Goal: Task Accomplishment & Management: Manage account settings

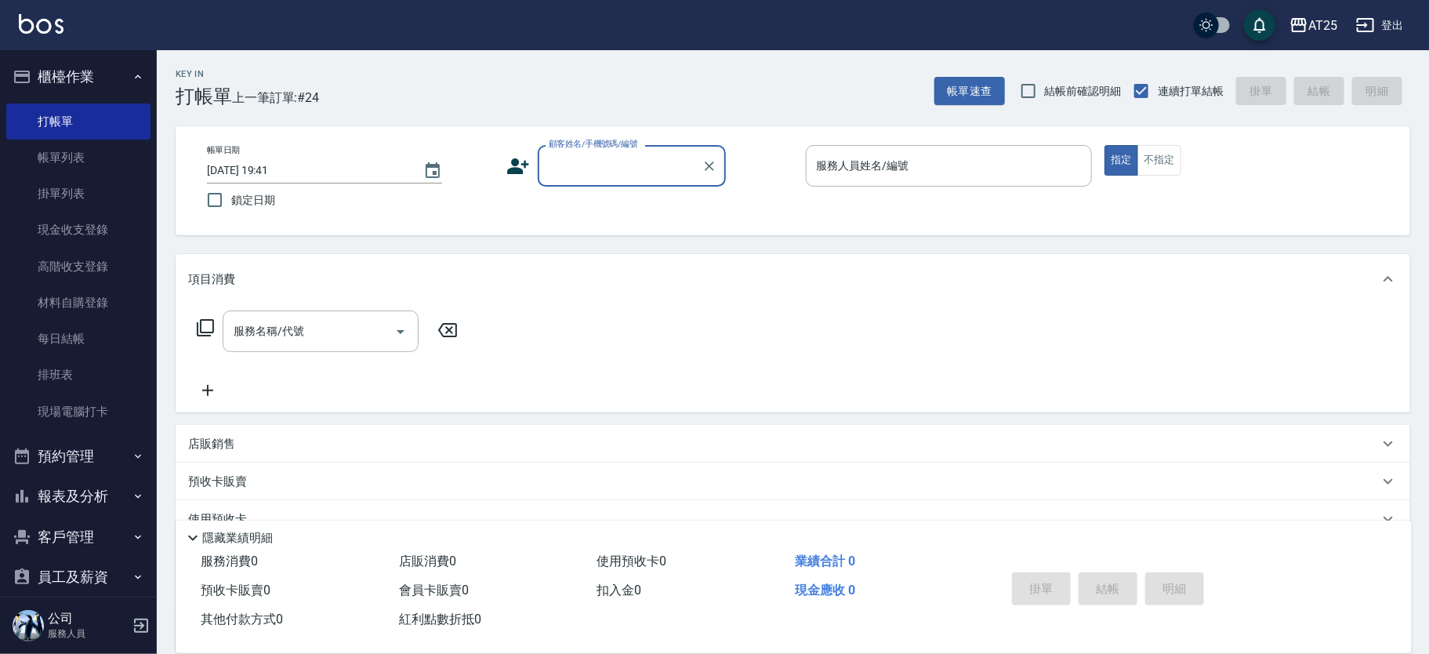
click at [636, 168] on input "顧客姓名/手機號碼/編號" at bounding box center [620, 165] width 150 height 27
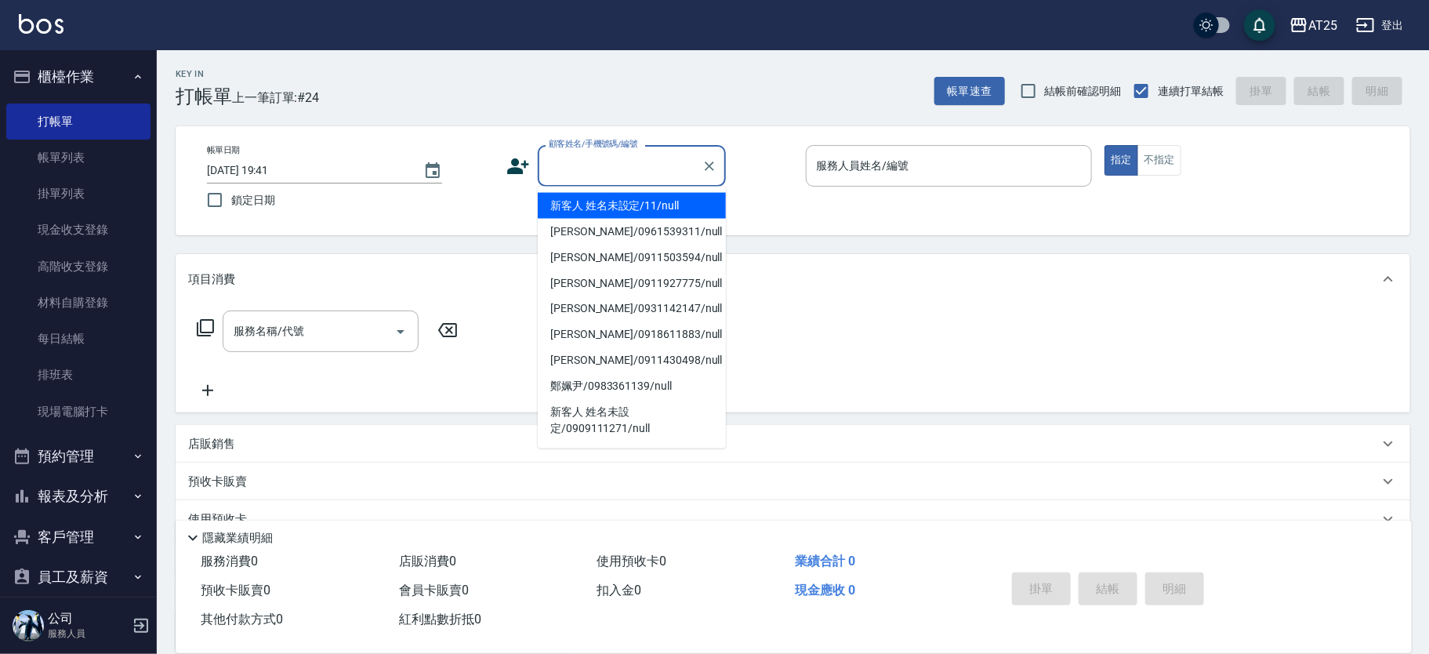
click at [661, 212] on li "新客人 姓名未設定/11/null" at bounding box center [632, 206] width 188 height 26
type input "新客人 姓名未設定/11/null"
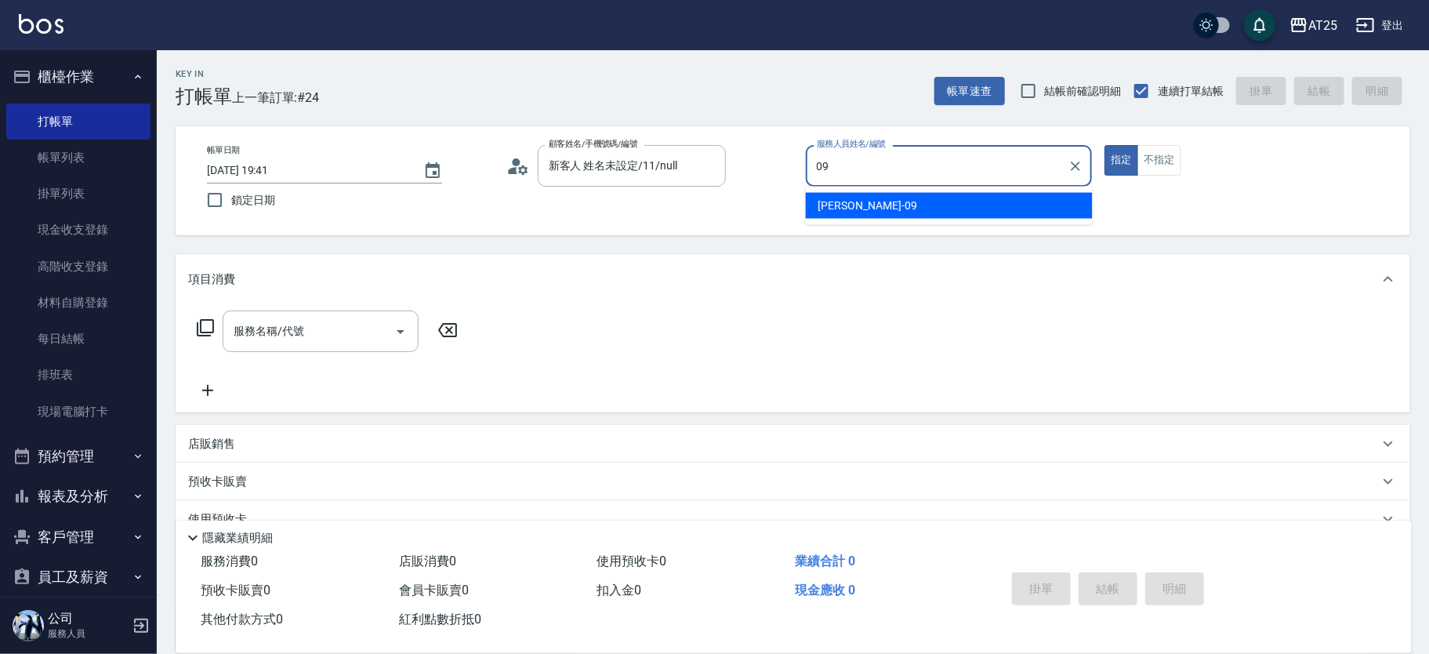
type input "Kevin-09"
type button "true"
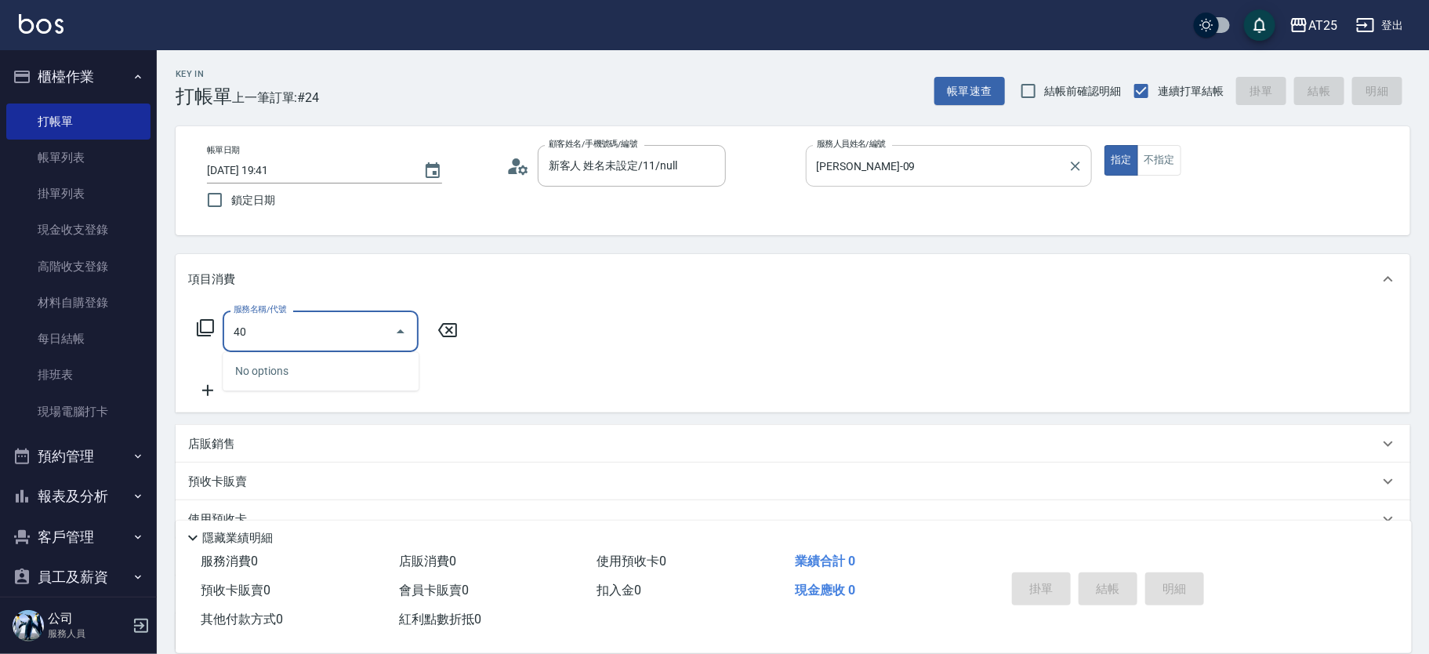
type input "4"
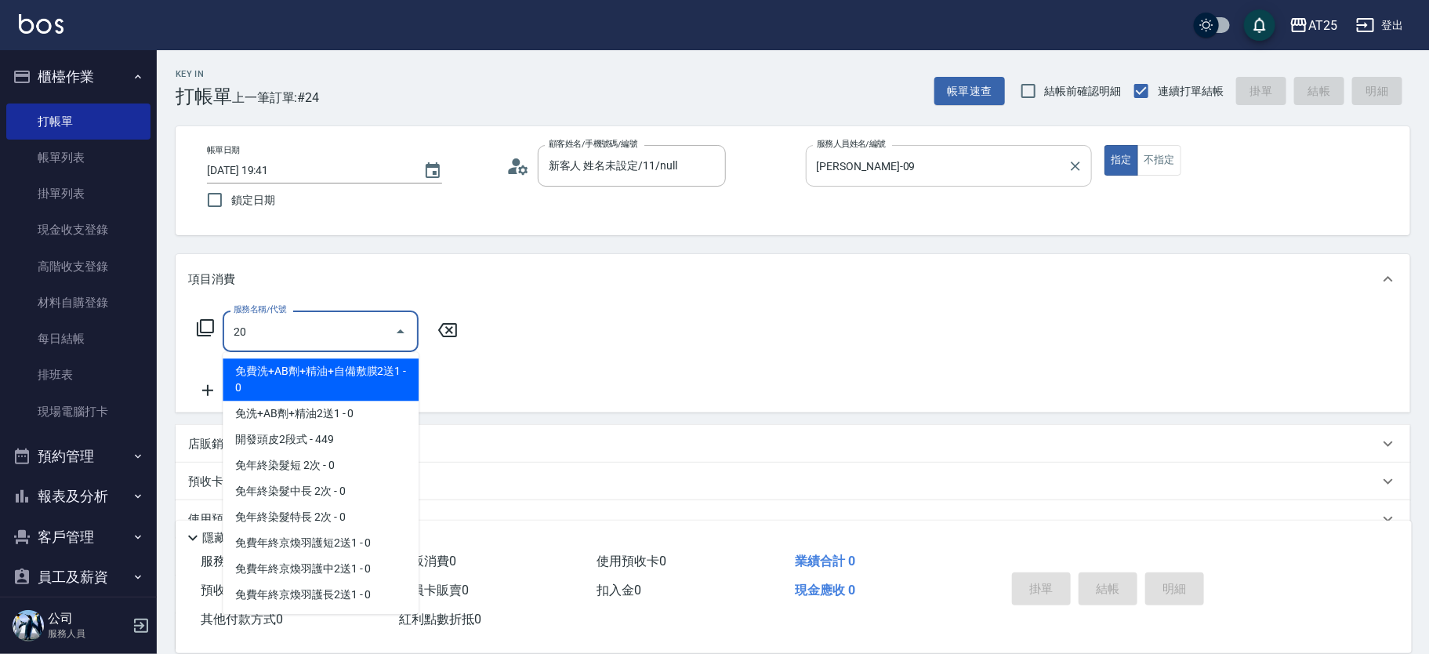
type input "201"
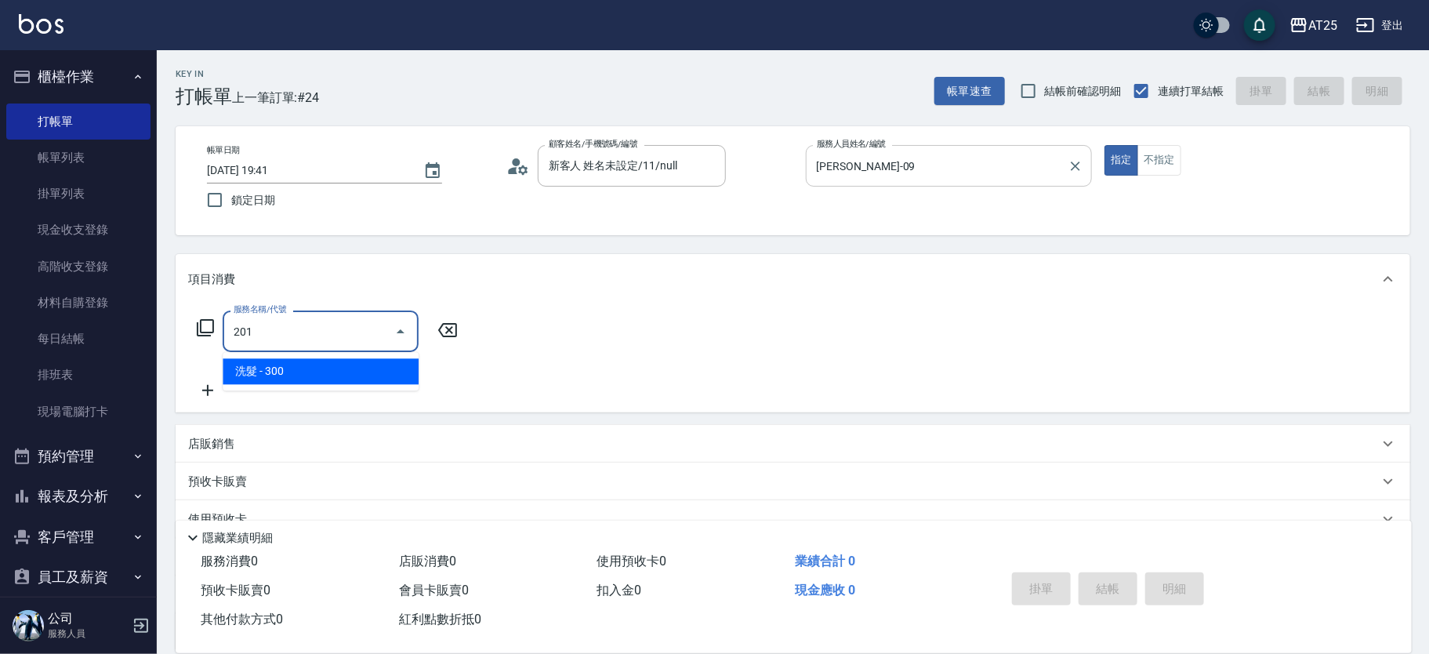
type input "30"
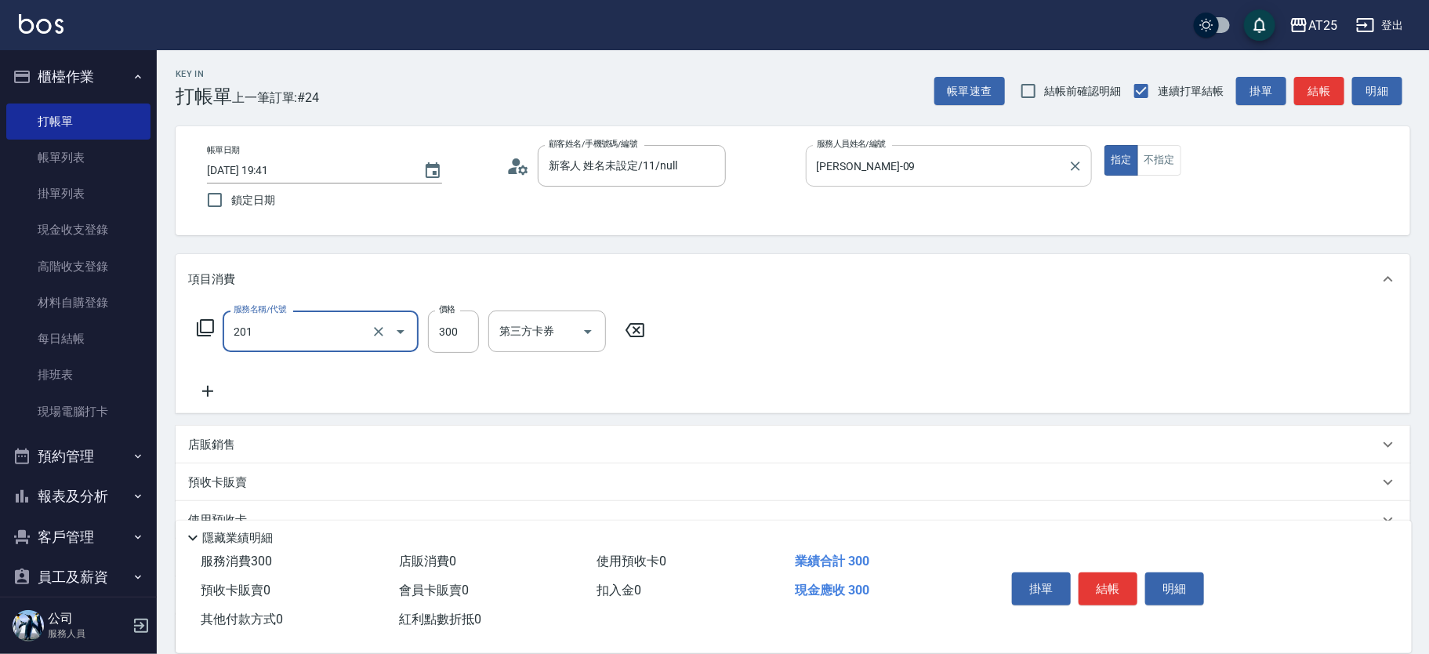
type input "洗髮(201)"
type input "0"
type input "40"
type input "400"
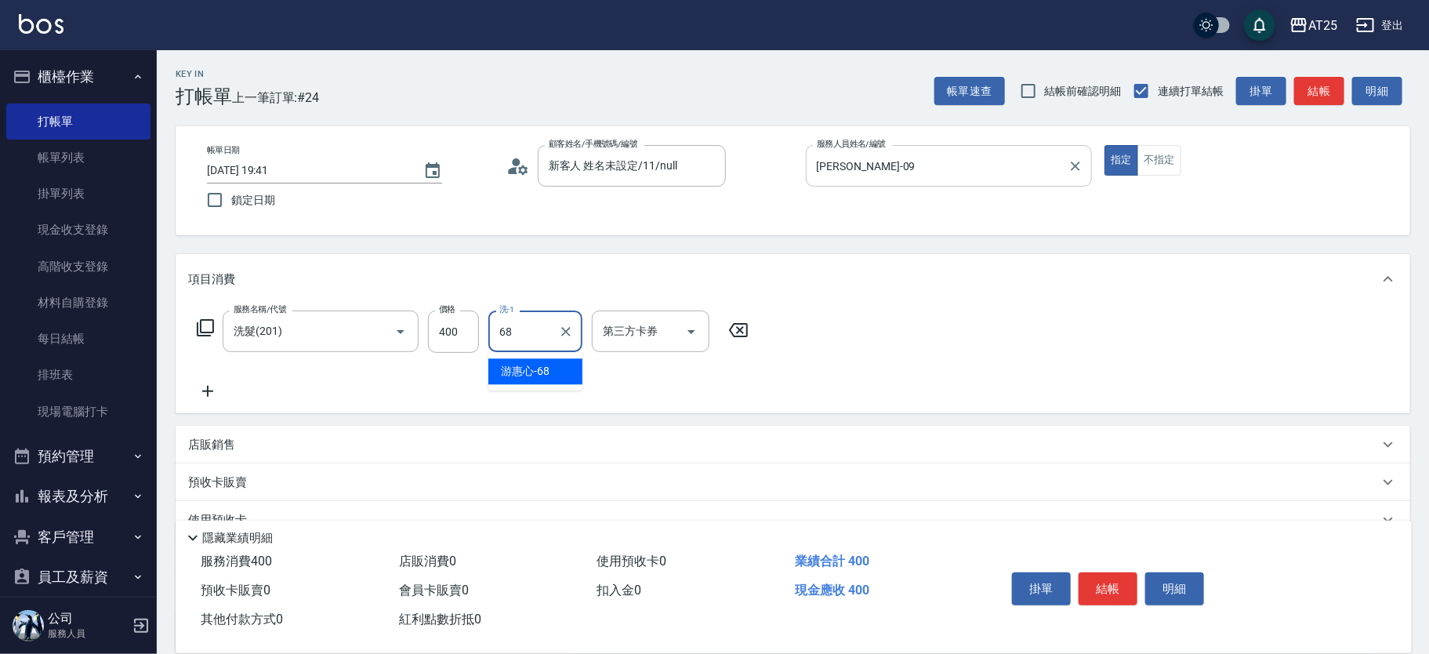
type input "游惠心-68"
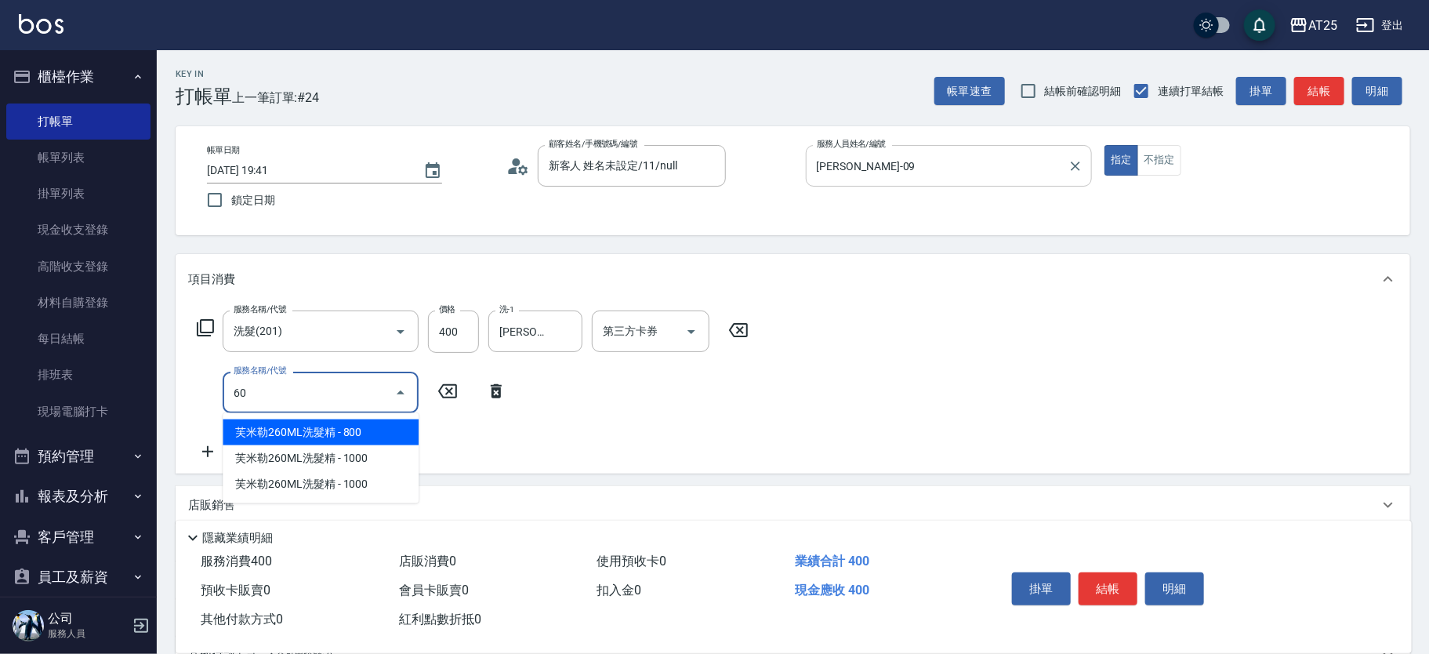
type input "601"
type input "140"
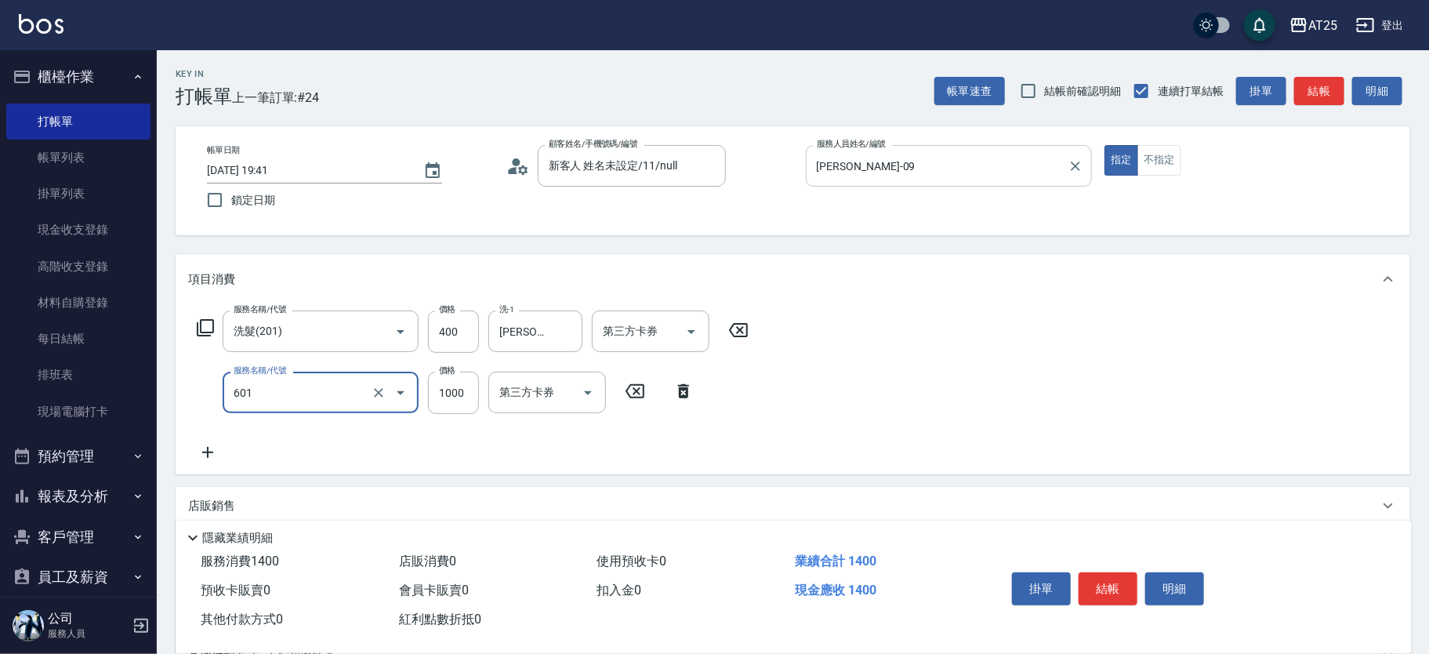
type input "自備護髮(1000上)(601)"
type input "40"
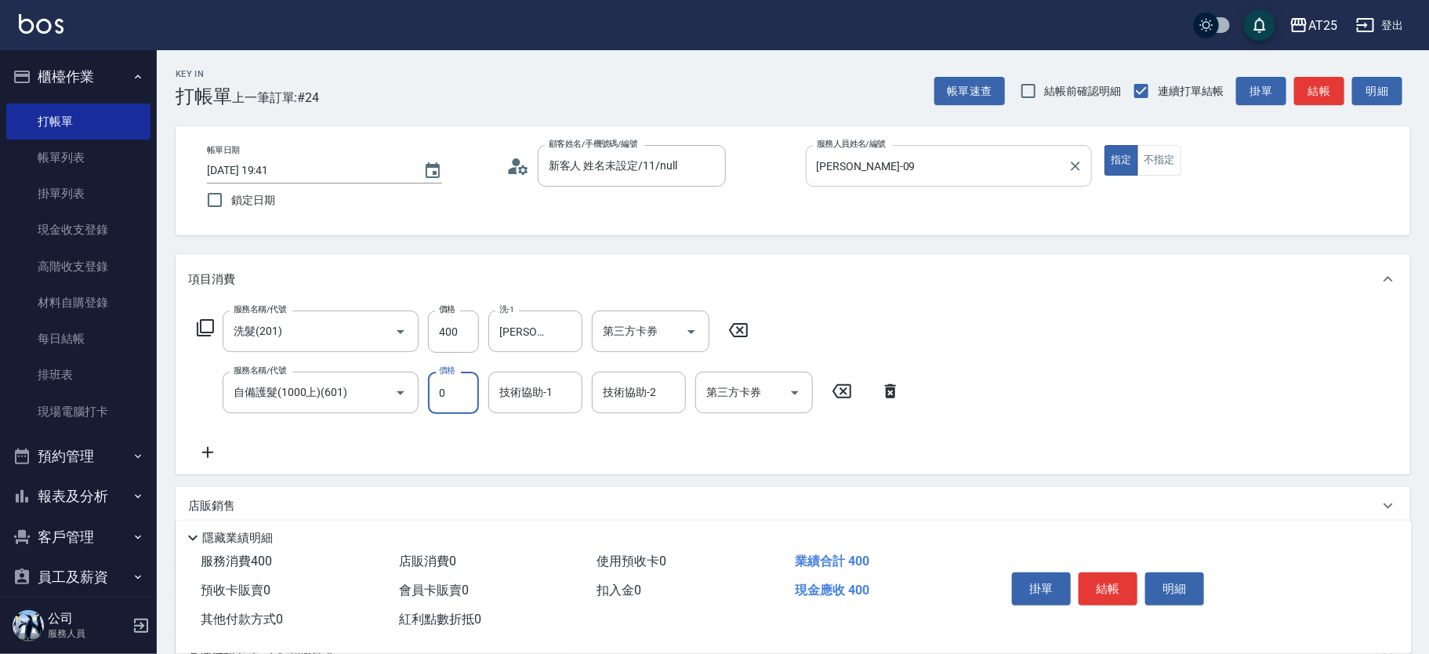
type input "0"
type input "游惠心-68"
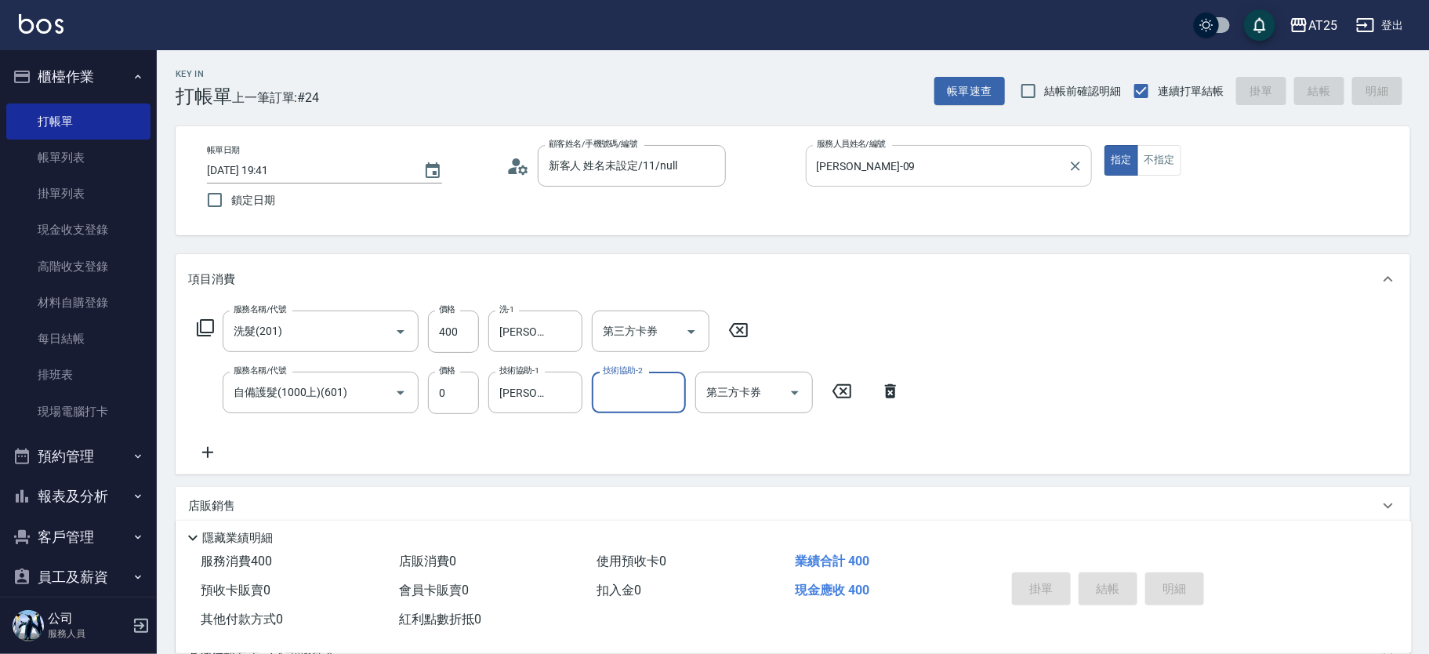
type input "2025/08/21 20:20"
type input "0"
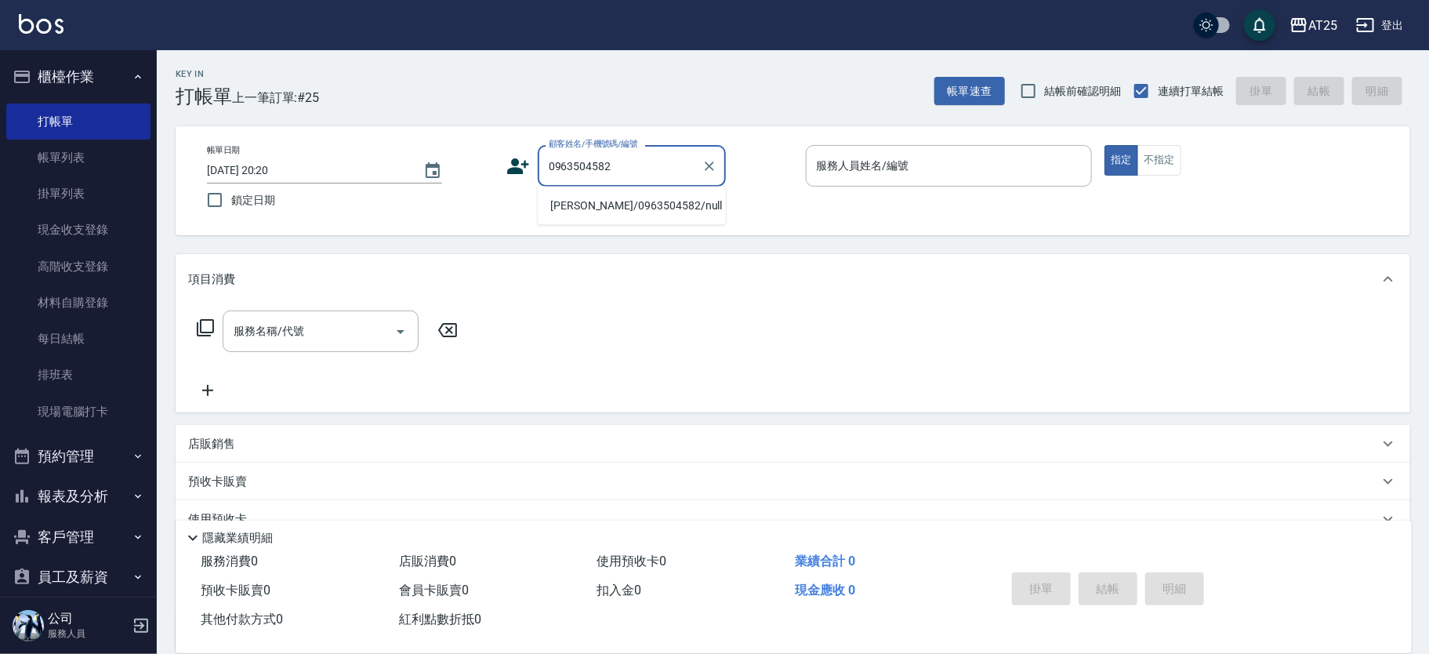
click at [615, 210] on li "陳姿安/0963504582/null" at bounding box center [632, 206] width 188 height 26
type input "陳姿安/0963504582/null"
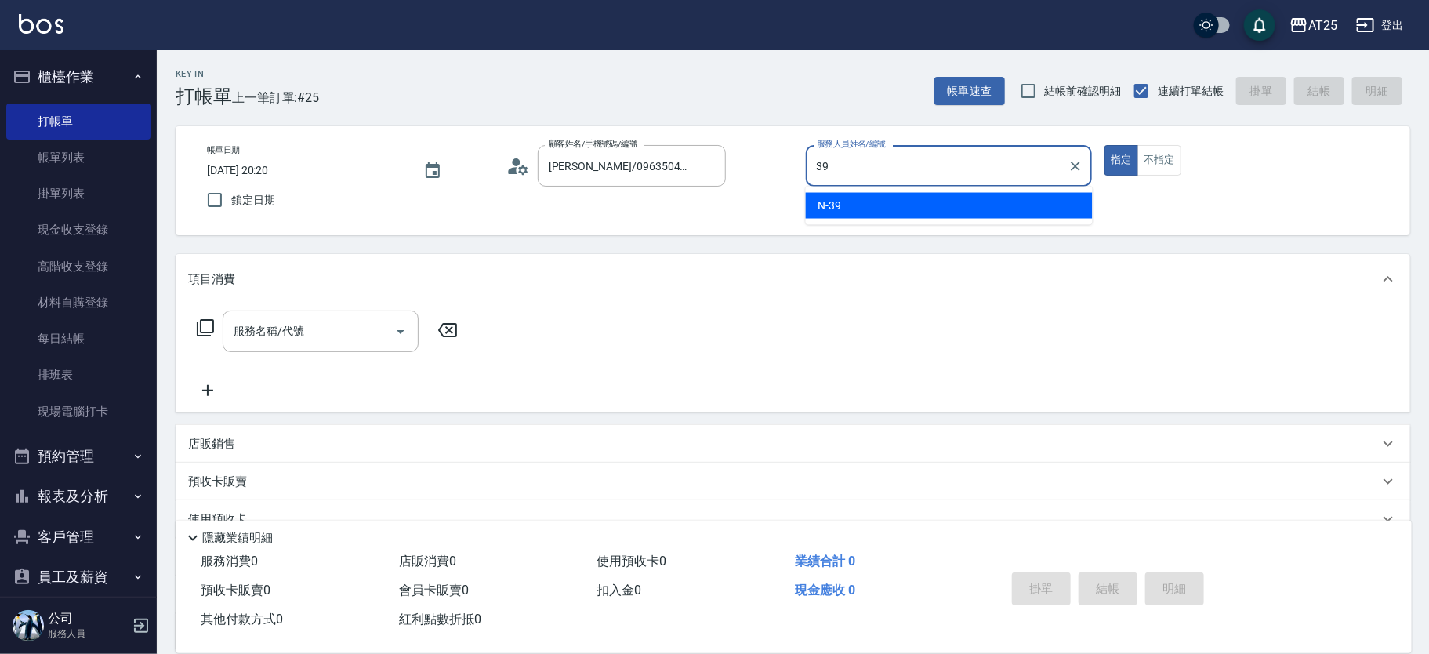
type input "N-39"
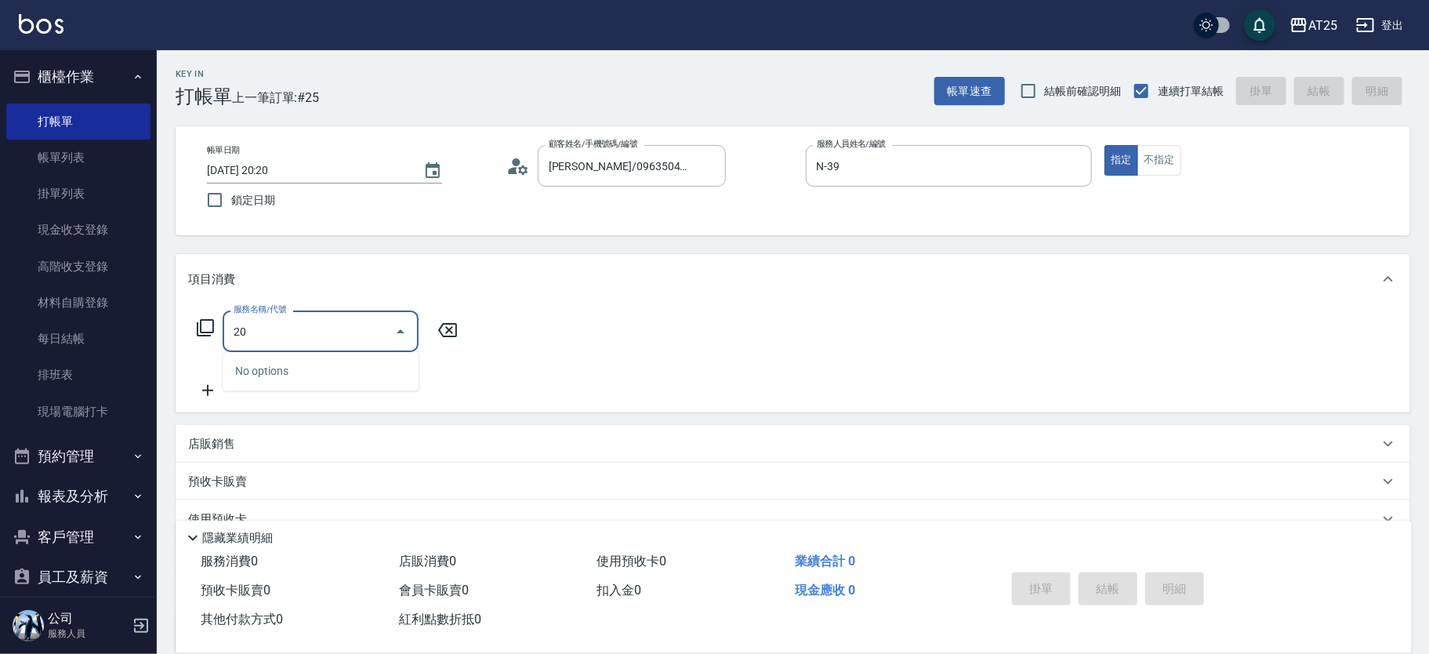
type input "201"
type input "30"
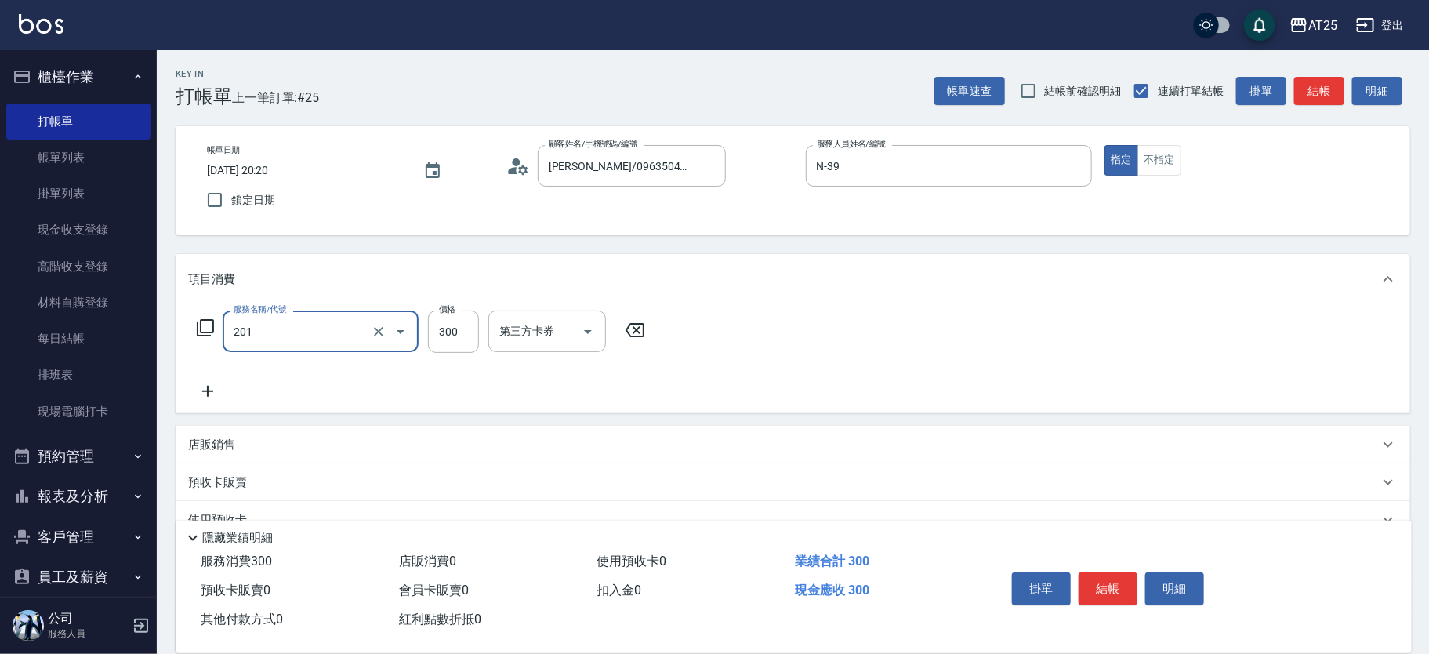
type input "洗髮(201)"
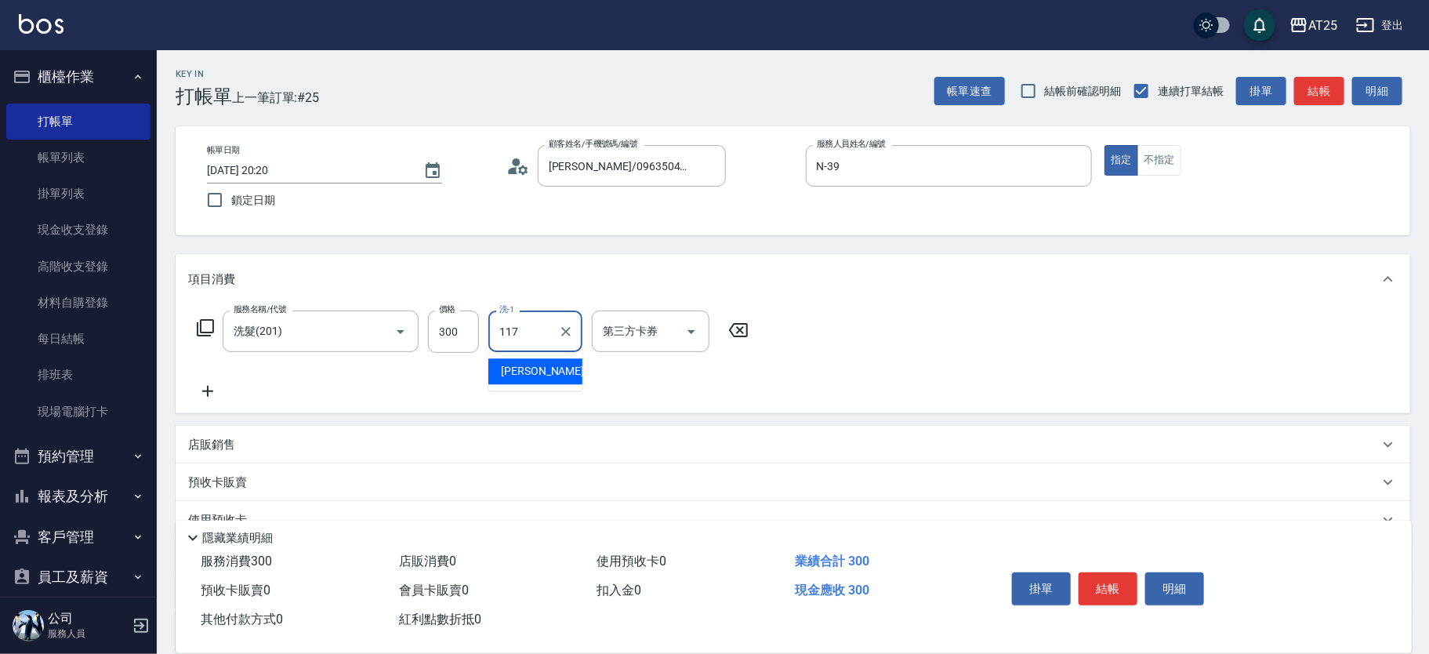
type input "小祐-117"
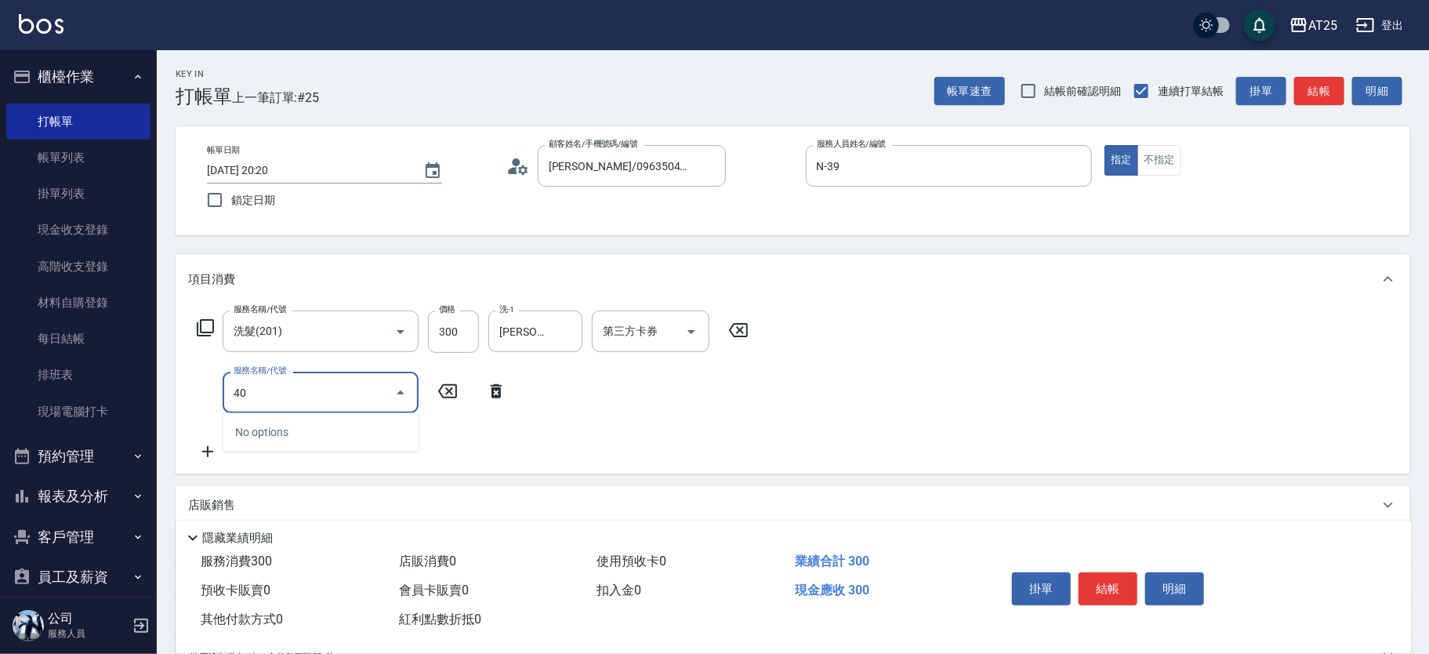
type input "401"
type input "60"
type input "剪髮(401)"
type input "30"
type input "20"
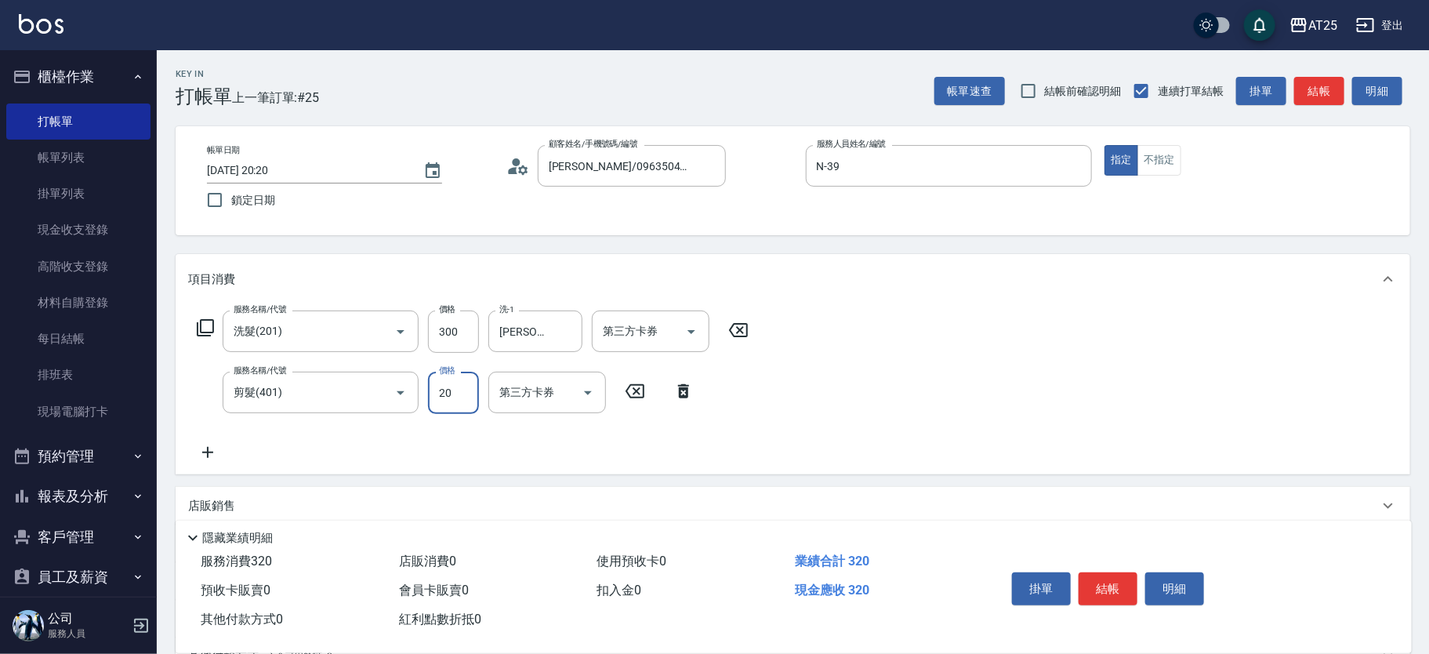
type input "50"
type input "200"
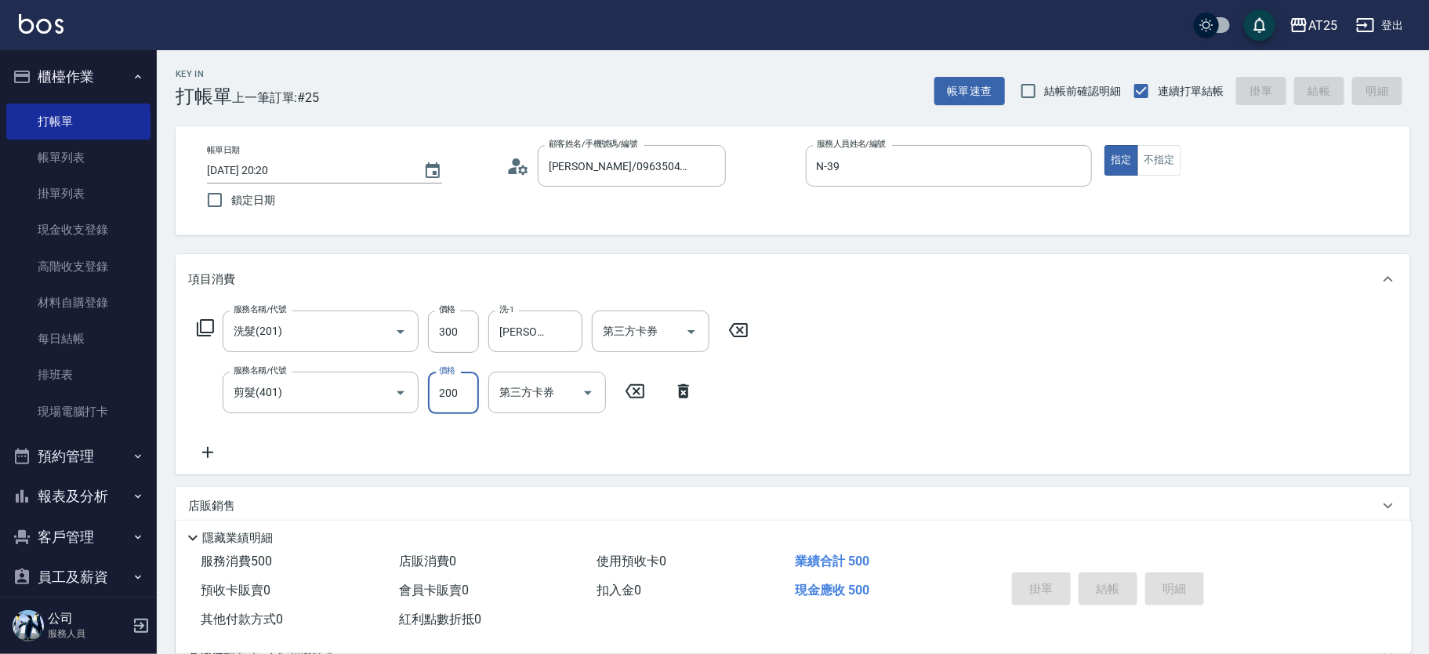
type input "0"
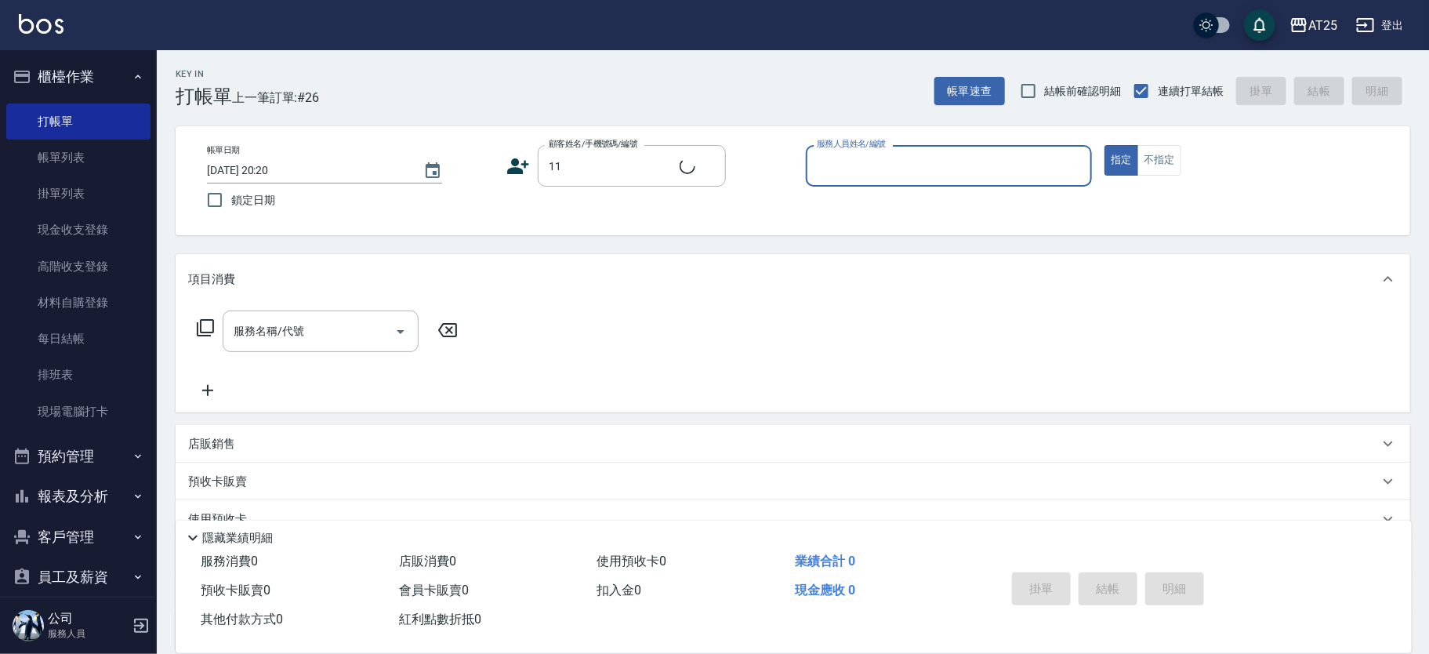
type input "新客人 姓名未設定/11/null"
click at [715, 169] on icon "Clear" at bounding box center [709, 166] width 16 height 16
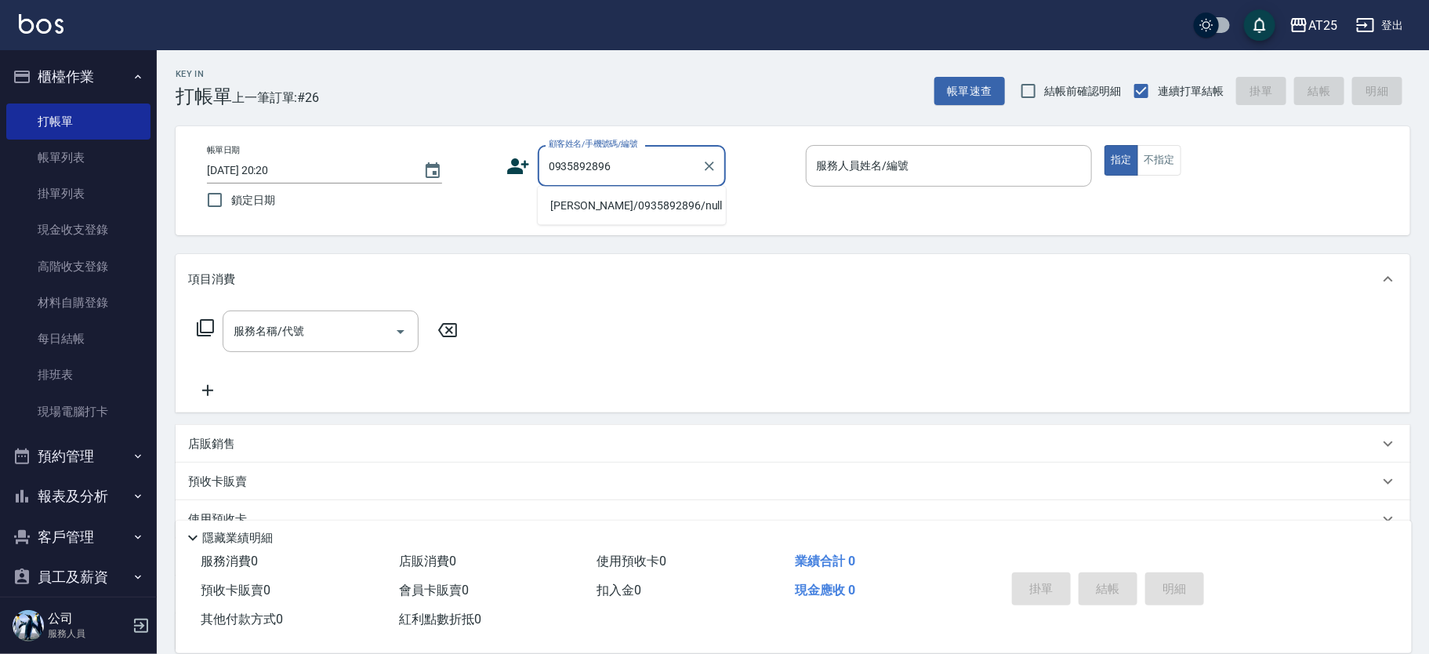
click at [646, 203] on li "楊維凱/0935892896/null" at bounding box center [632, 206] width 188 height 26
type input "楊維凱/0935892896/null"
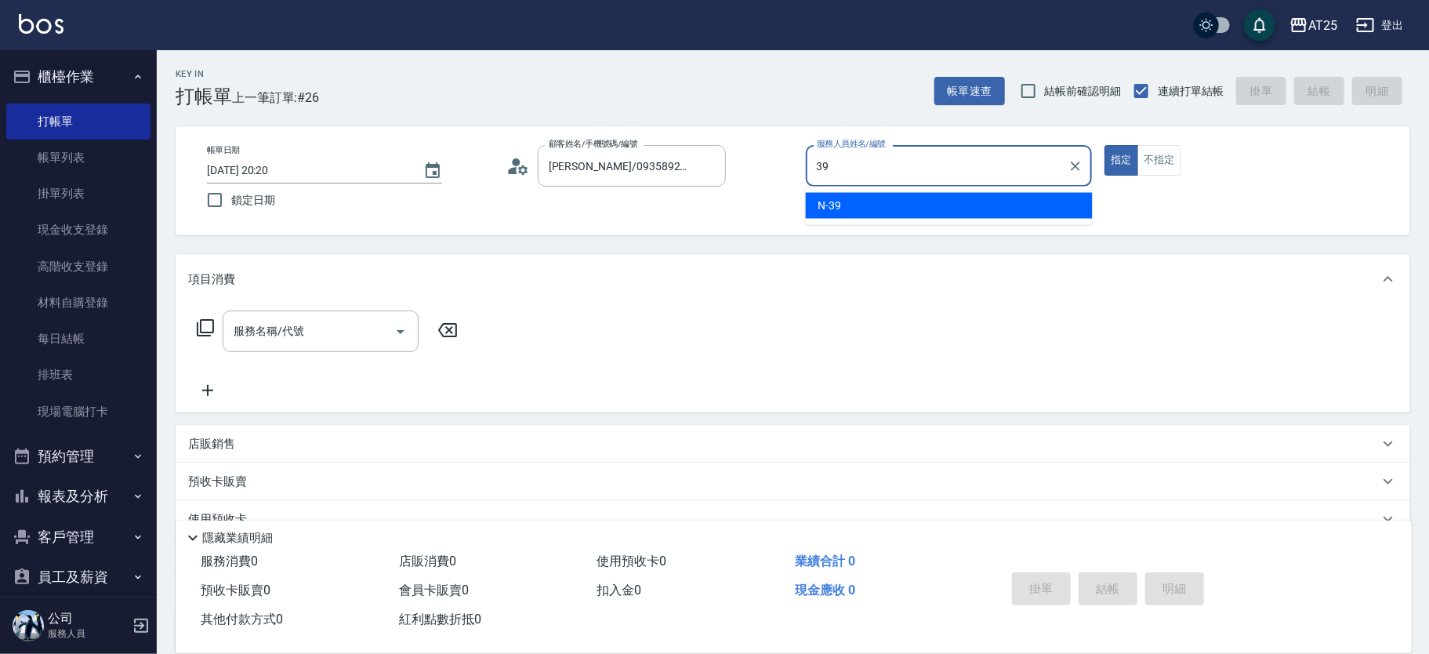
type input "N-39"
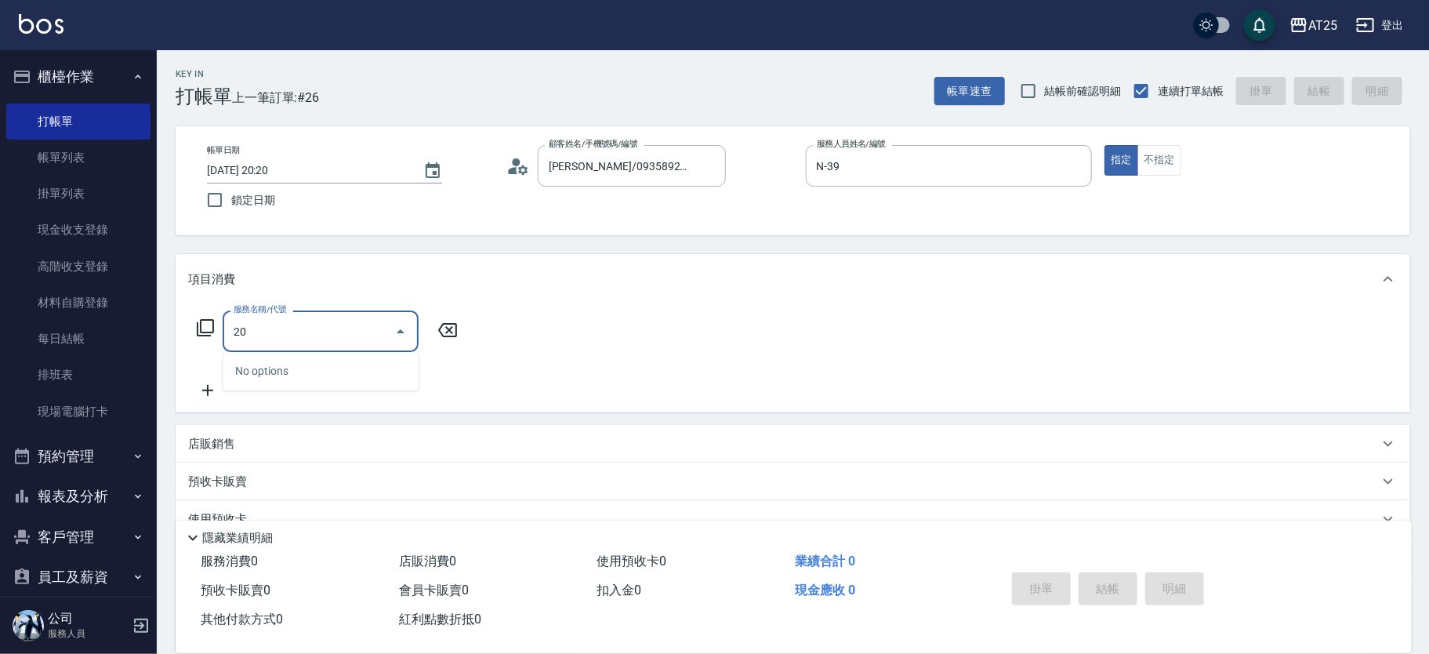
type input "201"
type input "30"
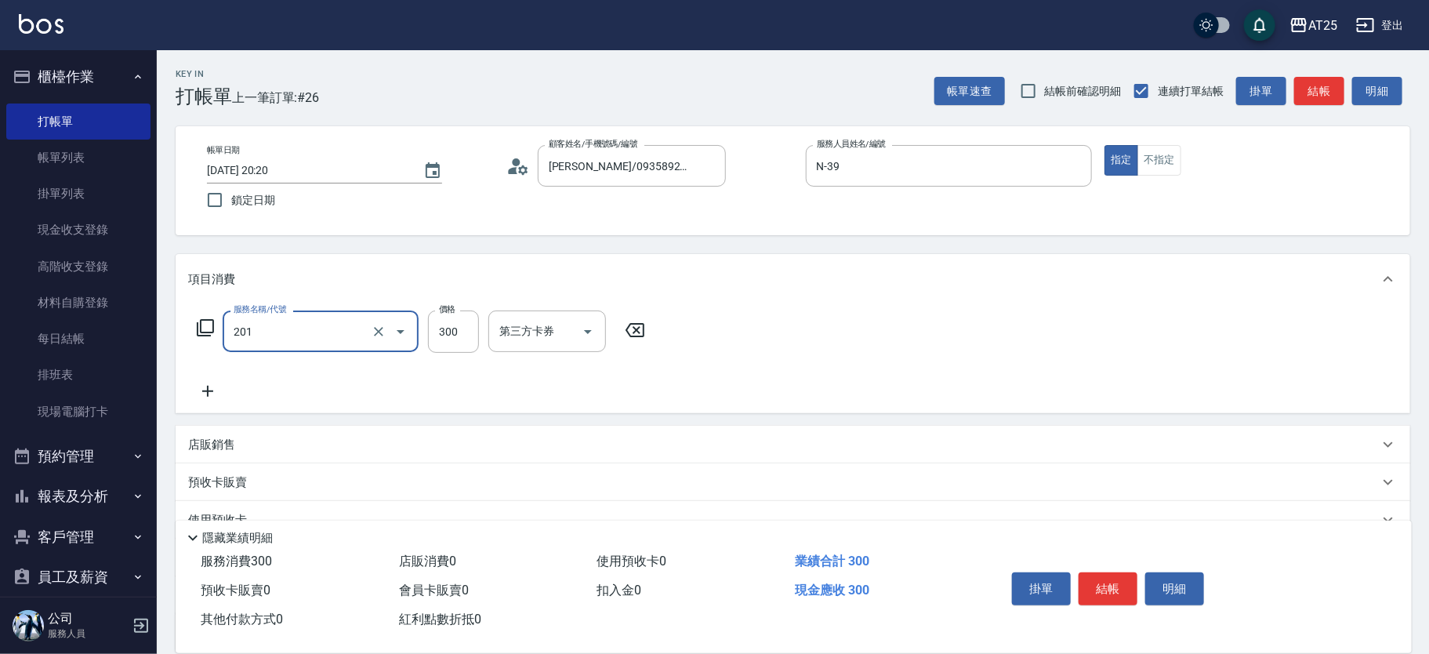
type input "洗髮(201)"
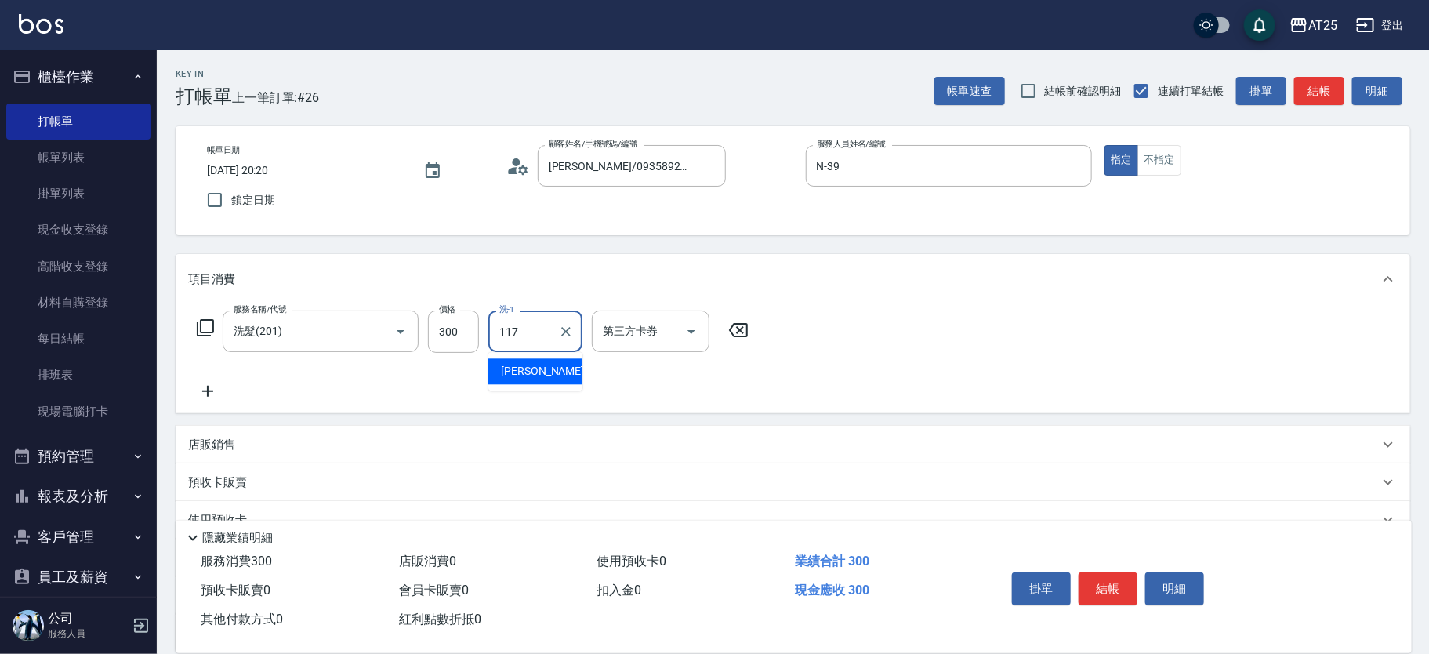
type input "小祐-117"
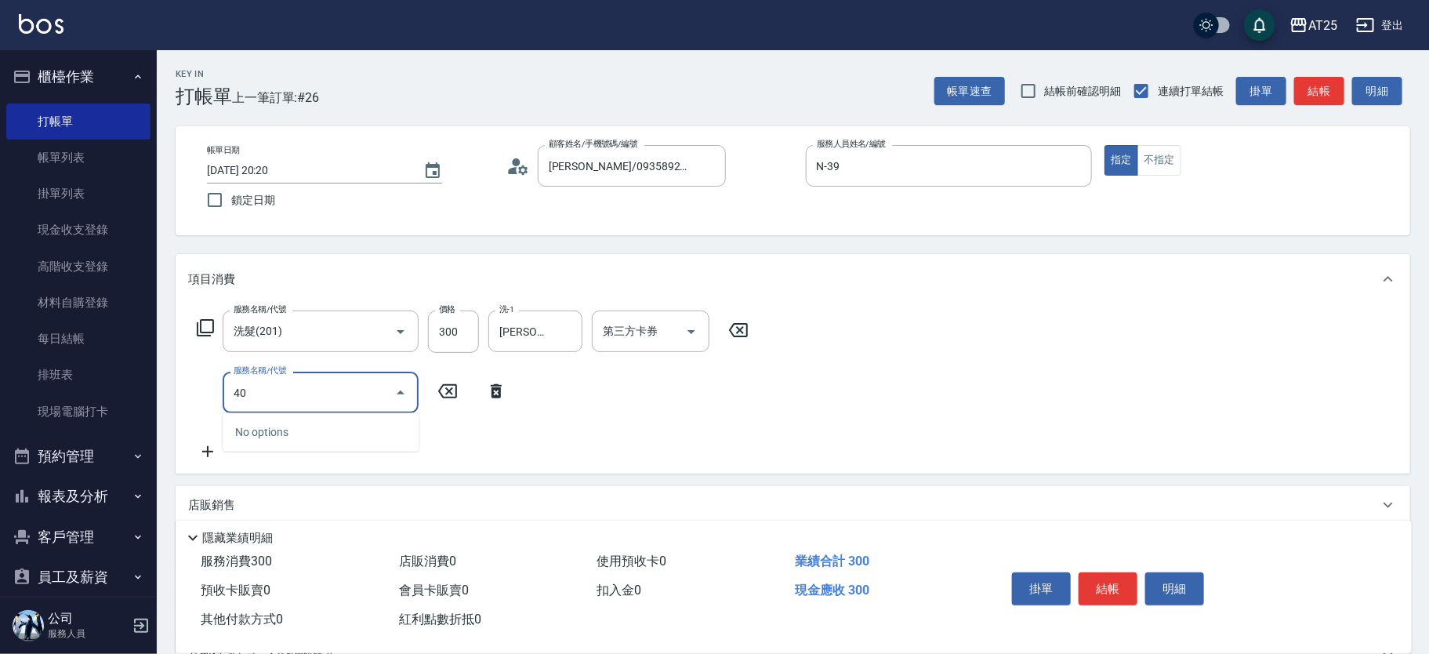
type input "401"
type input "60"
type input "剪髮(401)"
type input "30"
type input "20"
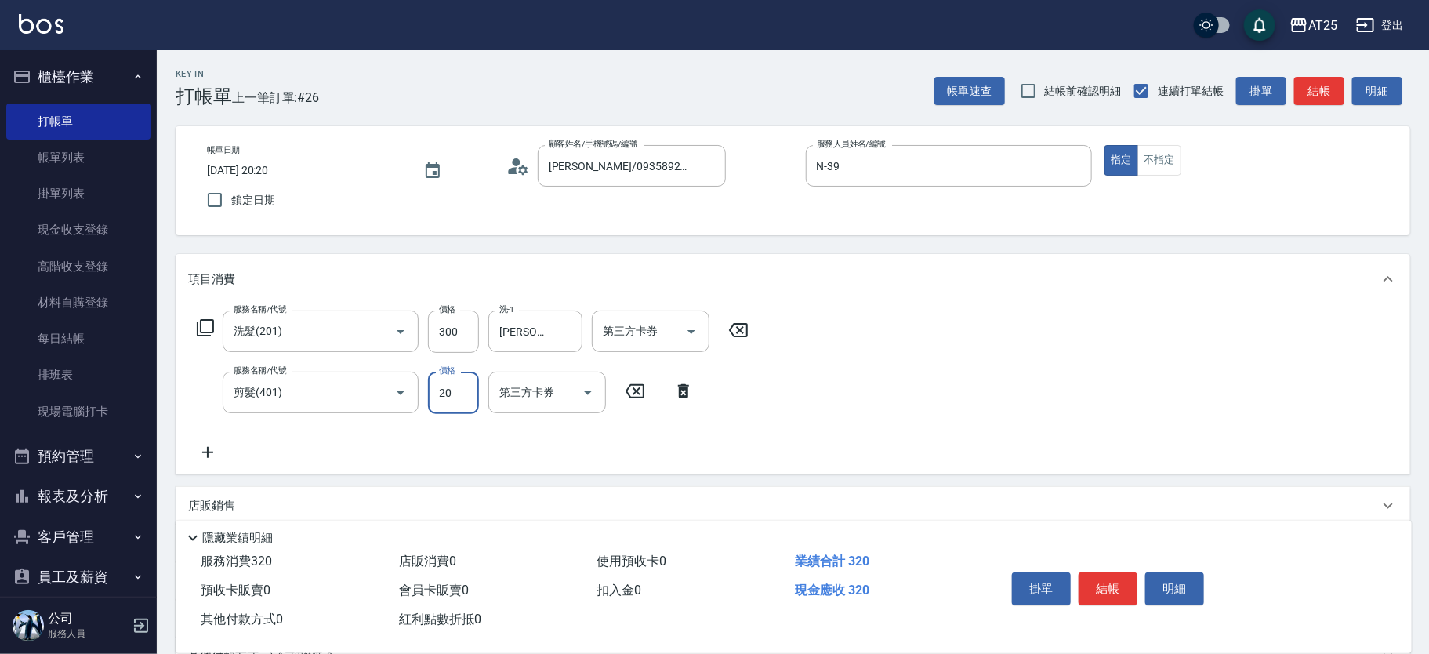
type input "50"
type input "200"
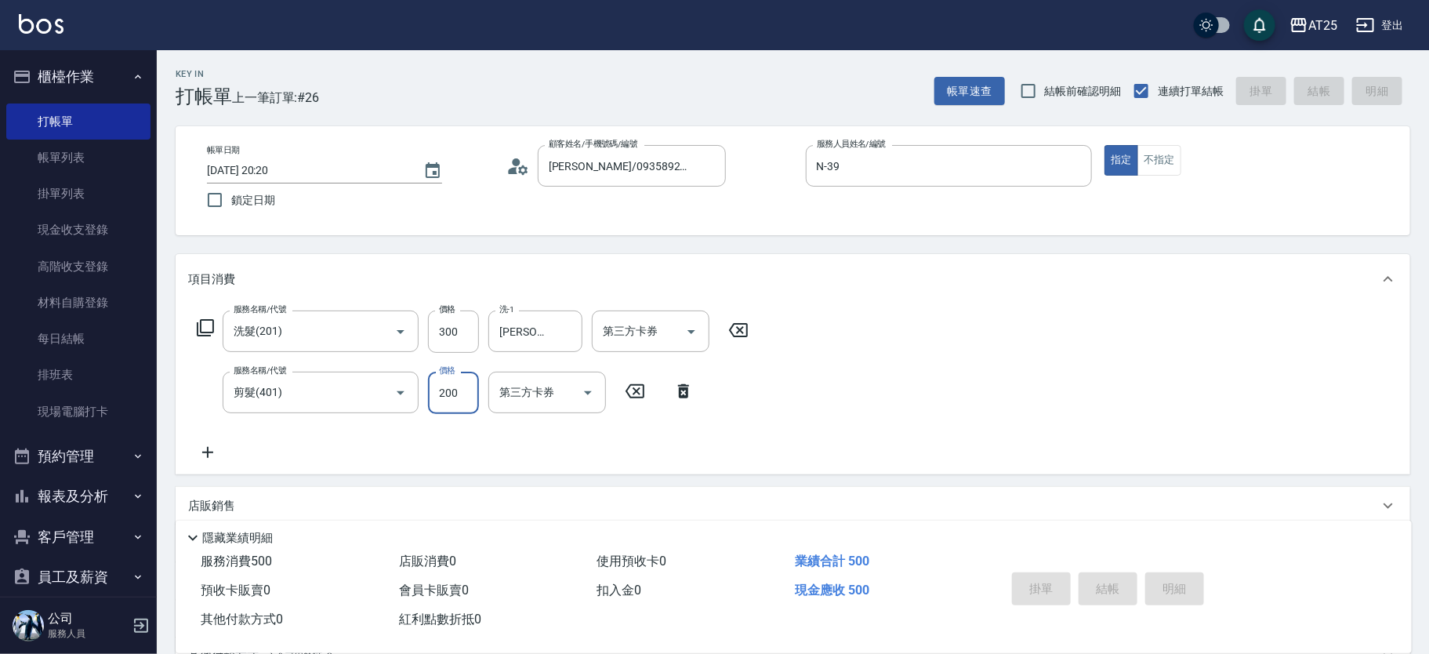
type input "2025/08/21 20:21"
type input "0"
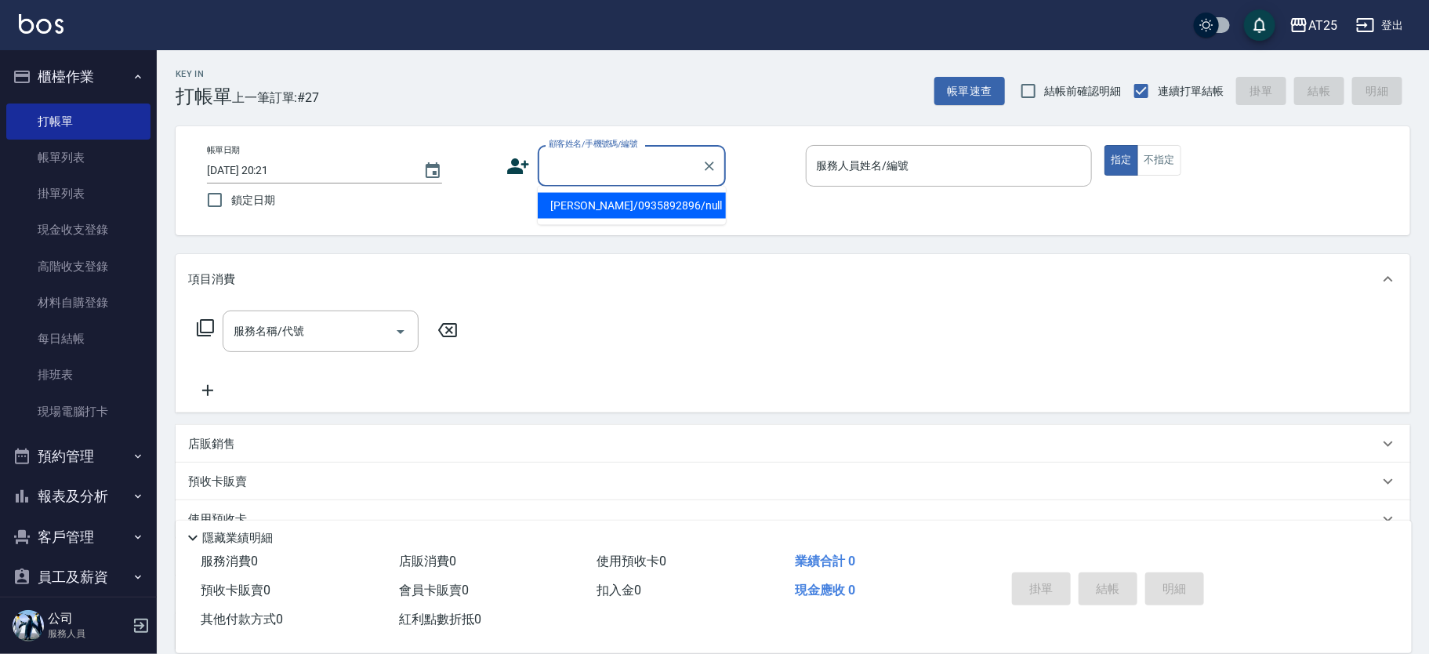
click at [596, 165] on input "顧客姓名/手機號碼/編號" at bounding box center [620, 165] width 150 height 27
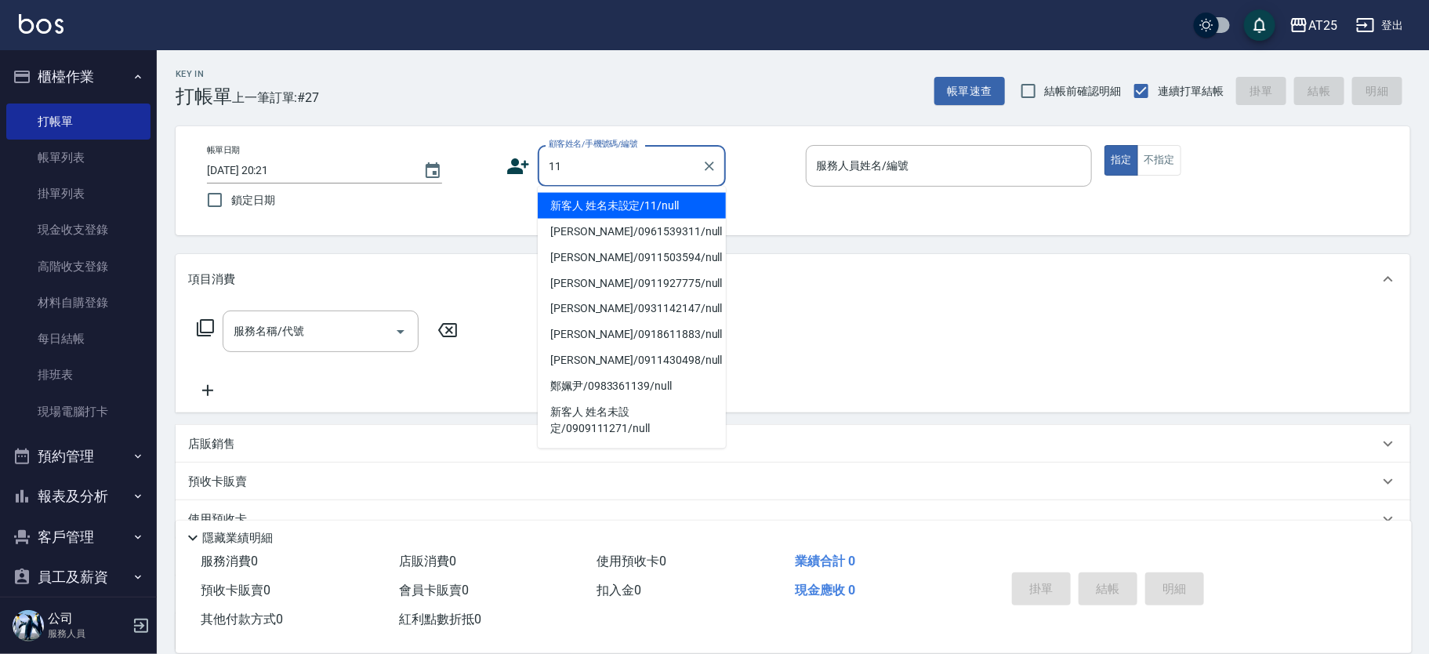
click at [693, 207] on li "新客人 姓名未設定/11/null" at bounding box center [632, 206] width 188 height 26
type input "新客人 姓名未設定/11/null"
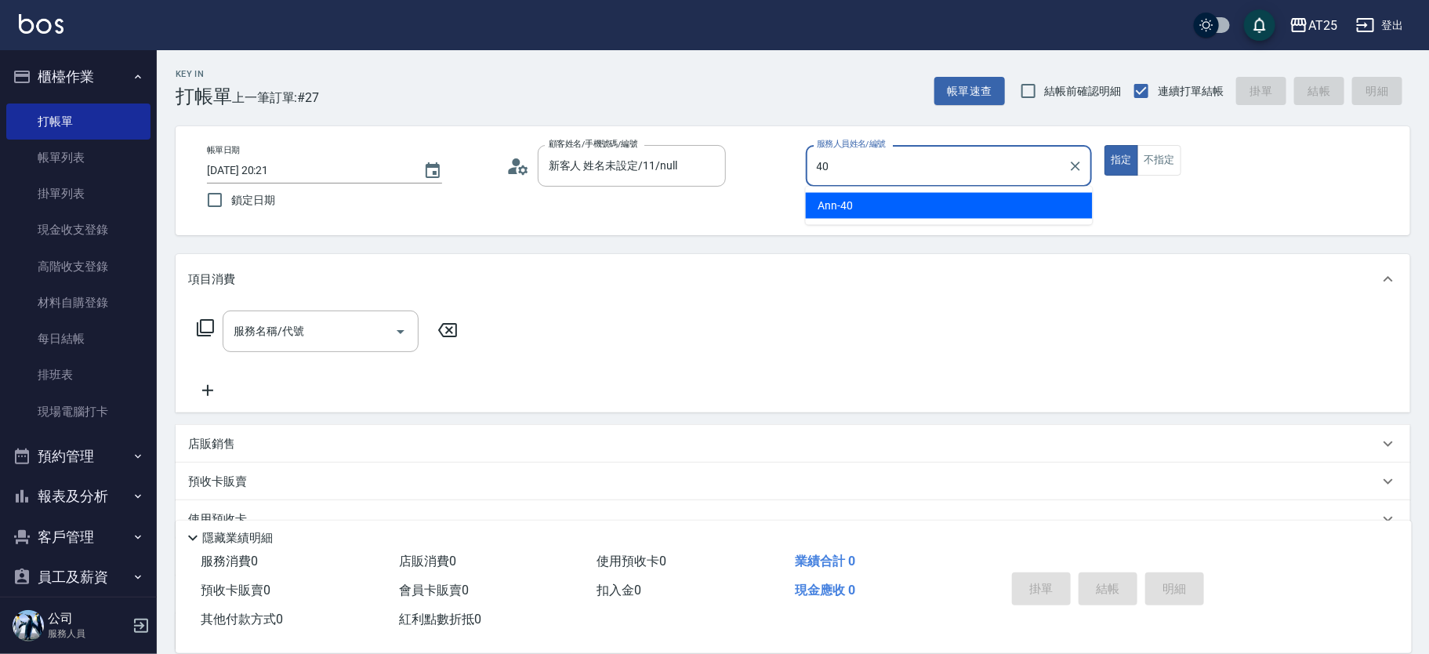
type input "Ann-40"
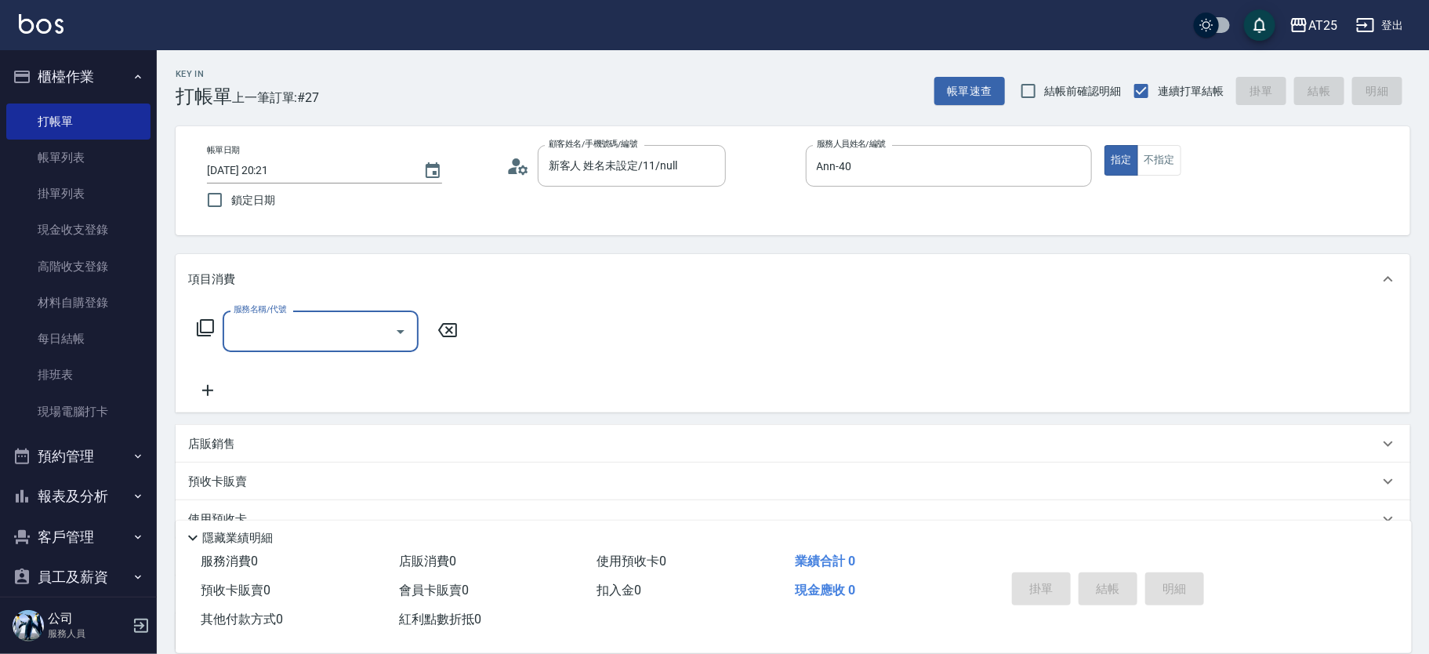
click at [208, 329] on icon at bounding box center [205, 327] width 19 height 19
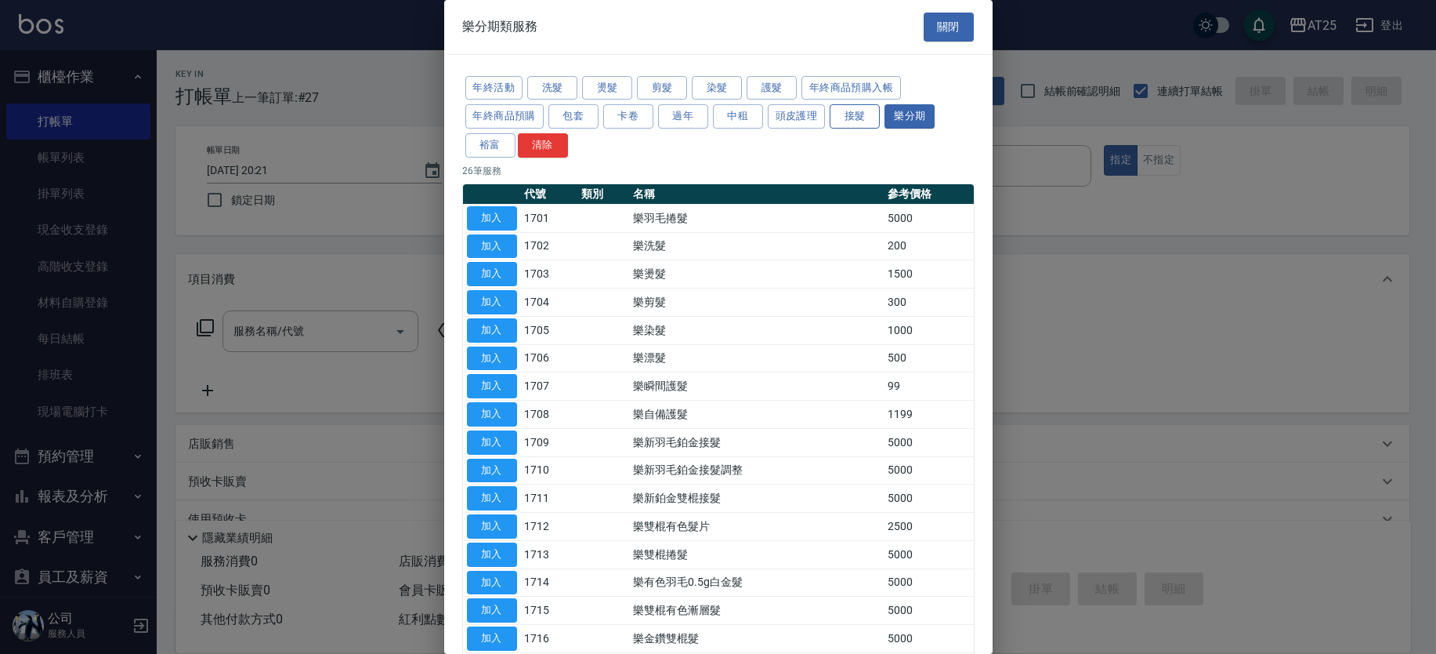
click at [871, 111] on button "接髮" at bounding box center [855, 116] width 50 height 24
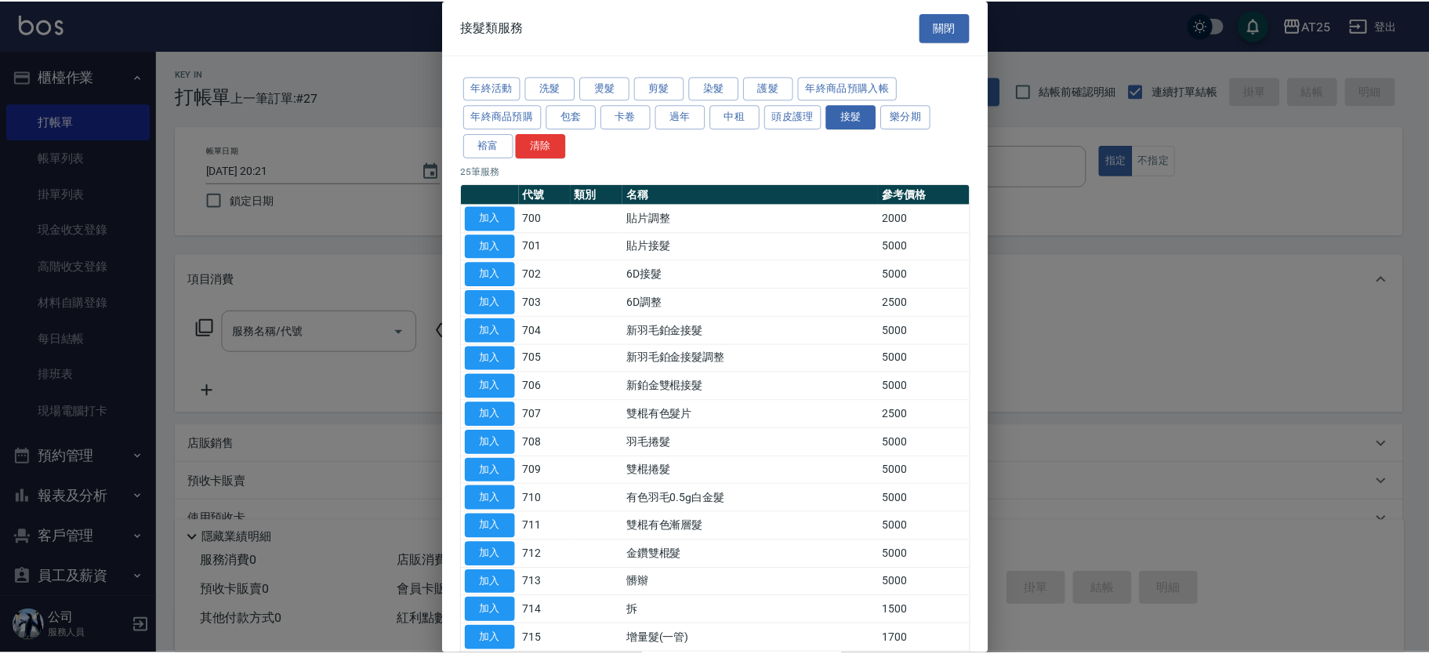
scroll to position [335, 0]
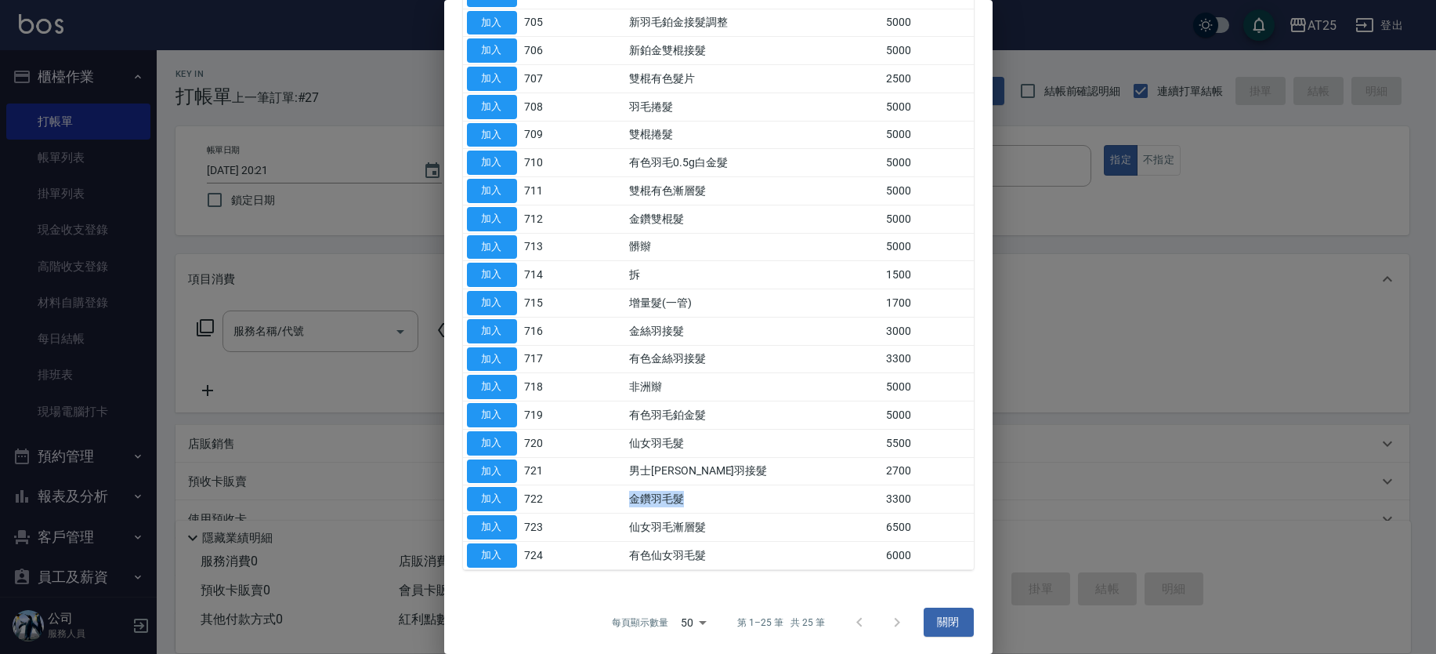
drag, startPoint x: 643, startPoint y: 486, endPoint x: 711, endPoint y: 491, distance: 68.3
click at [711, 491] on td "金鑽羽毛髮" at bounding box center [753, 499] width 257 height 28
click at [505, 501] on button "加入" at bounding box center [492, 499] width 50 height 24
type input "金鑽羽毛髮(722)"
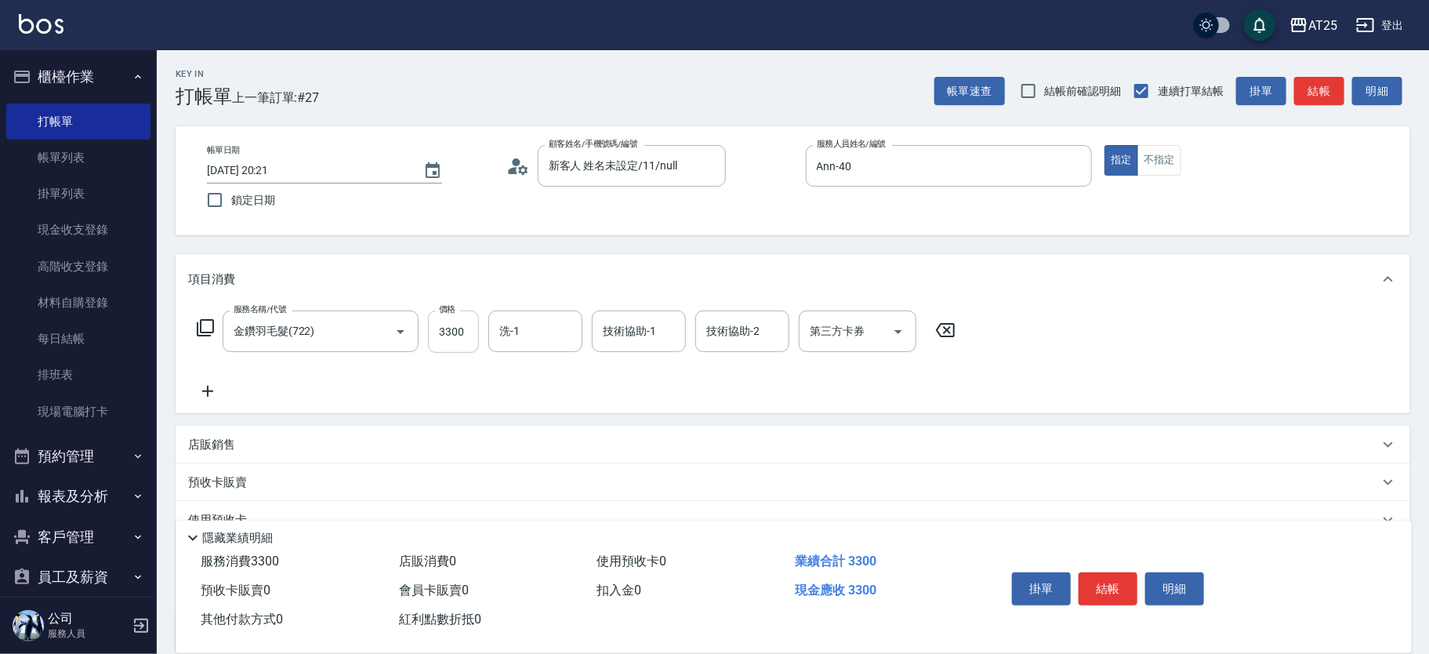
click at [462, 331] on input "3300" at bounding box center [453, 331] width 51 height 42
type input "0"
type input "36"
type input "30"
type input "3620"
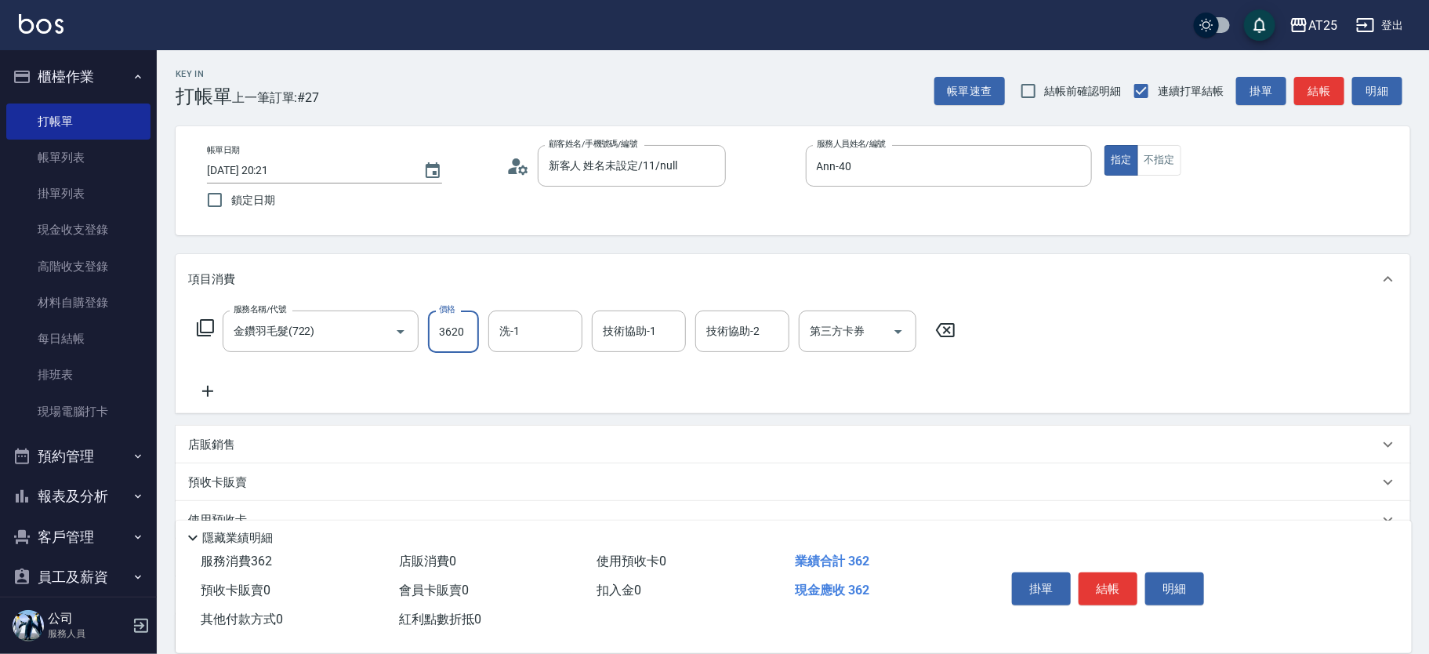
type input "360"
type input "3620"
type input "小恩-69"
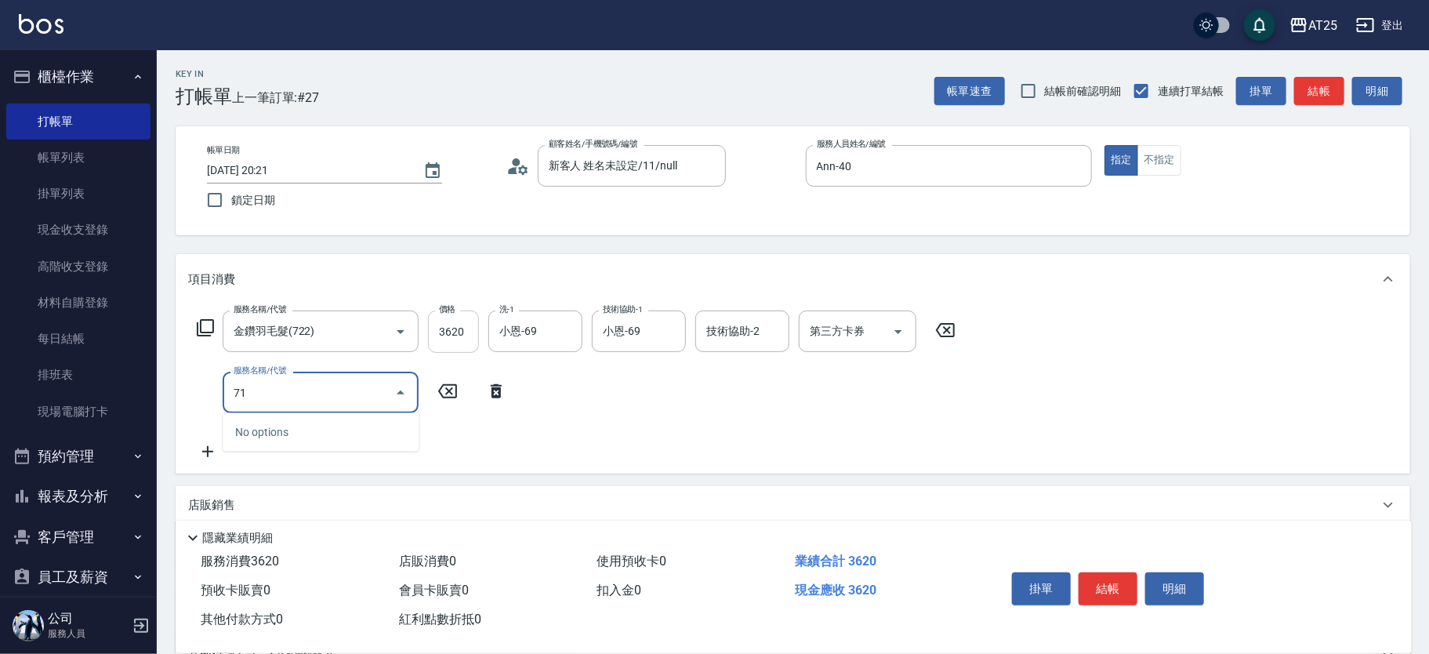
type input "714"
type input "510"
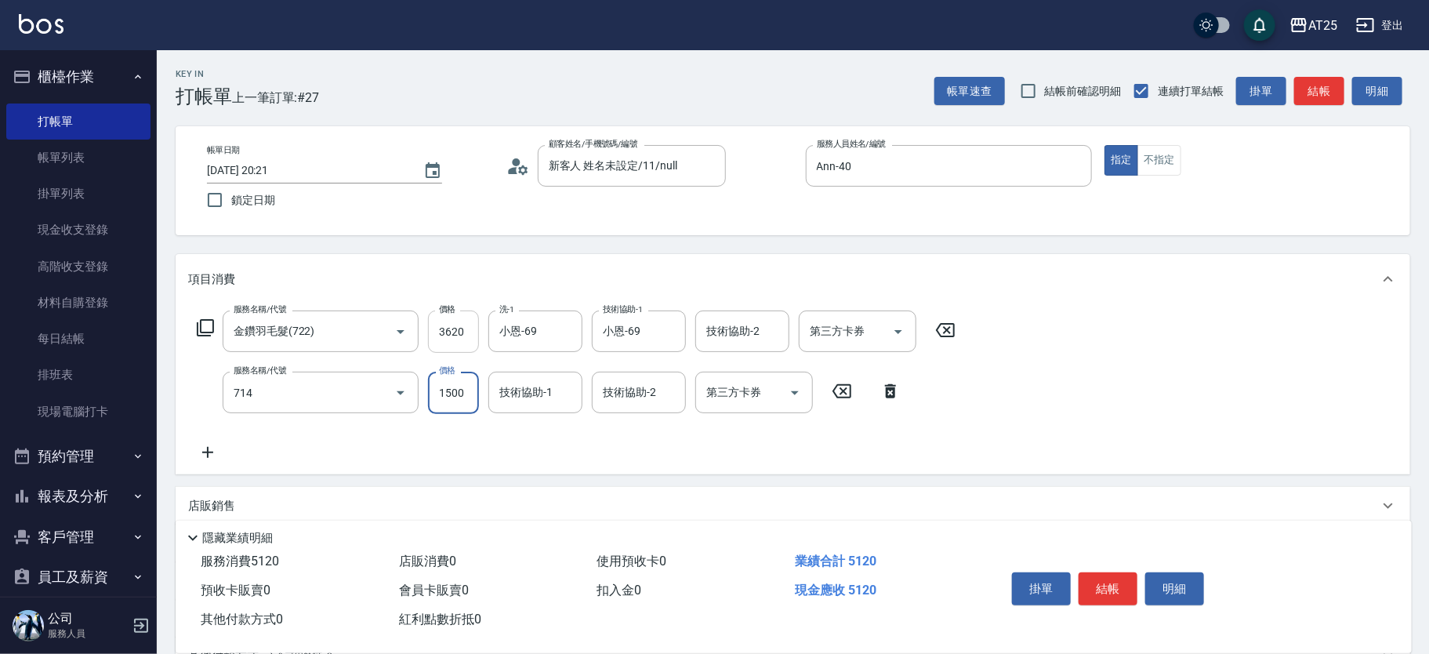
type input "拆(714)"
type input "360"
type input "0"
type input "惠均-70"
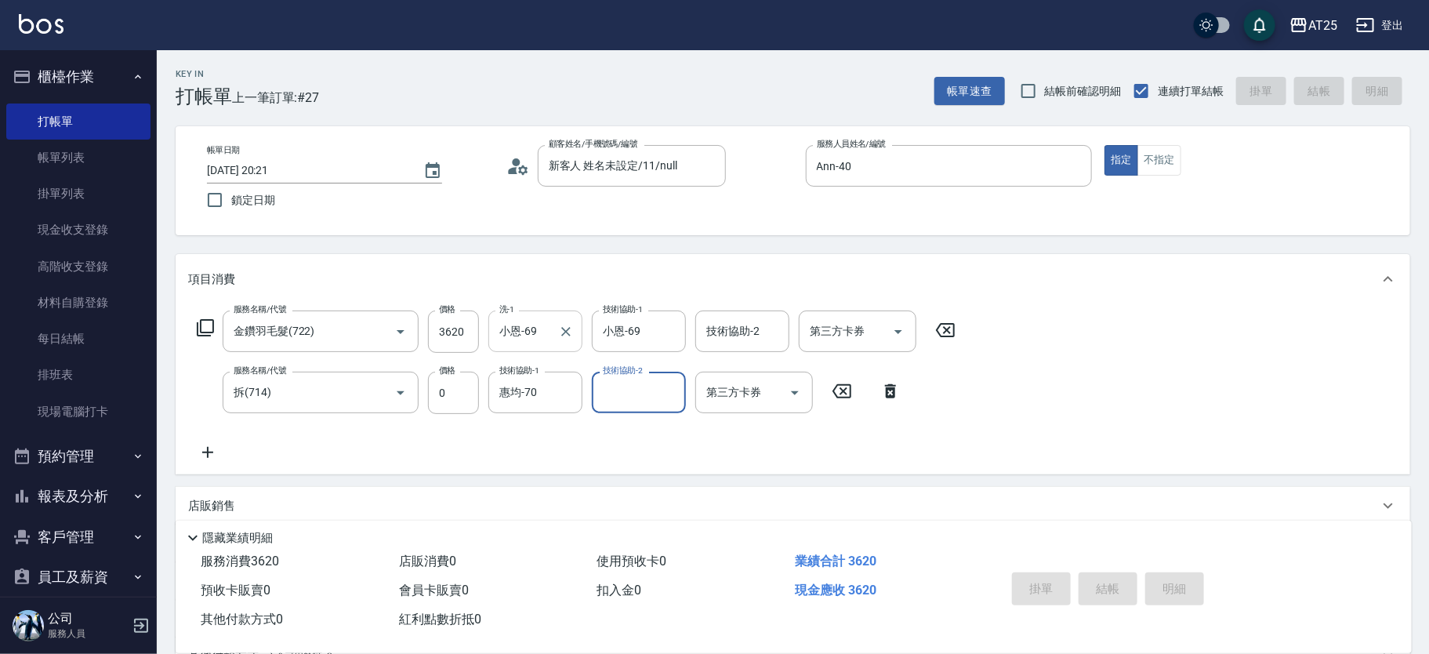
type input "0"
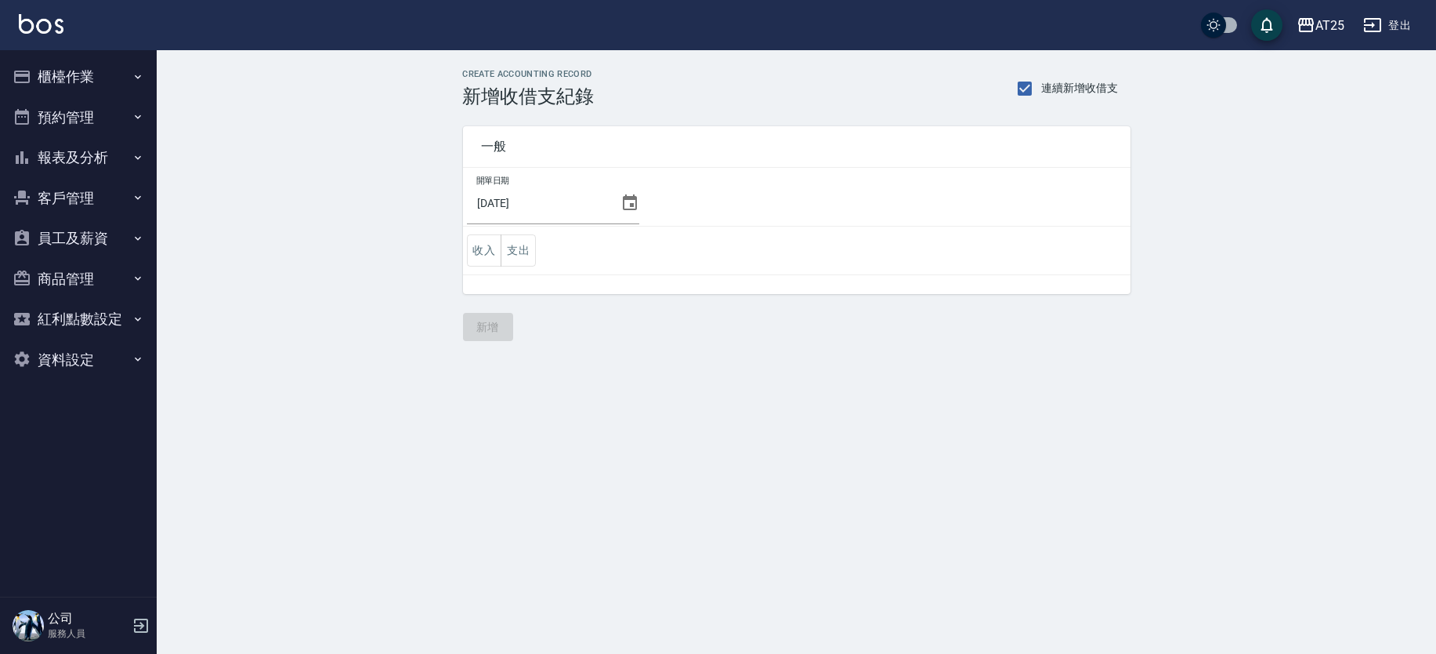
click at [106, 83] on button "櫃檯作業" at bounding box center [78, 76] width 144 height 41
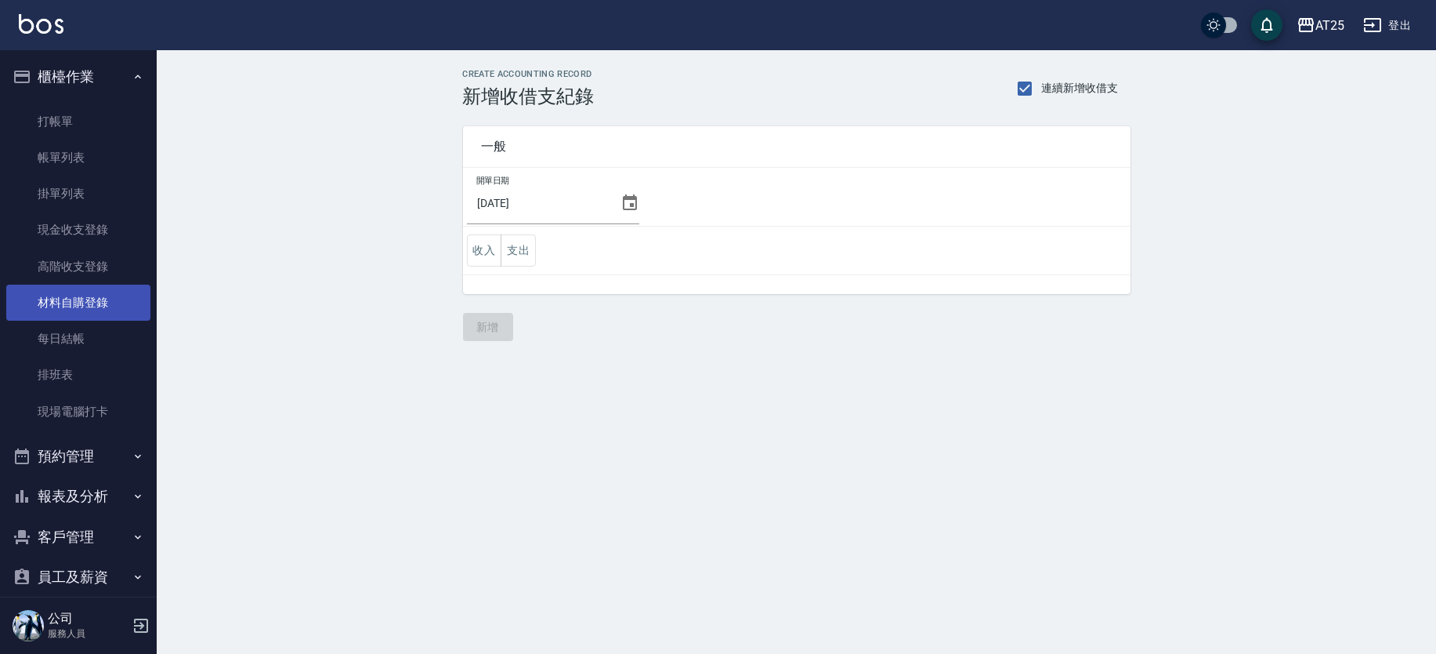
click at [91, 295] on link "材料自購登錄" at bounding box center [78, 302] width 144 height 36
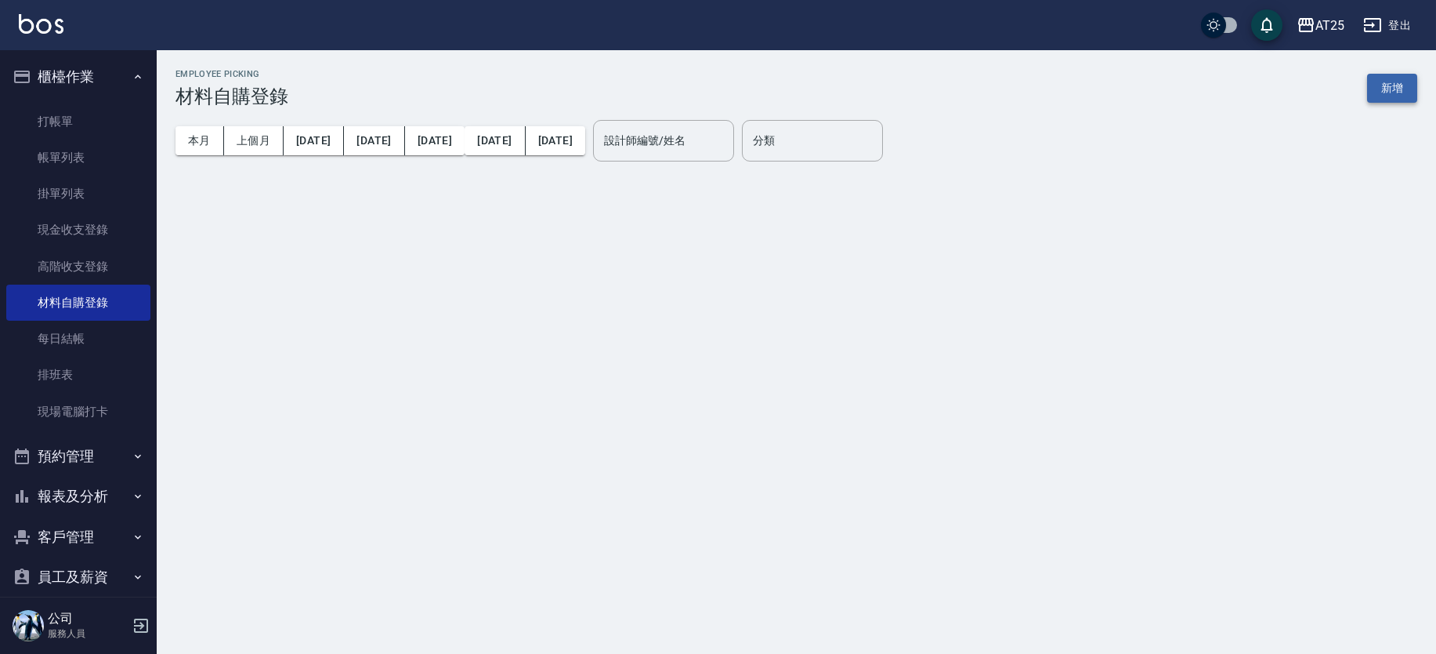
click at [1389, 96] on button "新增" at bounding box center [1393, 88] width 50 height 29
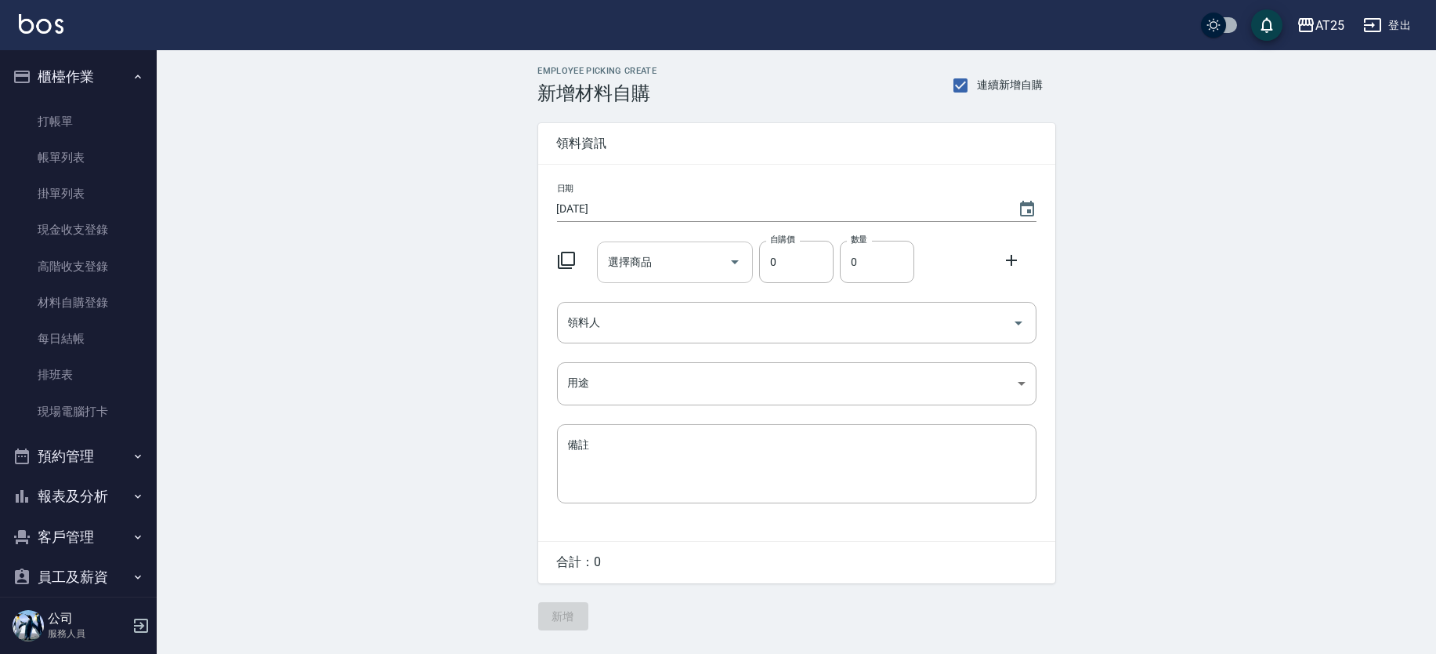
click at [667, 263] on input "選擇商品" at bounding box center [663, 261] width 118 height 27
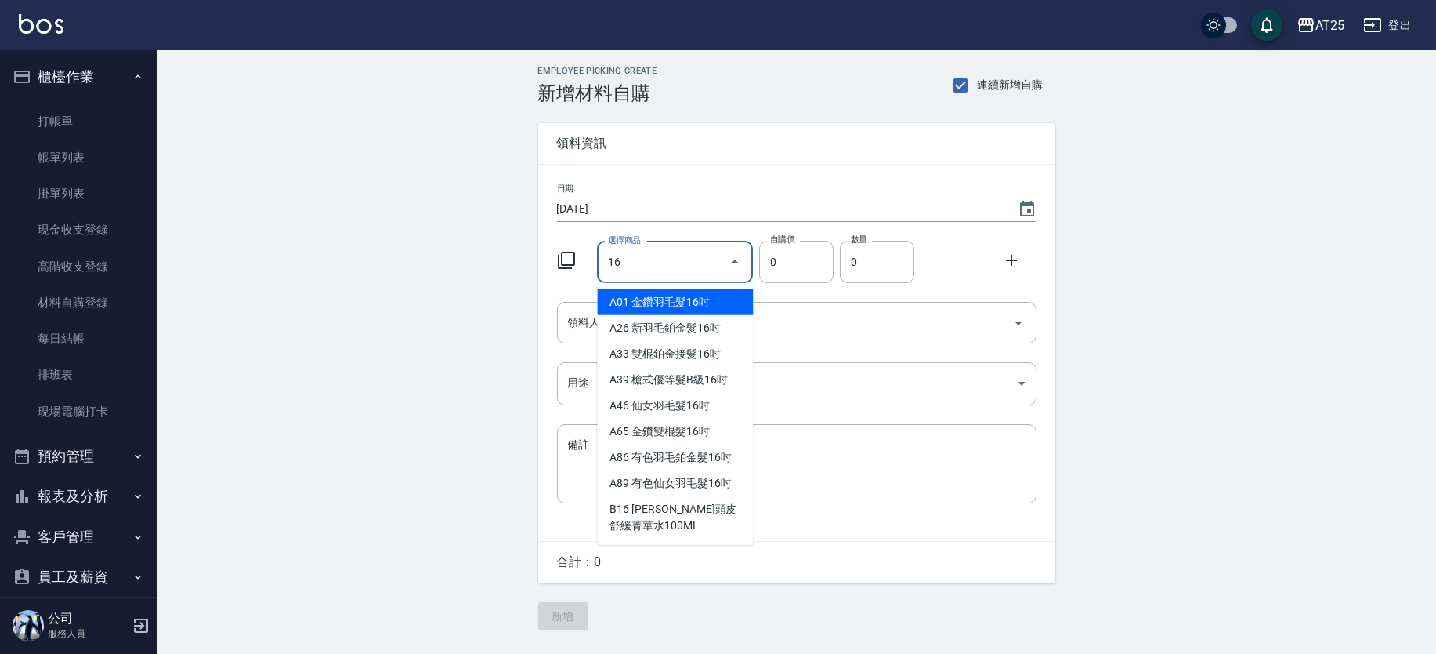
click at [673, 291] on li "A01 金鑽羽毛髮16吋" at bounding box center [675, 302] width 156 height 26
type input "金鑽羽毛髮16吋"
type input "1380"
type input "1"
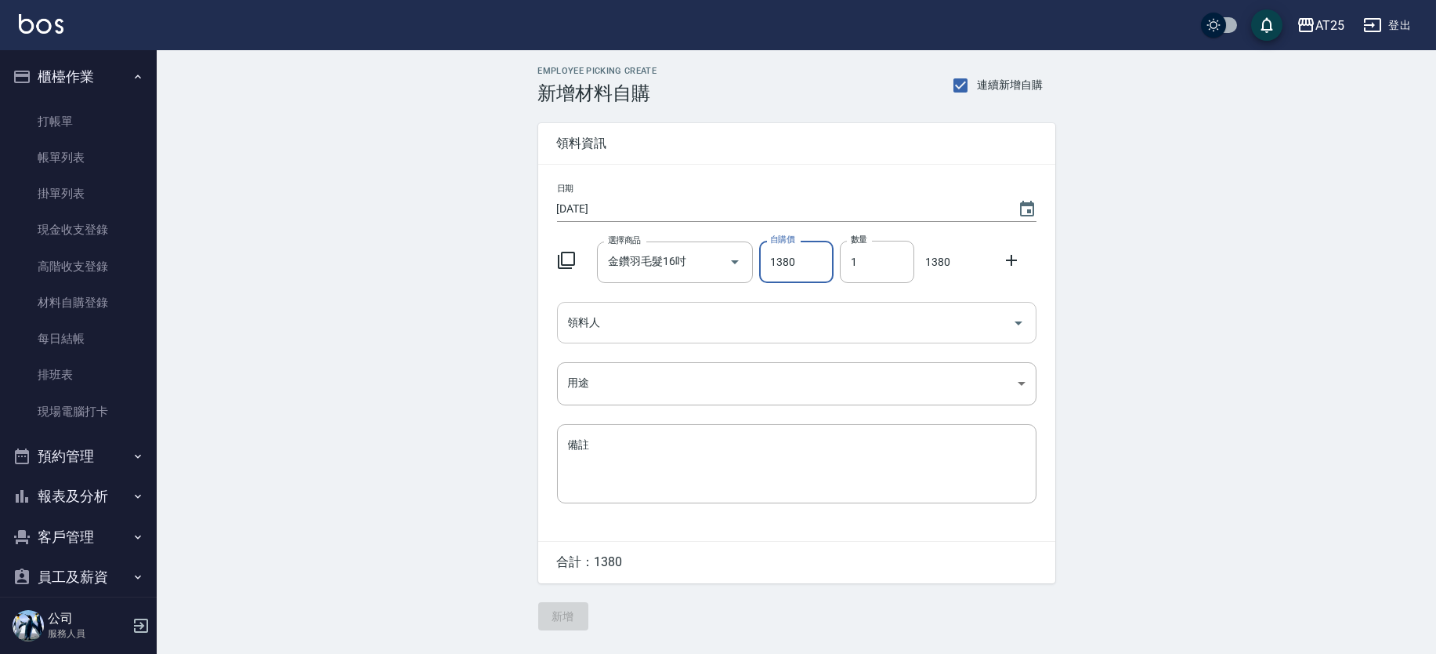
click at [662, 306] on div "領料人" at bounding box center [797, 323] width 480 height 42
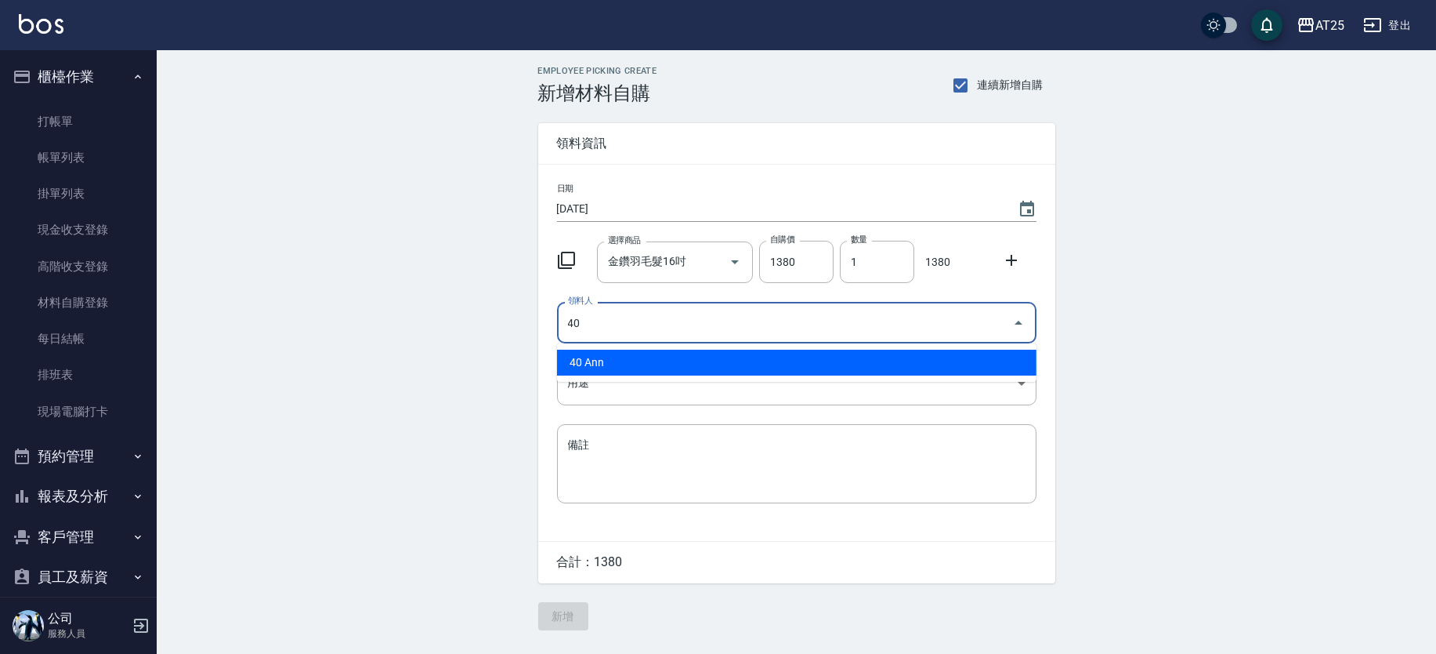
type input "40 Ann"
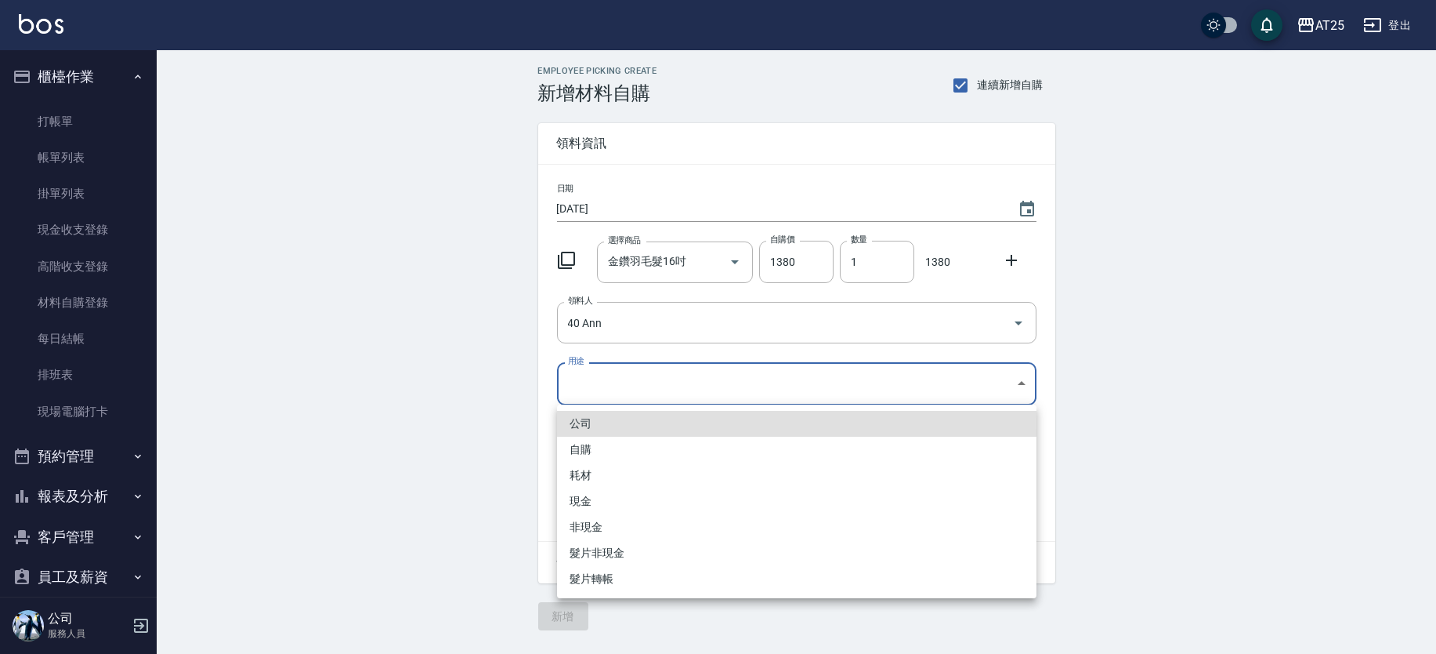
click at [593, 389] on body "AT25 登出 櫃檯作業 打帳單 帳單列表 掛單列表 現金收支登錄 高階收支登錄 材料自購登錄 每日結帳 排班表 現場電腦打卡 預約管理 預約管理 單日預約紀…" at bounding box center [718, 327] width 1436 height 654
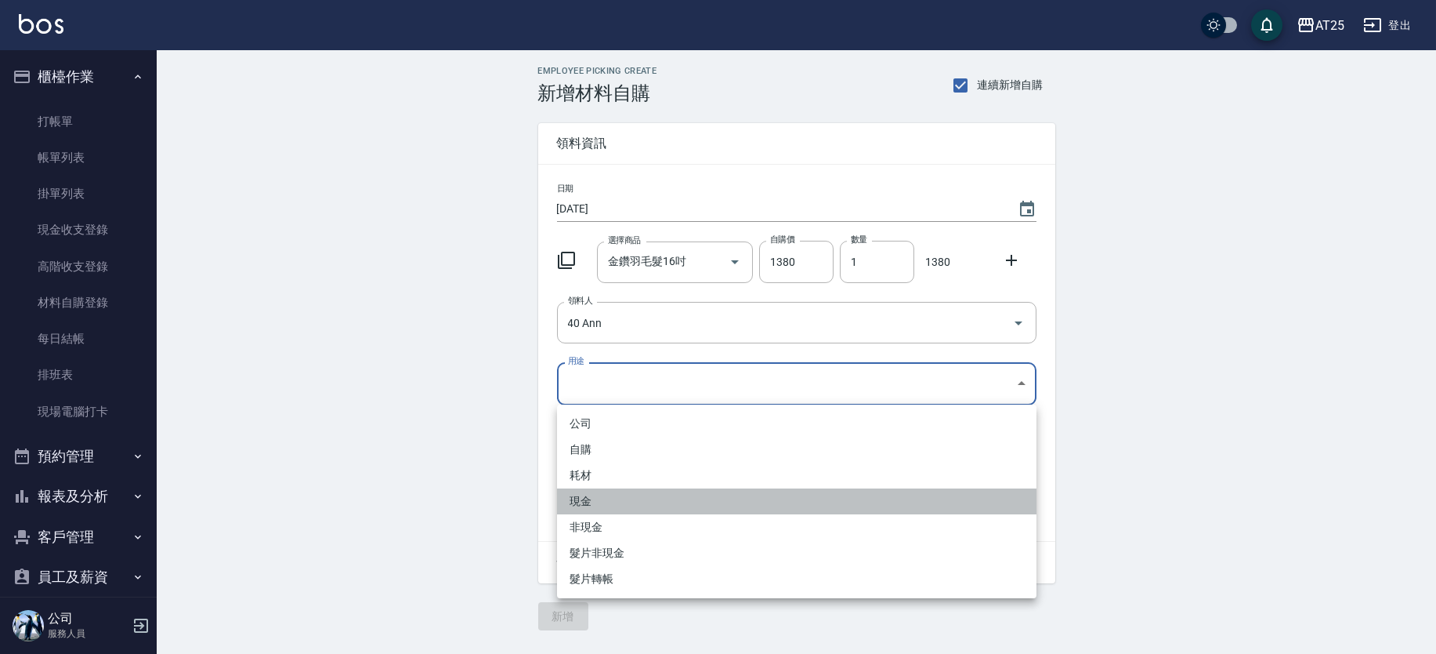
click at [588, 501] on li "現金" at bounding box center [797, 501] width 480 height 26
type input "現金"
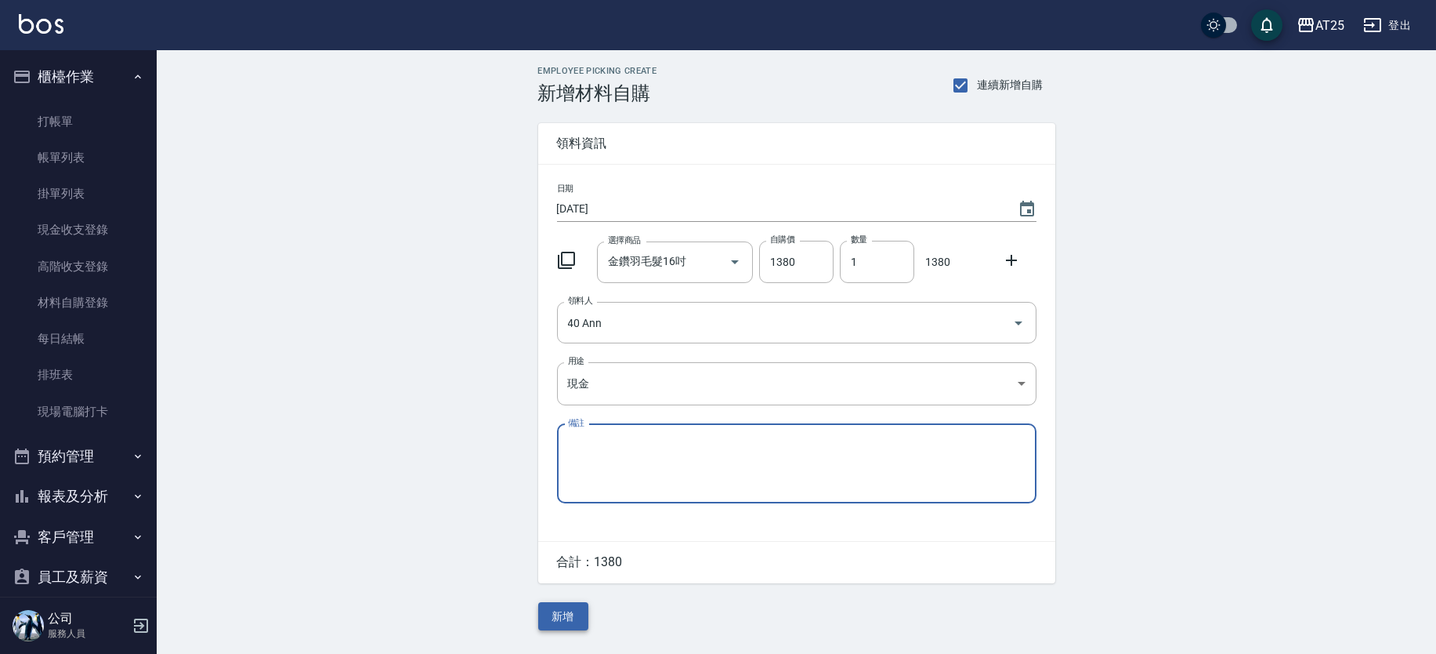
click at [566, 625] on button "新增" at bounding box center [563, 616] width 50 height 29
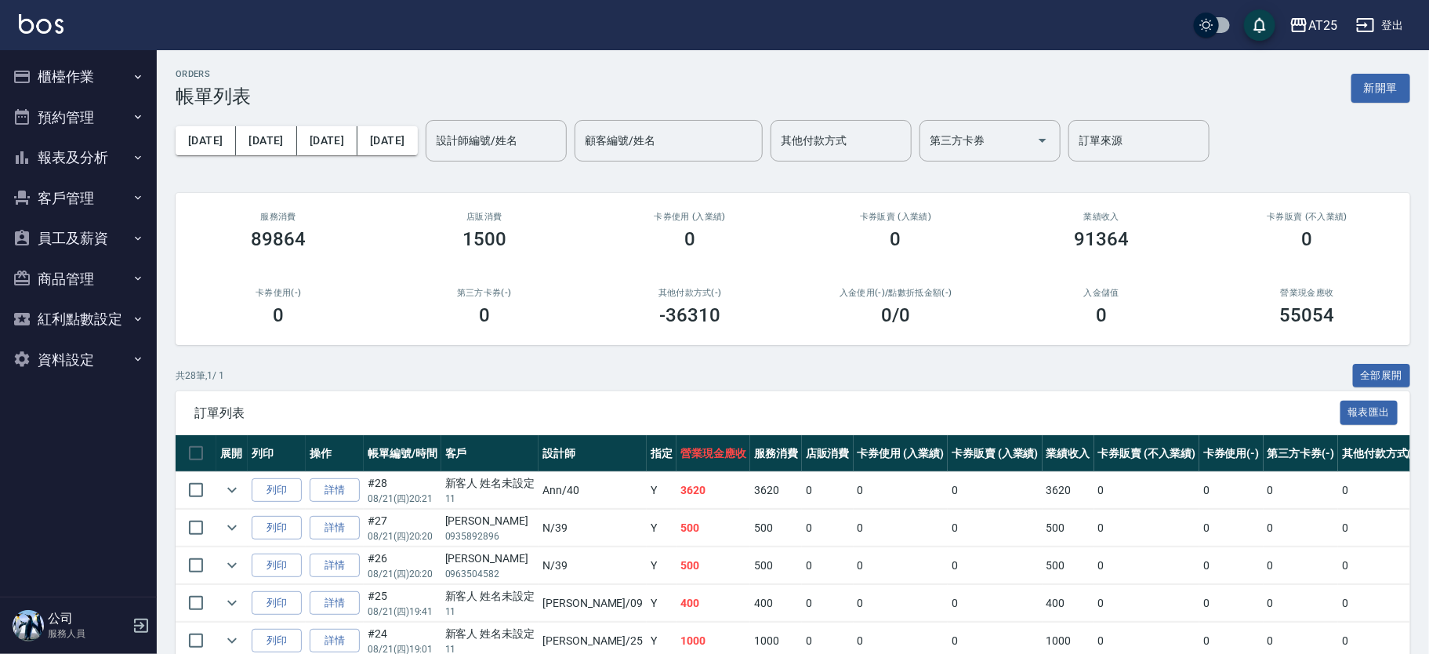
click at [789, 140] on div "其他付款方式 其他付款方式" at bounding box center [840, 141] width 141 height 42
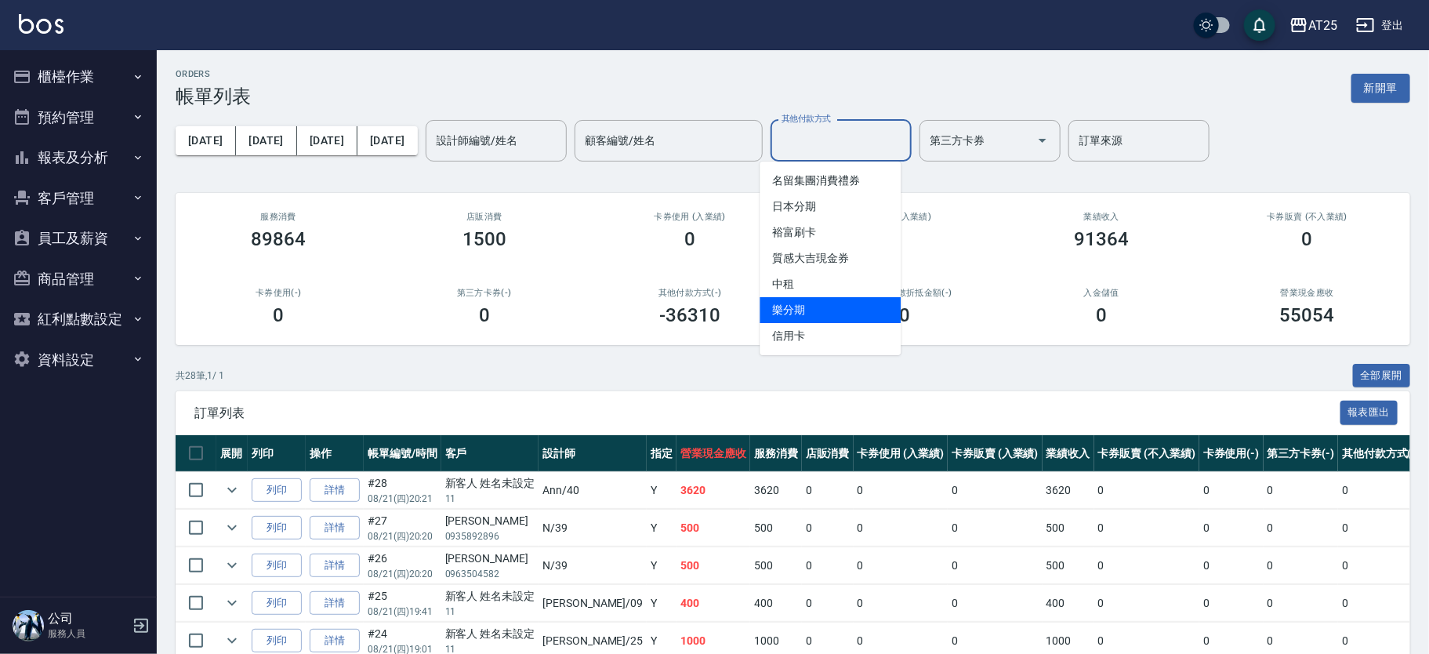
click at [815, 336] on span "信用卡" at bounding box center [829, 336] width 141 height 26
type input "信用卡"
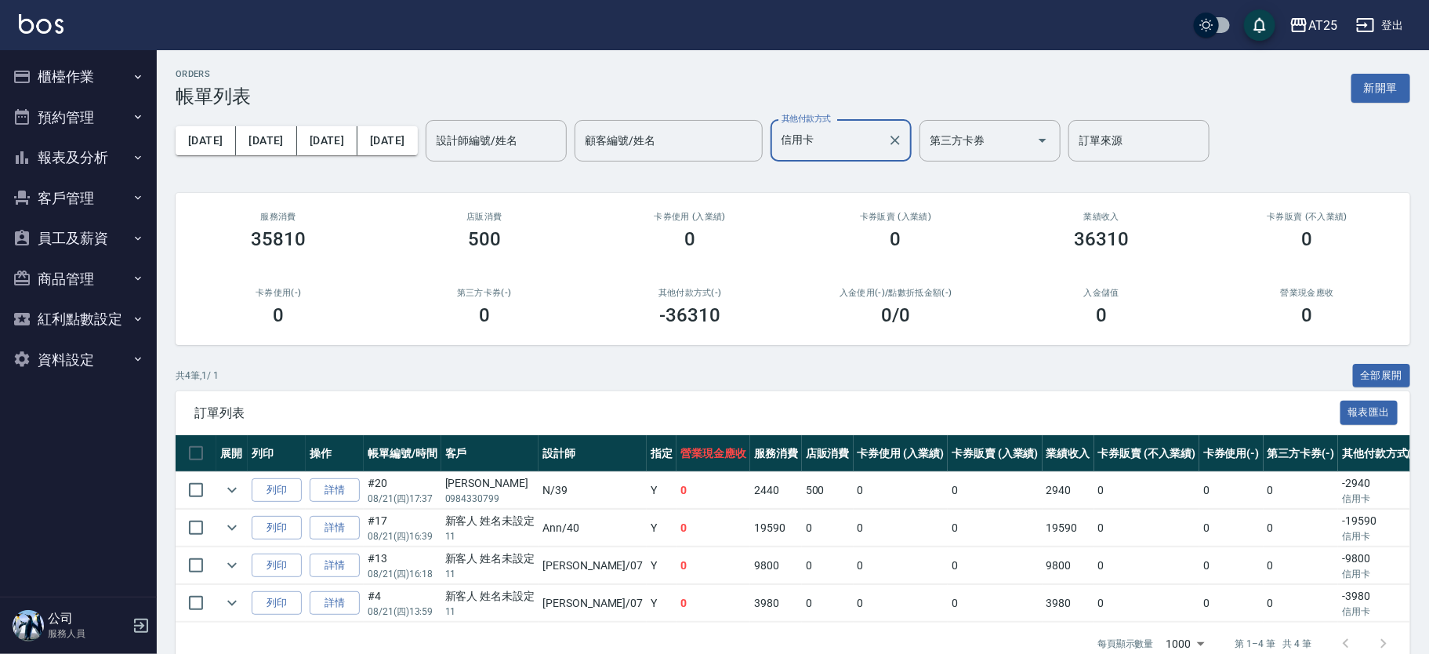
scroll to position [44, 0]
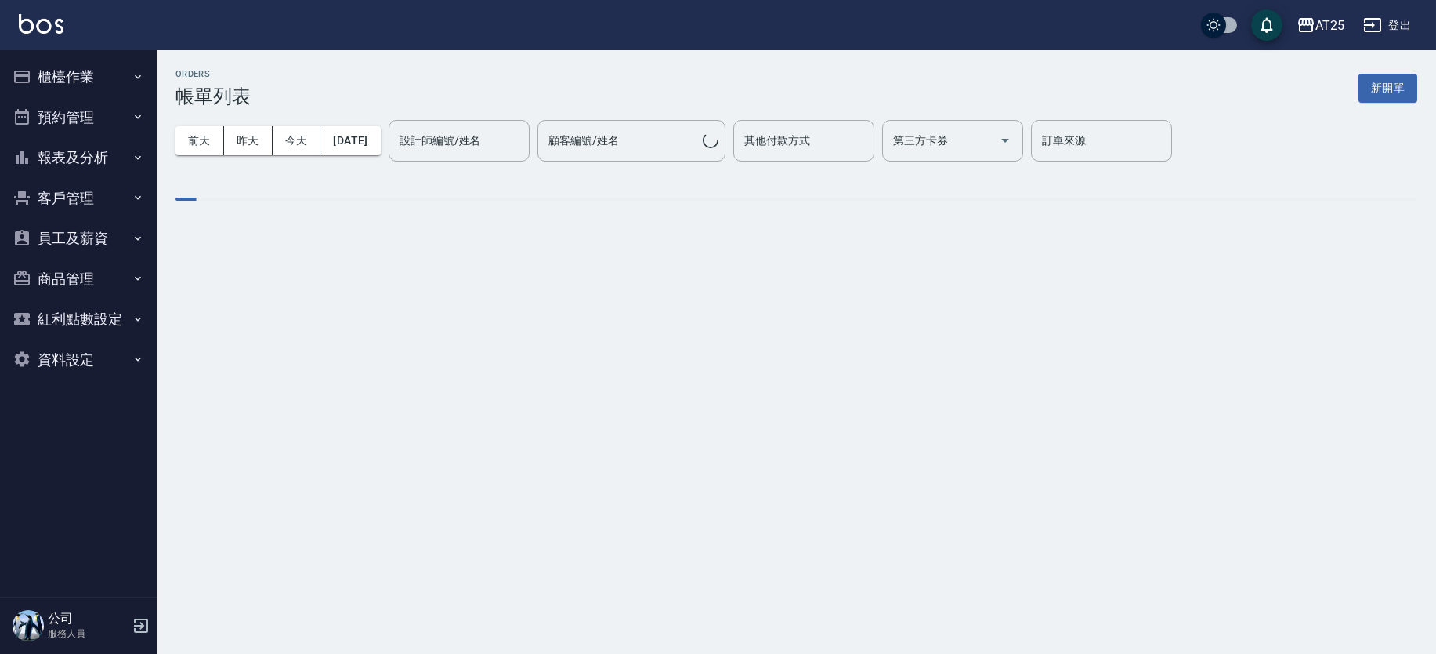
click at [120, 71] on button "櫃檯作業" at bounding box center [78, 76] width 144 height 41
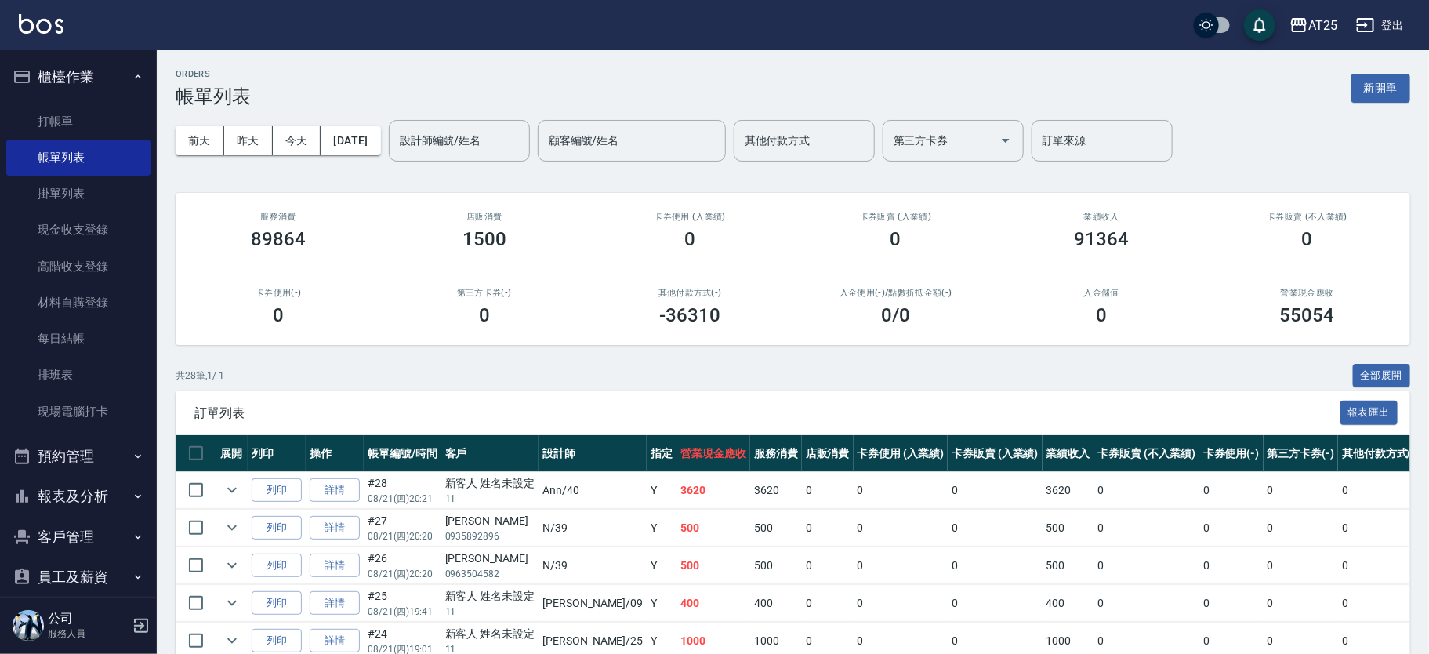
click at [125, 60] on button "櫃檯作業" at bounding box center [78, 76] width 144 height 41
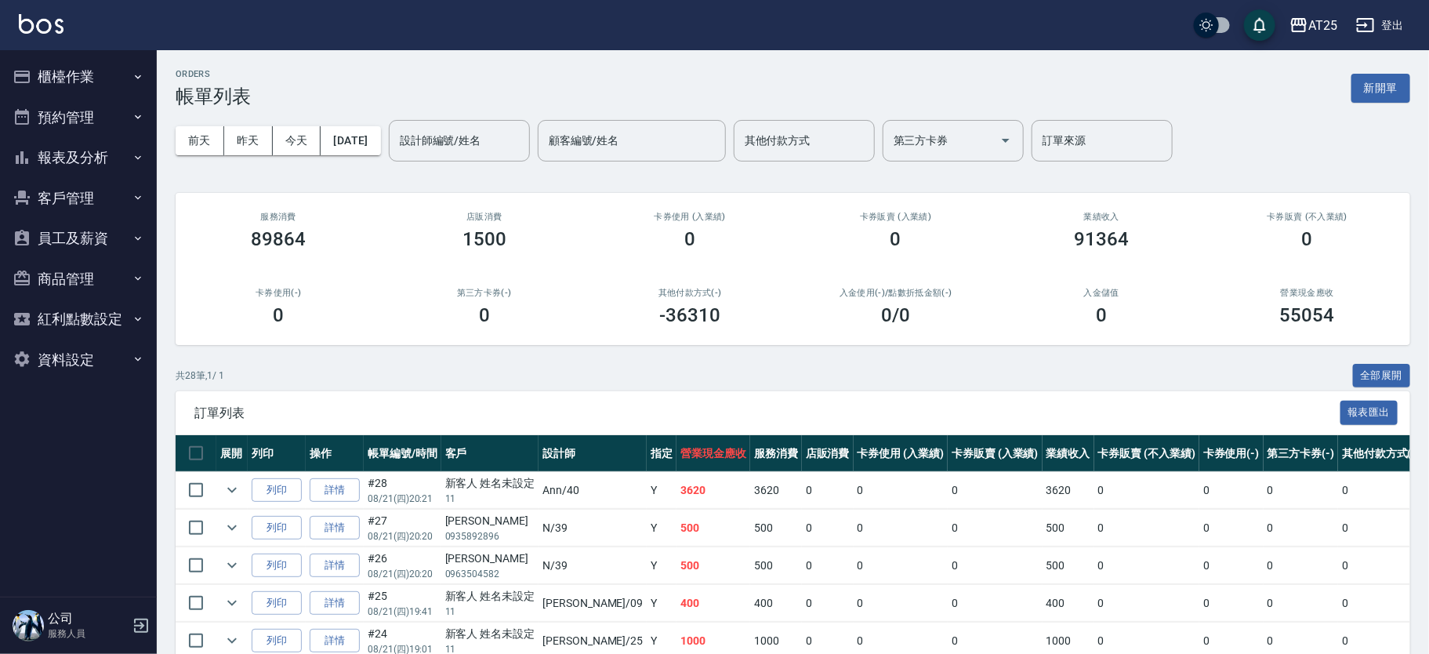
click at [108, 167] on button "報表及分析" at bounding box center [78, 157] width 144 height 41
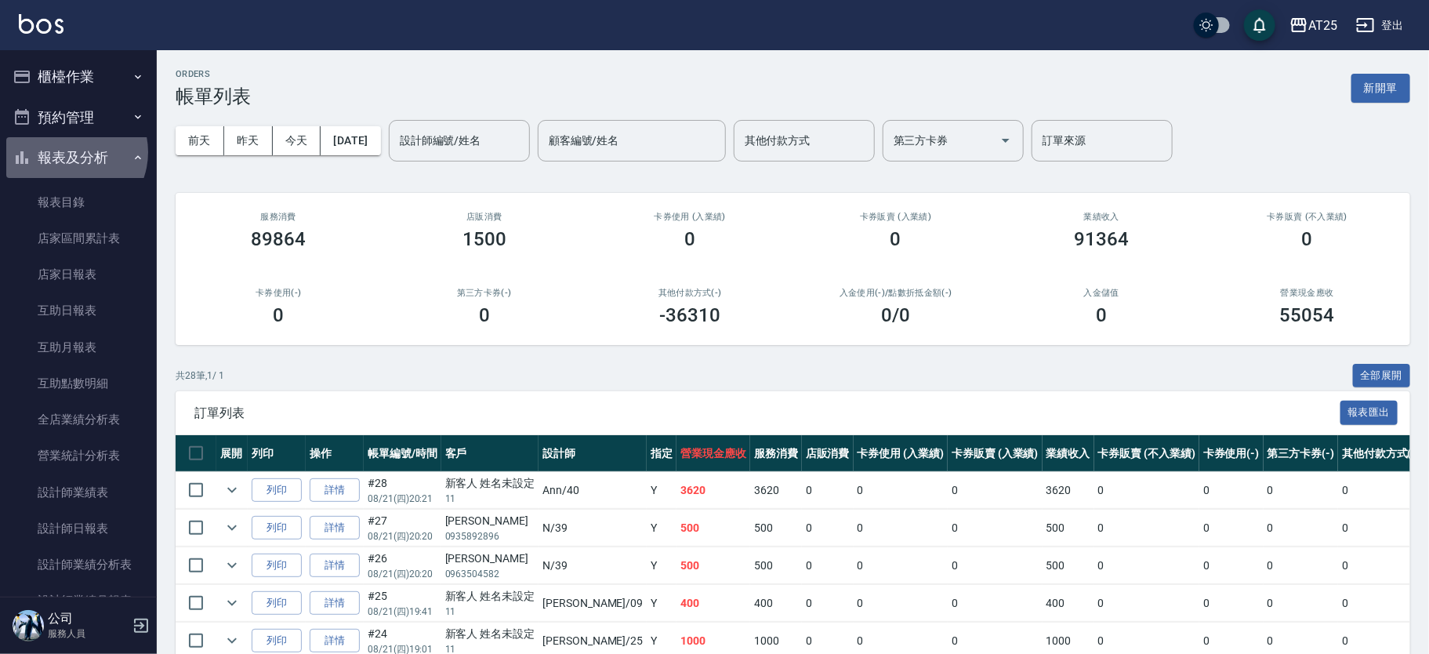
click at [70, 152] on button "報表及分析" at bounding box center [78, 157] width 144 height 41
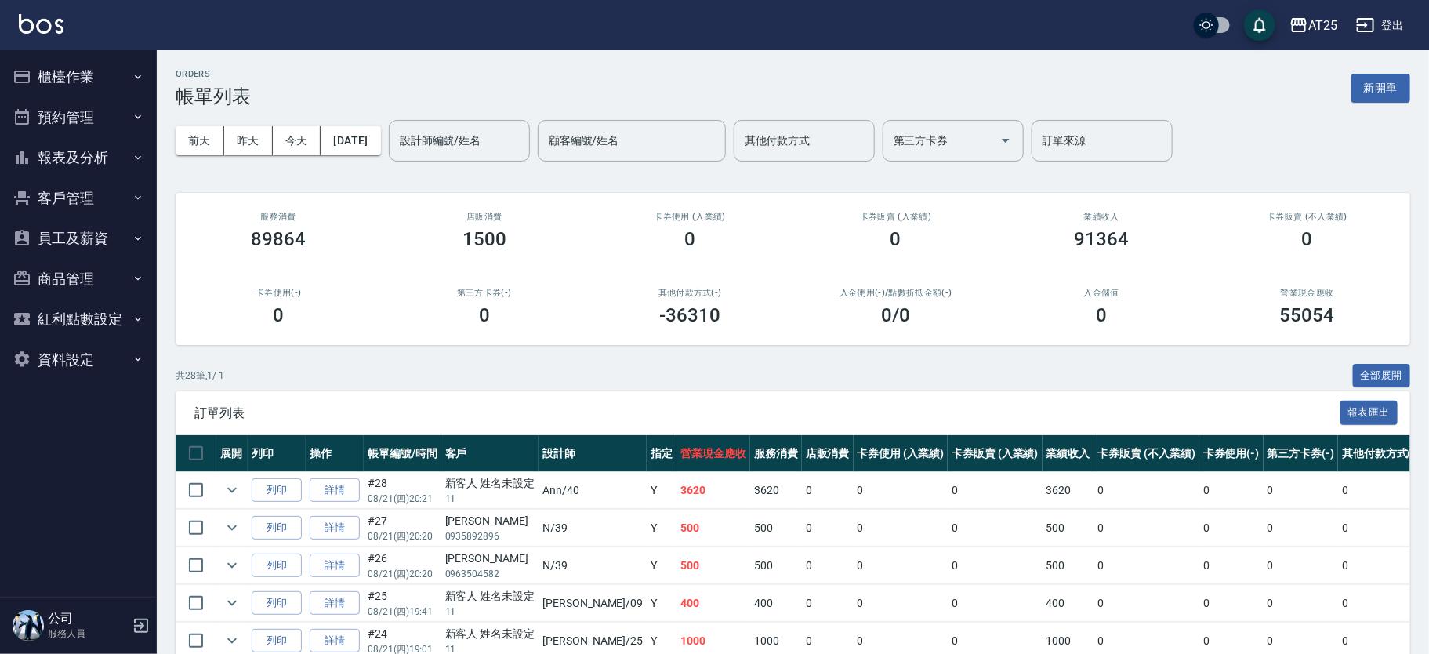
click at [98, 81] on button "櫃檯作業" at bounding box center [78, 76] width 144 height 41
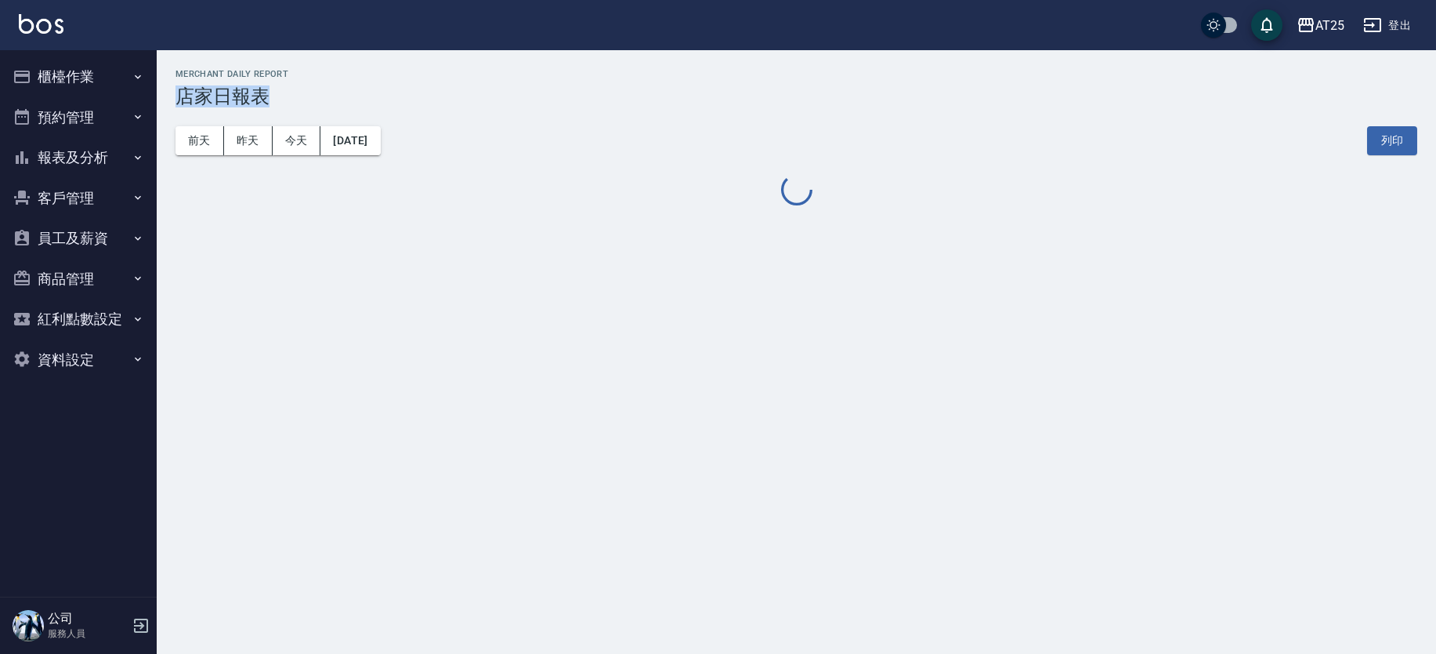
drag, startPoint x: 1435, startPoint y: 71, endPoint x: 1435, endPoint y: 138, distance: 66.6
click at [1435, 138] on div "AT25 [DATE] 店家日報表 列印時間： [DATE][PHONE_NUMBER]:49 Merchant Daily Report 店家日報表 [DA…" at bounding box center [797, 138] width 1280 height 177
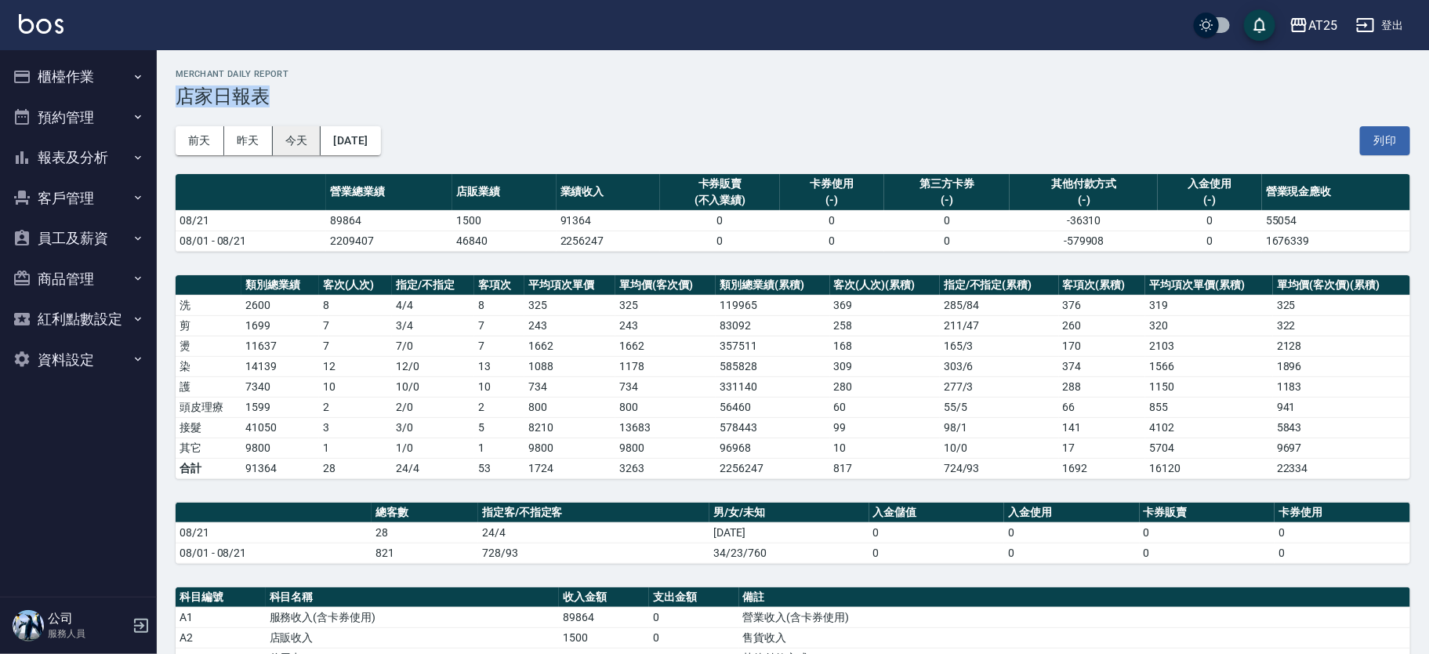
click at [302, 137] on button "今天" at bounding box center [297, 140] width 49 height 29
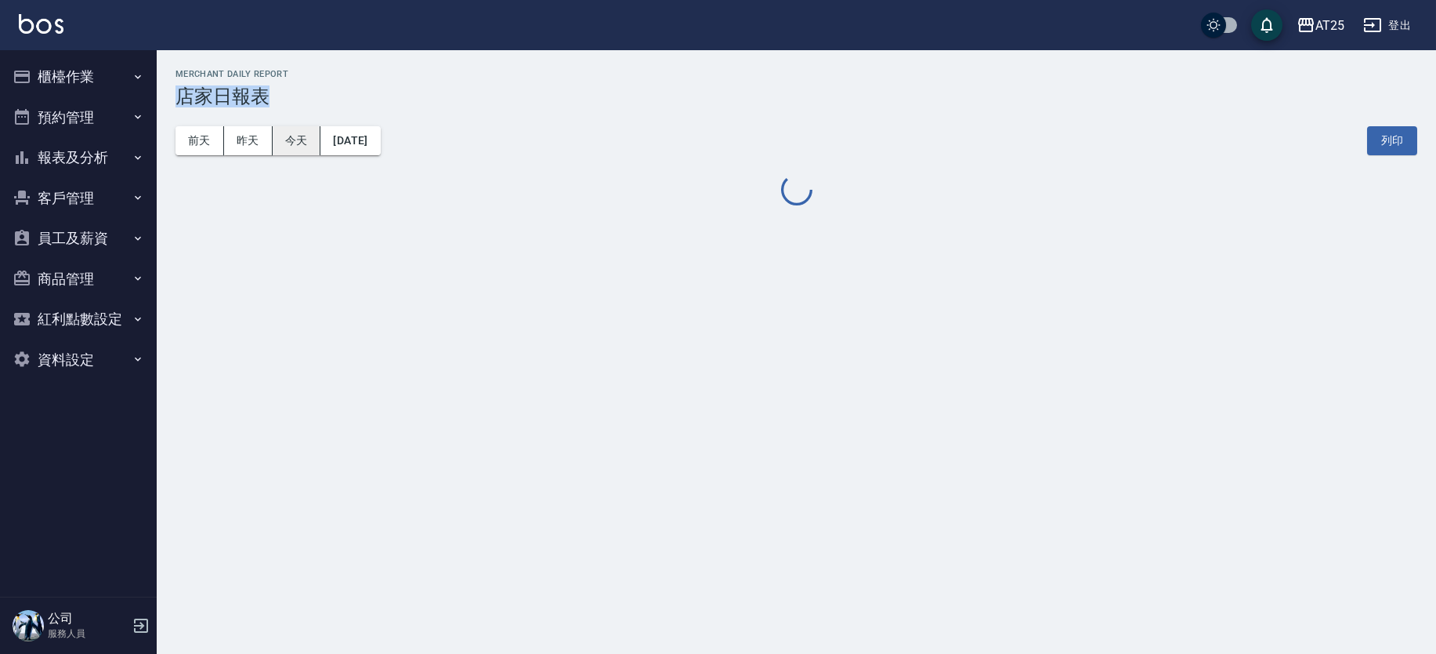
click at [302, 137] on button "今天" at bounding box center [297, 140] width 49 height 29
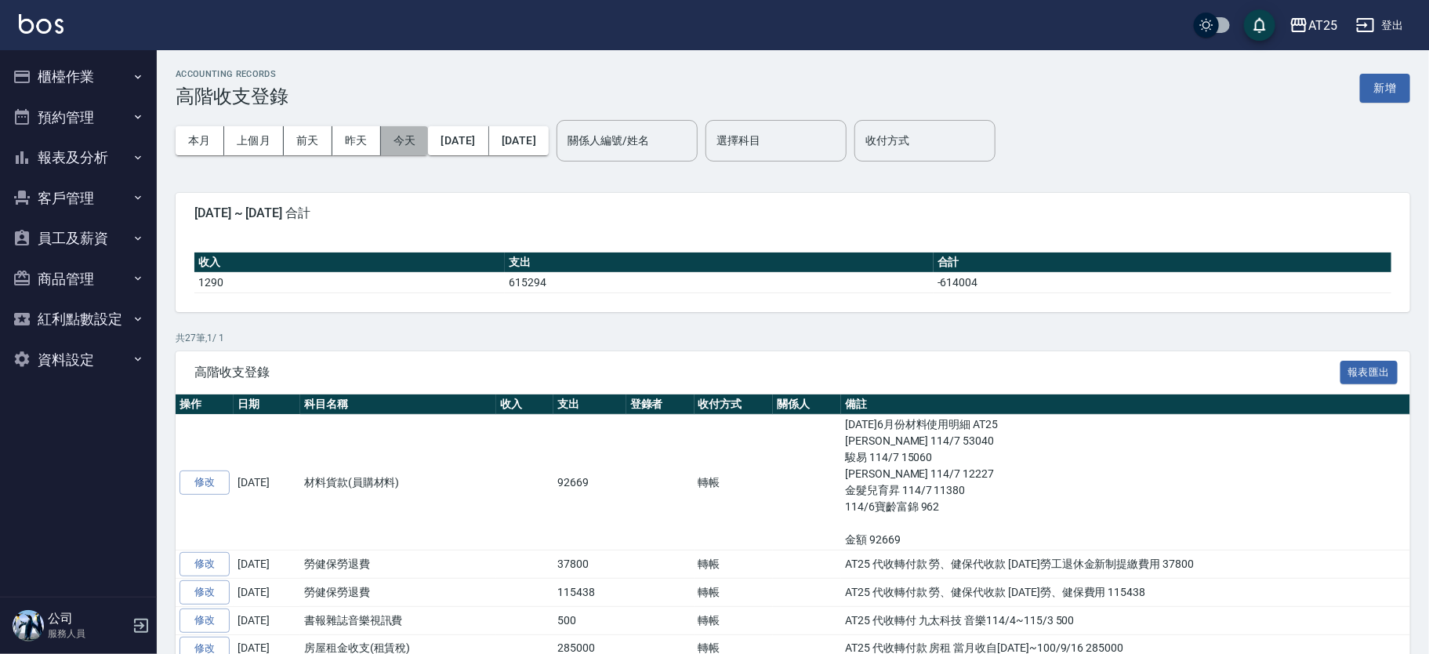
click at [408, 147] on button "今天" at bounding box center [405, 140] width 48 height 29
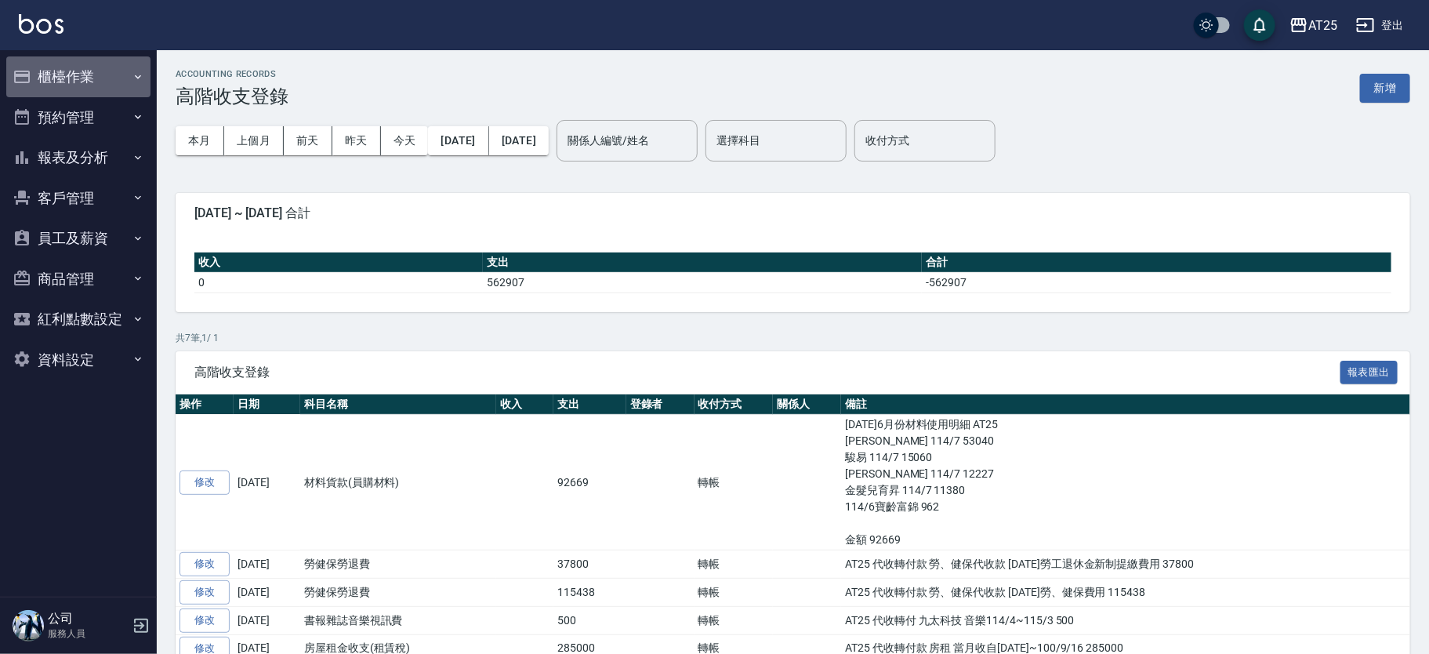
click at [71, 78] on button "櫃檯作業" at bounding box center [78, 76] width 144 height 41
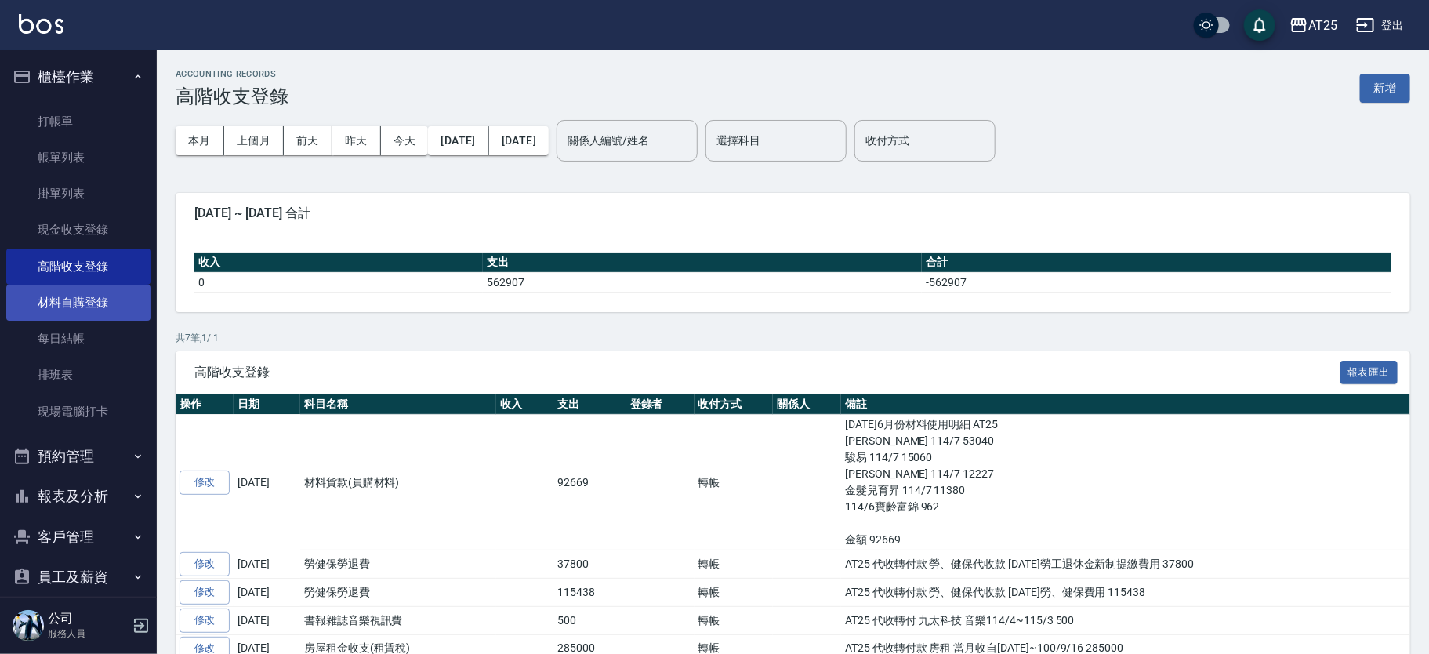
click at [104, 306] on link "材料自購登錄" at bounding box center [78, 302] width 144 height 36
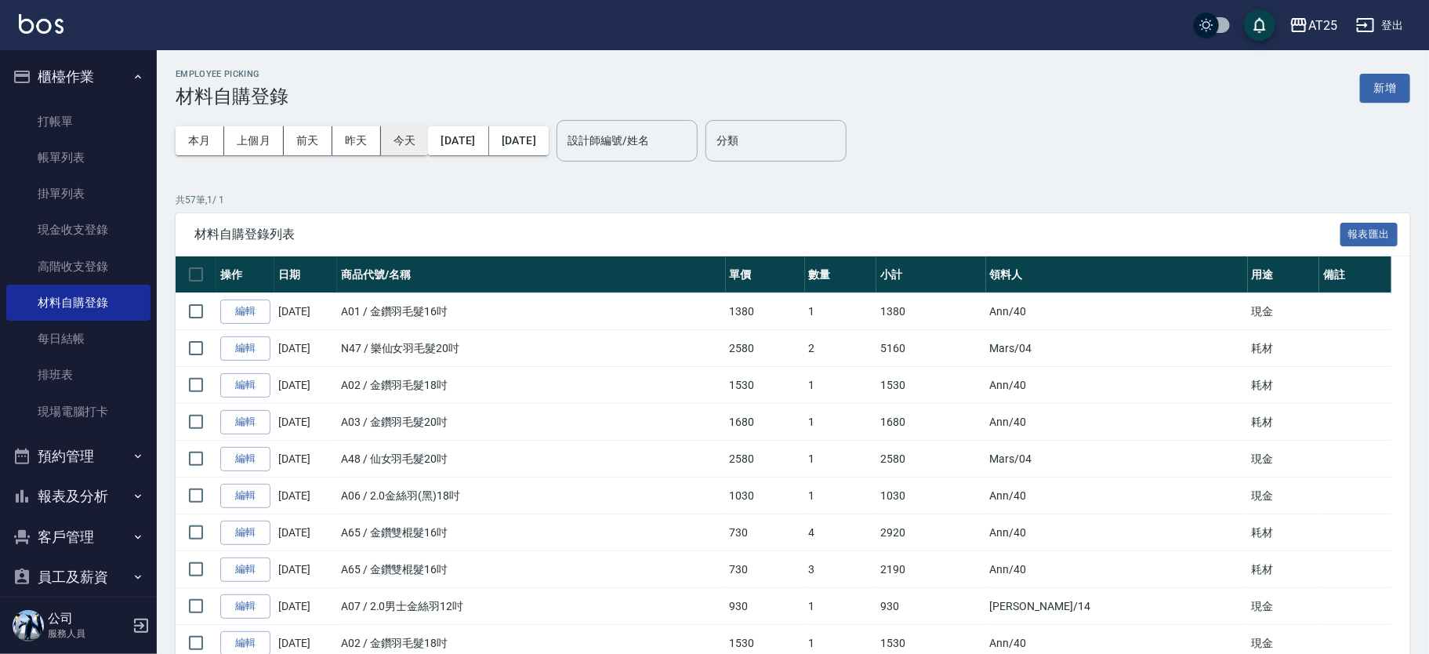
click at [393, 138] on button "今天" at bounding box center [405, 140] width 48 height 29
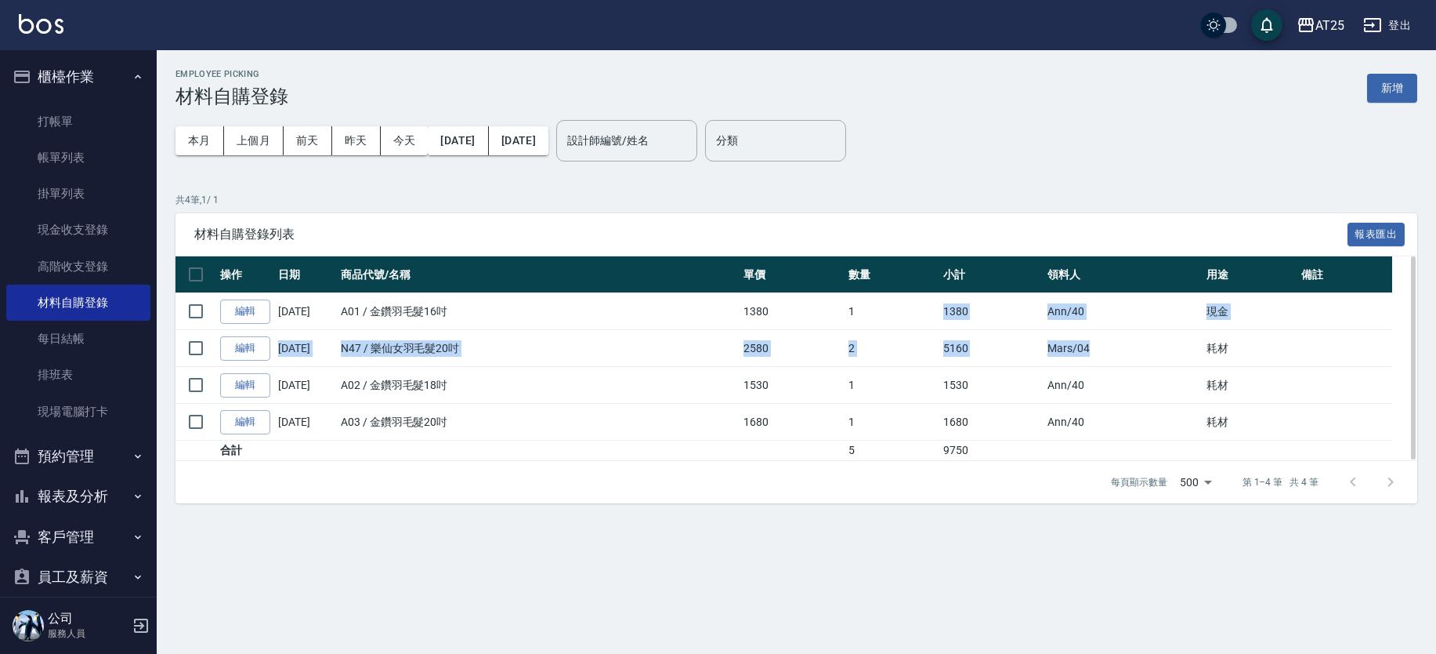
drag, startPoint x: 915, startPoint y: 310, endPoint x: 1141, endPoint y: 339, distance: 228.4
click at [1141, 339] on tbody "編輯 [DATE] A01 / 金鑽羽毛髮16吋 1380 1 1380 Ann /40 現金 編輯 [DATE] N47 / 樂仙女羽毛髮20吋 2580 …" at bounding box center [797, 377] width 1242 height 168
click at [1132, 370] on td "Ann /40" at bounding box center [1123, 385] width 159 height 37
drag, startPoint x: 1140, startPoint y: 350, endPoint x: 1197, endPoint y: 379, distance: 63.8
click at [1197, 375] on tbody "編輯 [DATE] A01 / 金鑽羽毛髮16吋 1380 1 1380 Ann /40 現金 編輯 [DATE] N47 / 樂仙女羽毛髮20吋 2580 …" at bounding box center [797, 377] width 1242 height 168
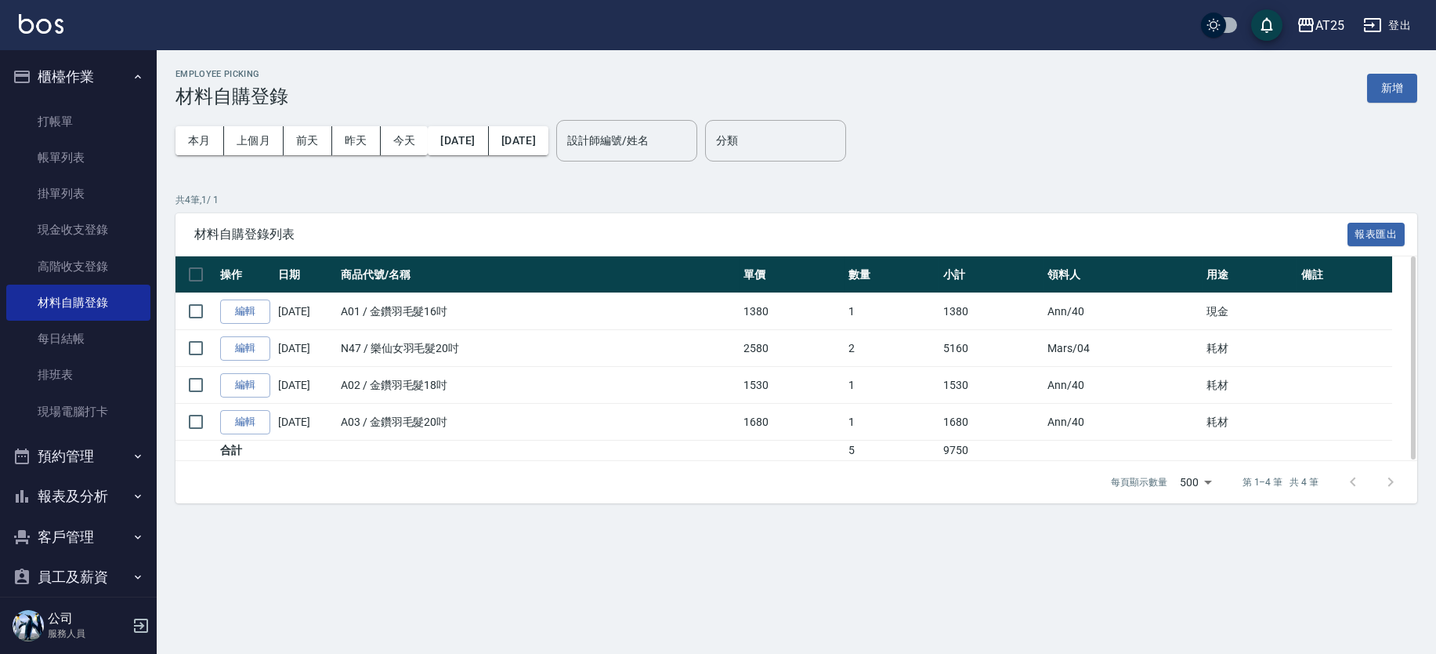
click at [1203, 374] on td "耗材" at bounding box center [1250, 385] width 95 height 37
drag, startPoint x: 753, startPoint y: 353, endPoint x: 814, endPoint y: 353, distance: 61.1
click at [814, 353] on tr "編輯 08/21/2025 N47 / 樂仙女羽毛髮20吋 2580 2 5160 Mars /04 耗材" at bounding box center [797, 348] width 1242 height 37
click at [814, 354] on td "2580" at bounding box center [792, 348] width 104 height 37
click at [836, 404] on td "1680" at bounding box center [792, 422] width 104 height 37
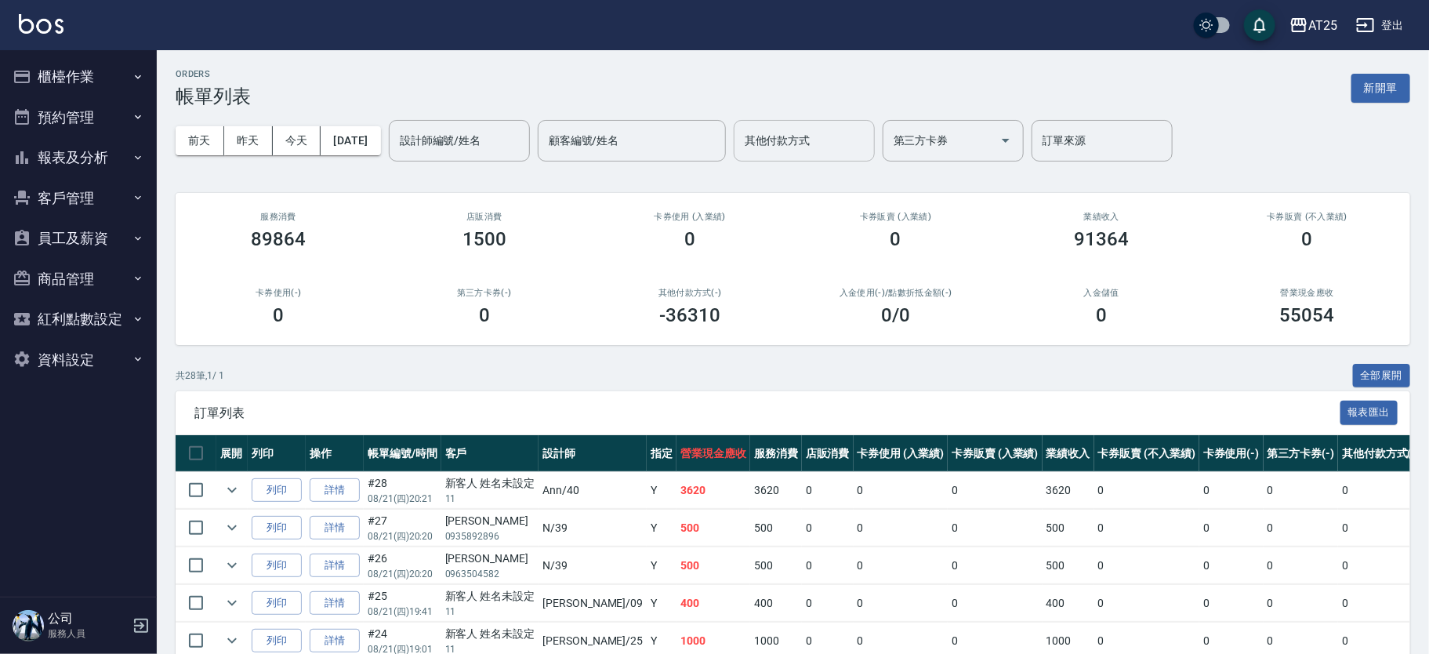
click at [846, 137] on input "其他付款方式" at bounding box center [804, 140] width 127 height 27
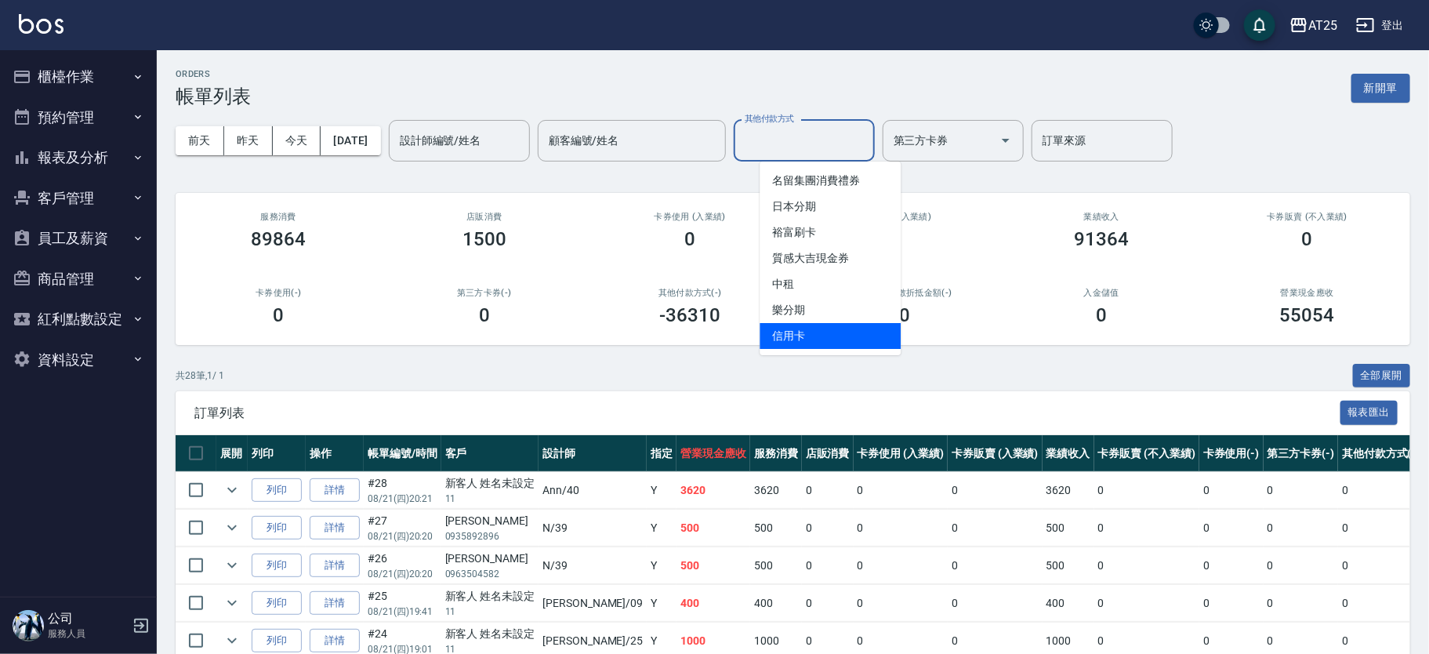
click at [820, 337] on span "信用卡" at bounding box center [829, 336] width 141 height 26
type input "信用卡"
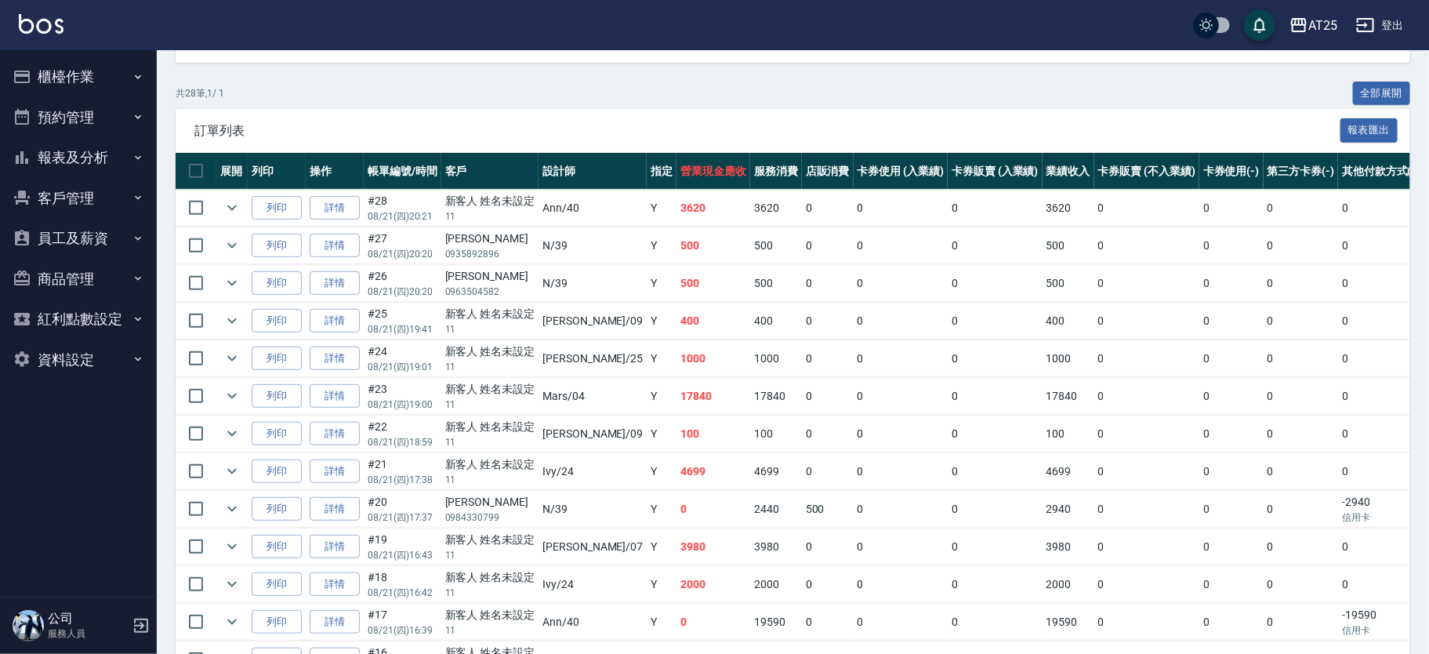
scroll to position [279, 0]
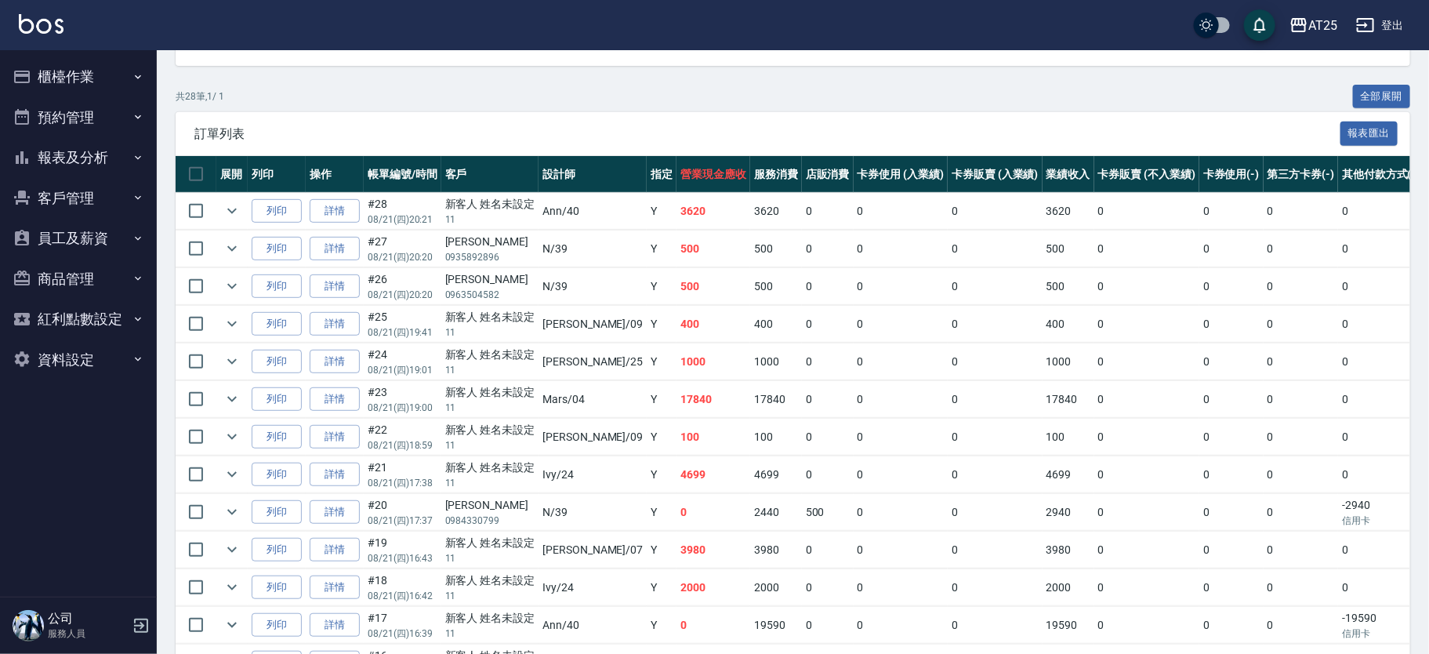
click at [326, 391] on link "詳情" at bounding box center [335, 399] width 50 height 24
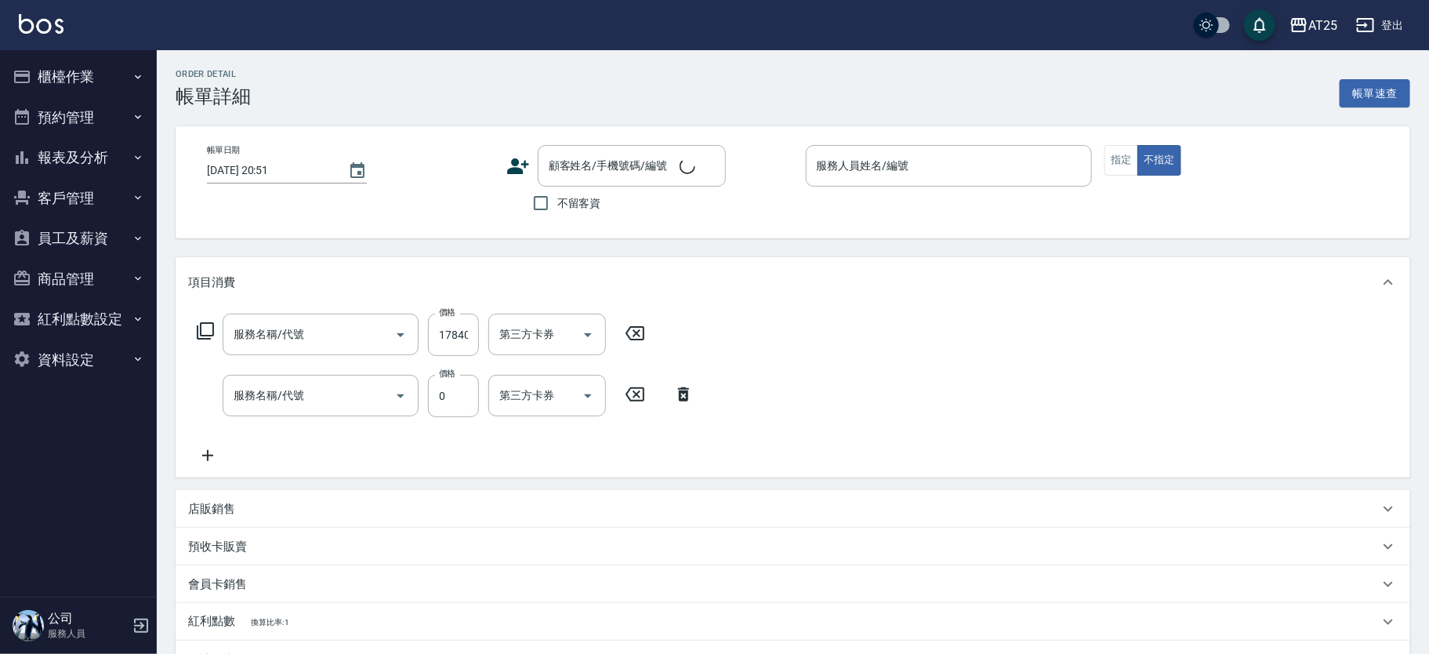
type input "2025/08/21 19:00"
type input "Mars-04"
type input "1780"
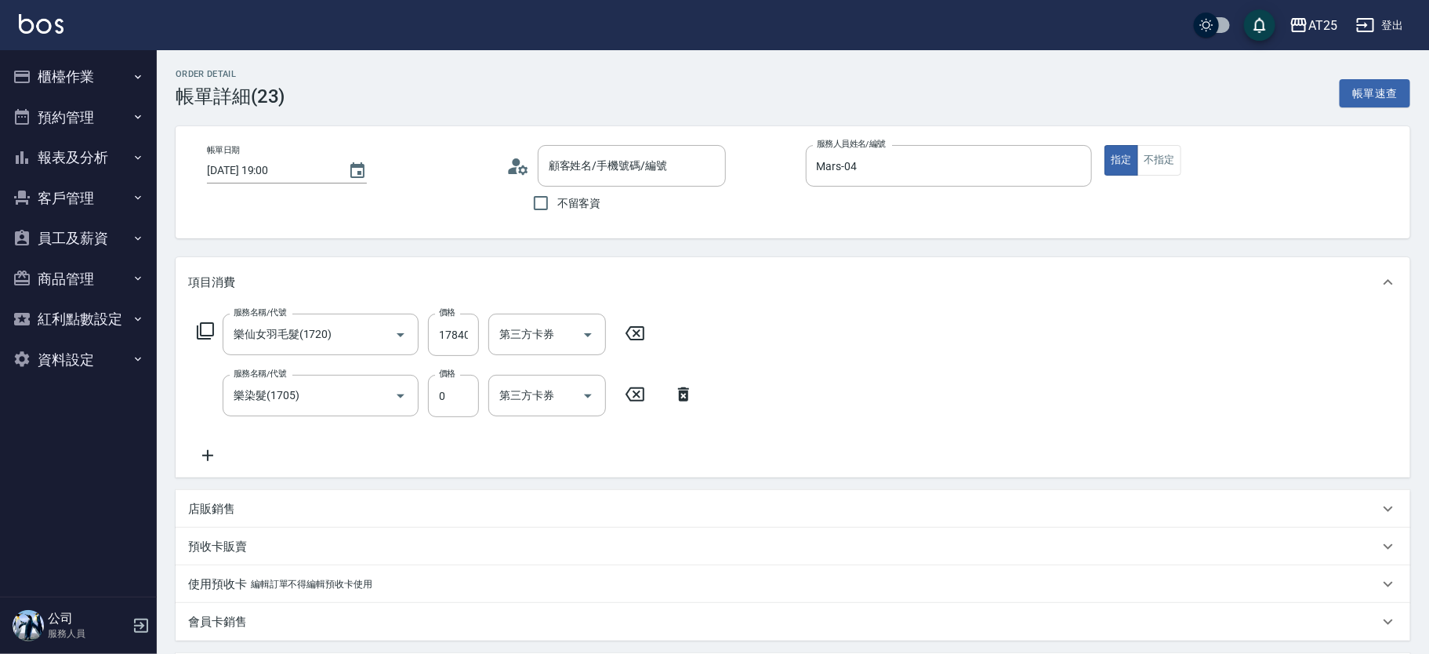
type input "樂仙女羽毛髮(1720)"
type input "樂染髮(1705)"
type input "新客人 姓名未設定/11/null"
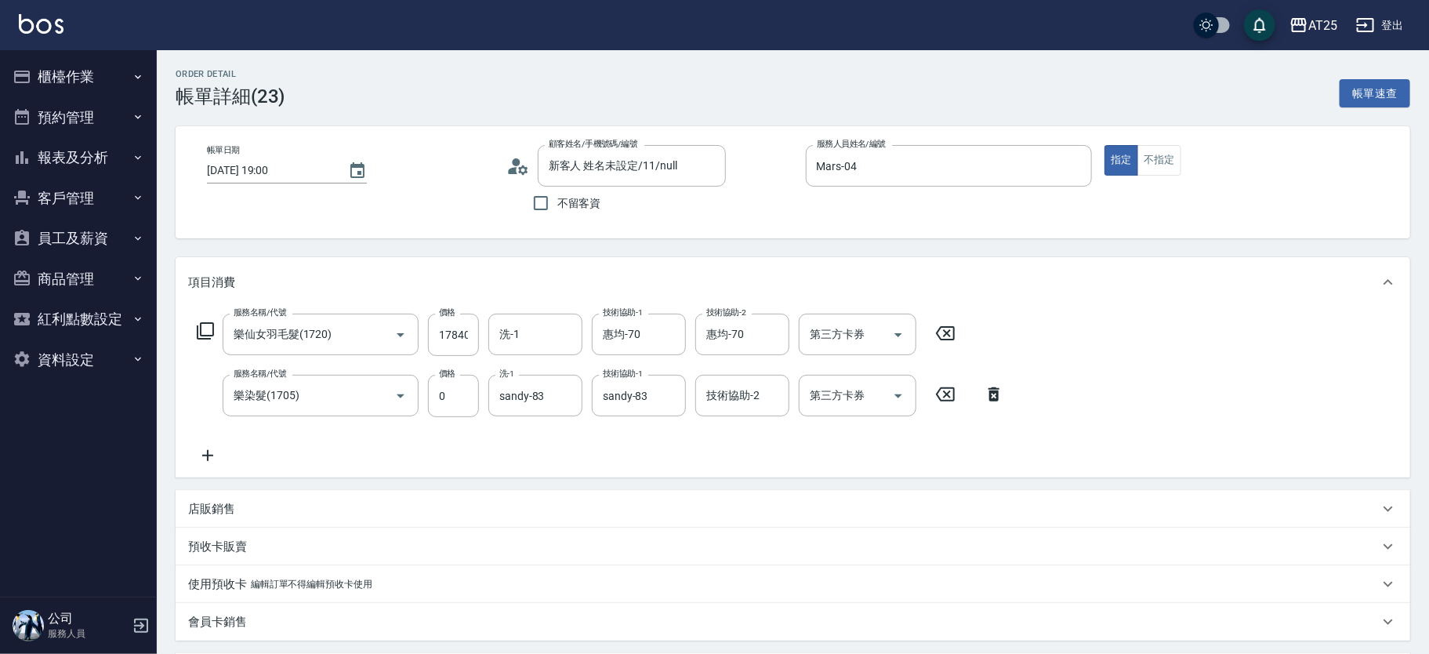
scroll to position [383, 0]
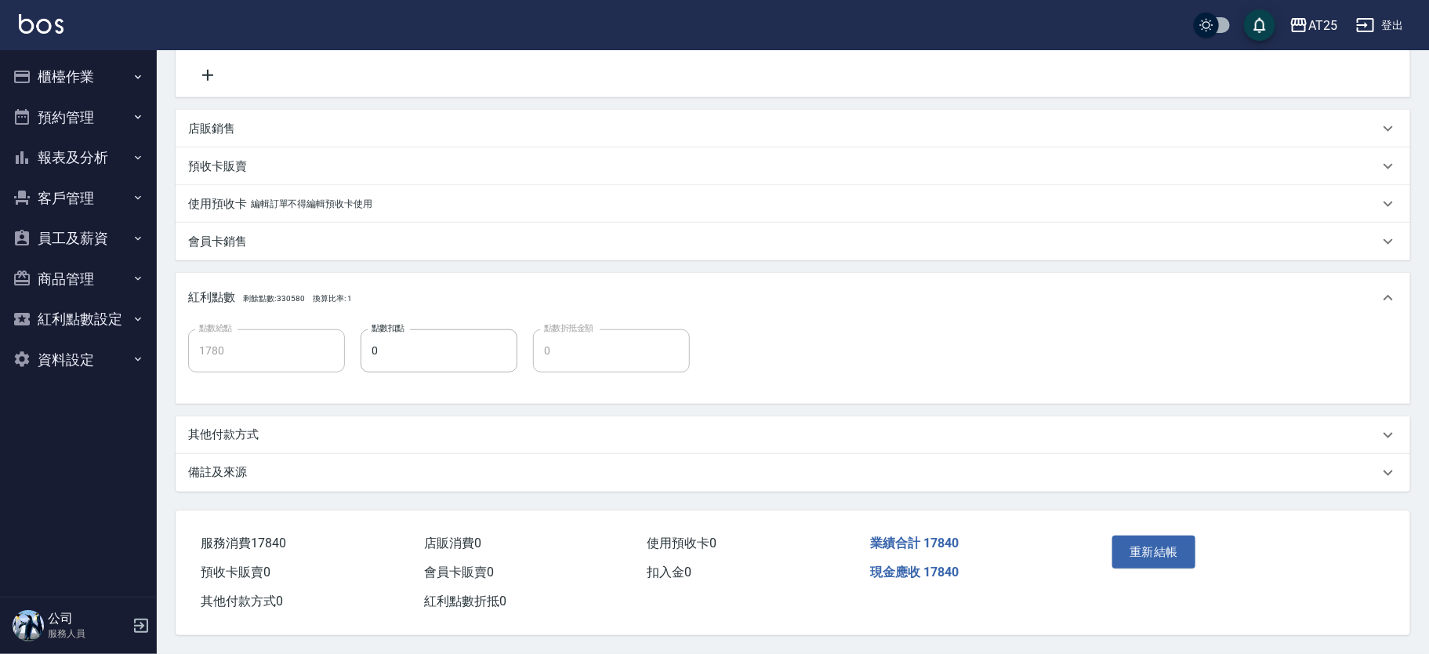
click at [247, 434] on p "其他付款方式" at bounding box center [223, 434] width 71 height 16
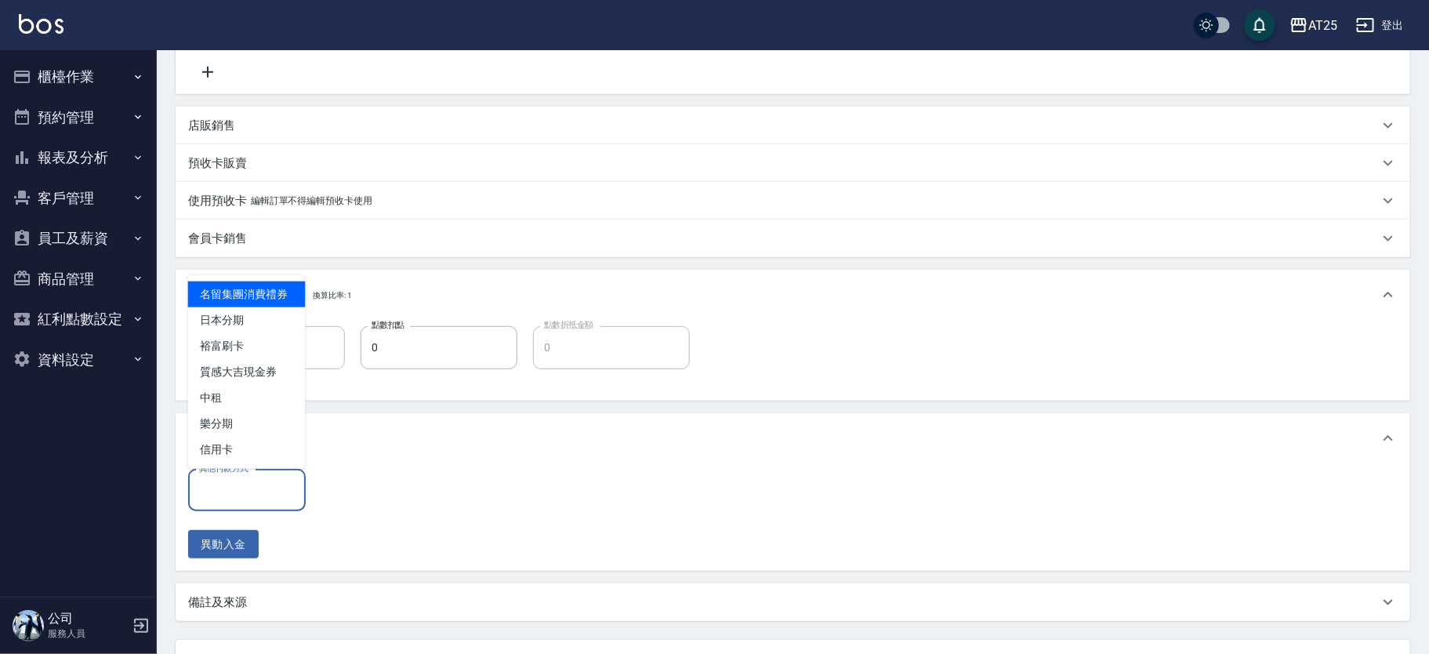
click at [259, 476] on input "其他付款方式" at bounding box center [246, 489] width 103 height 27
click at [233, 422] on span "樂分期" at bounding box center [247, 424] width 118 height 26
type input "樂分期"
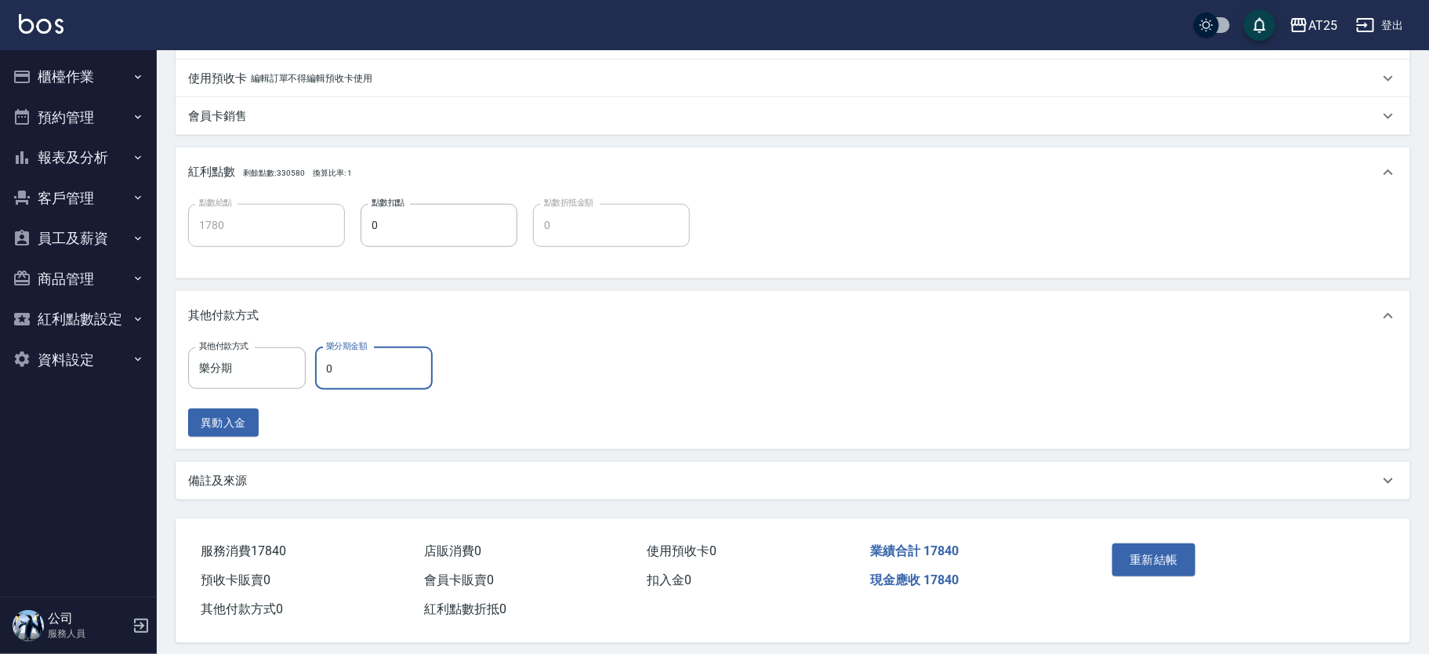
scroll to position [513, 0]
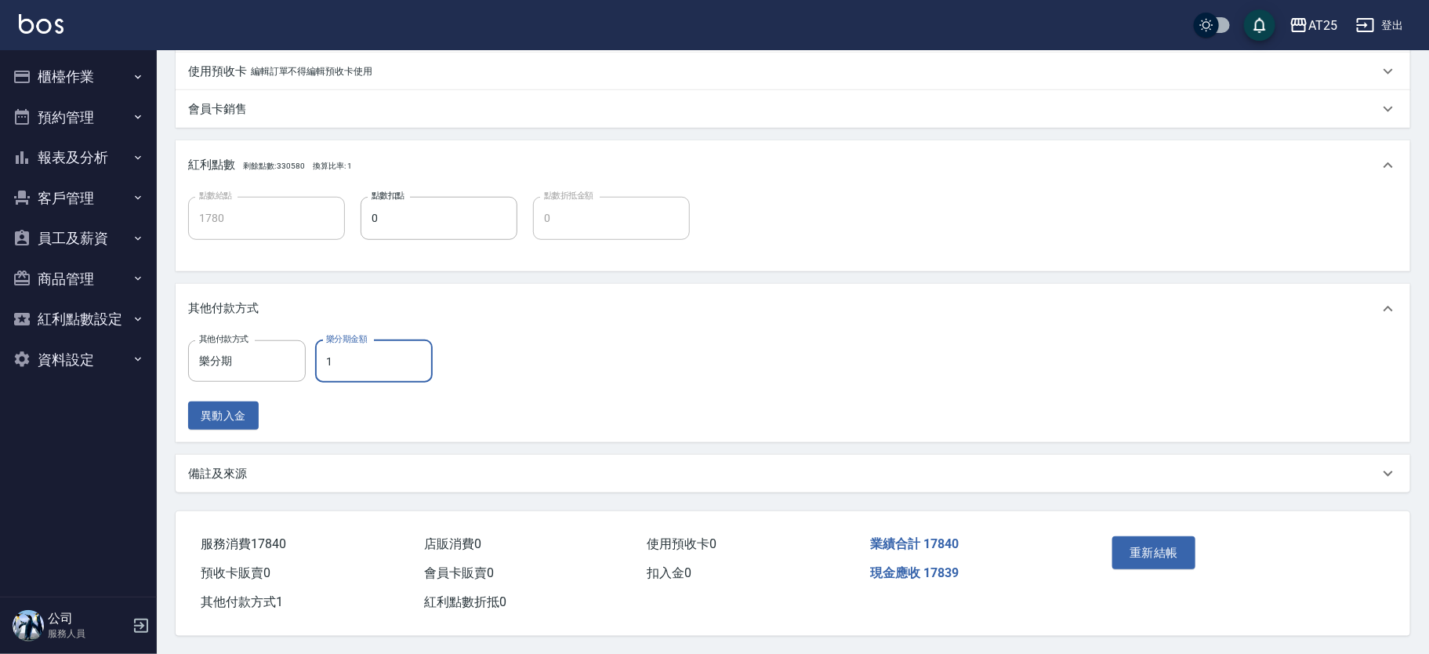
type input "17"
type input "1760"
type input "178"
type input "1600"
type input "17840"
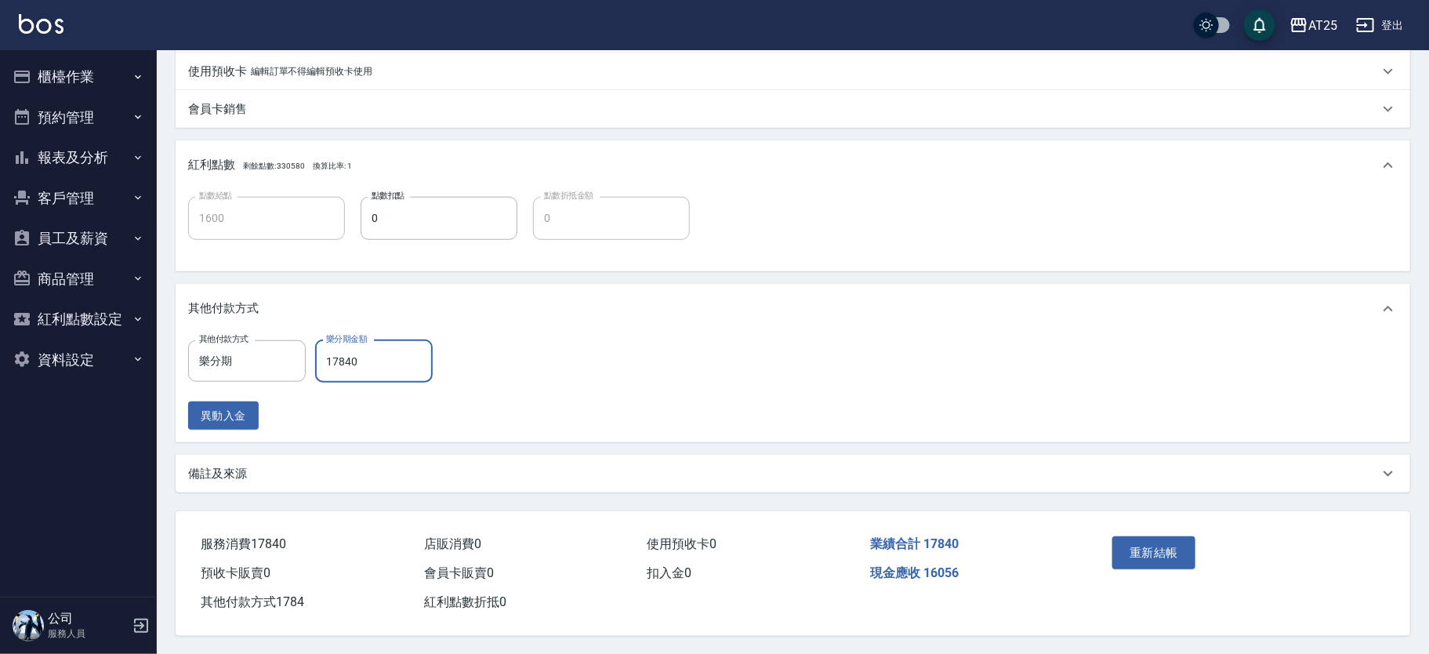
type input "0"
type input "17840"
click at [1157, 546] on button "重新結帳" at bounding box center [1153, 552] width 83 height 33
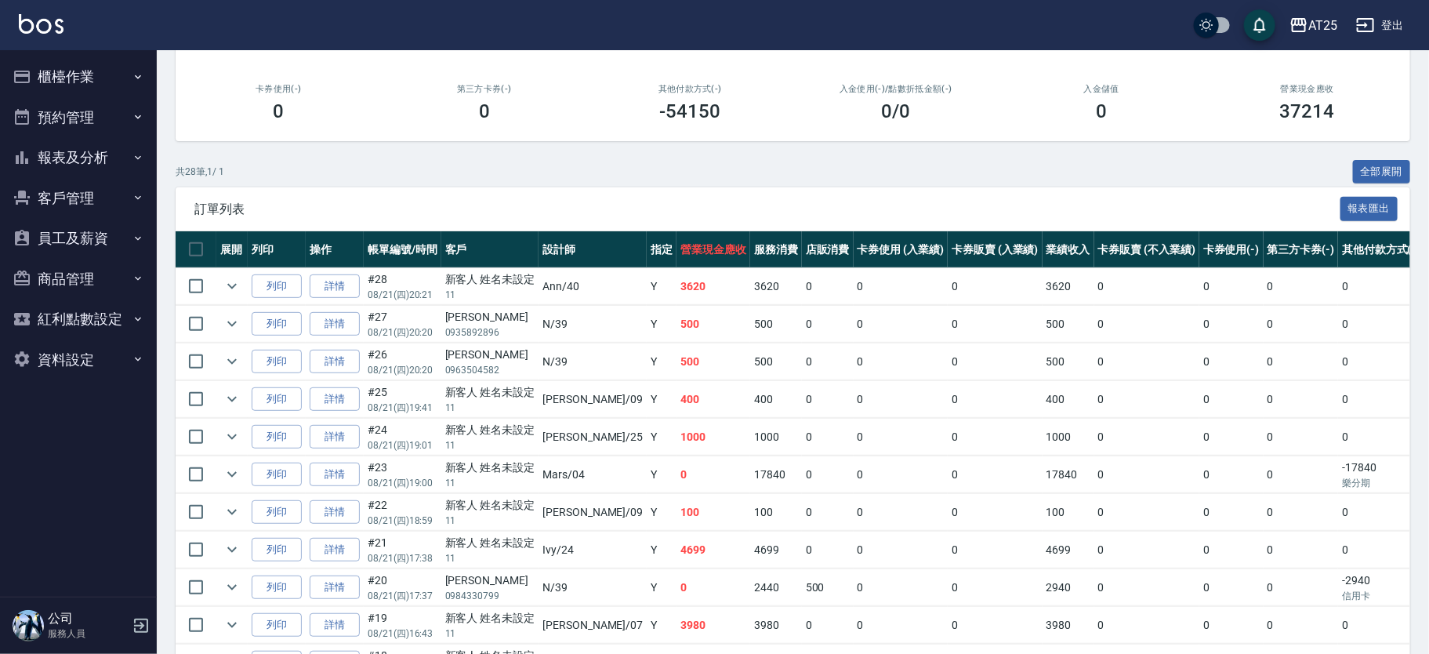
scroll to position [186, 0]
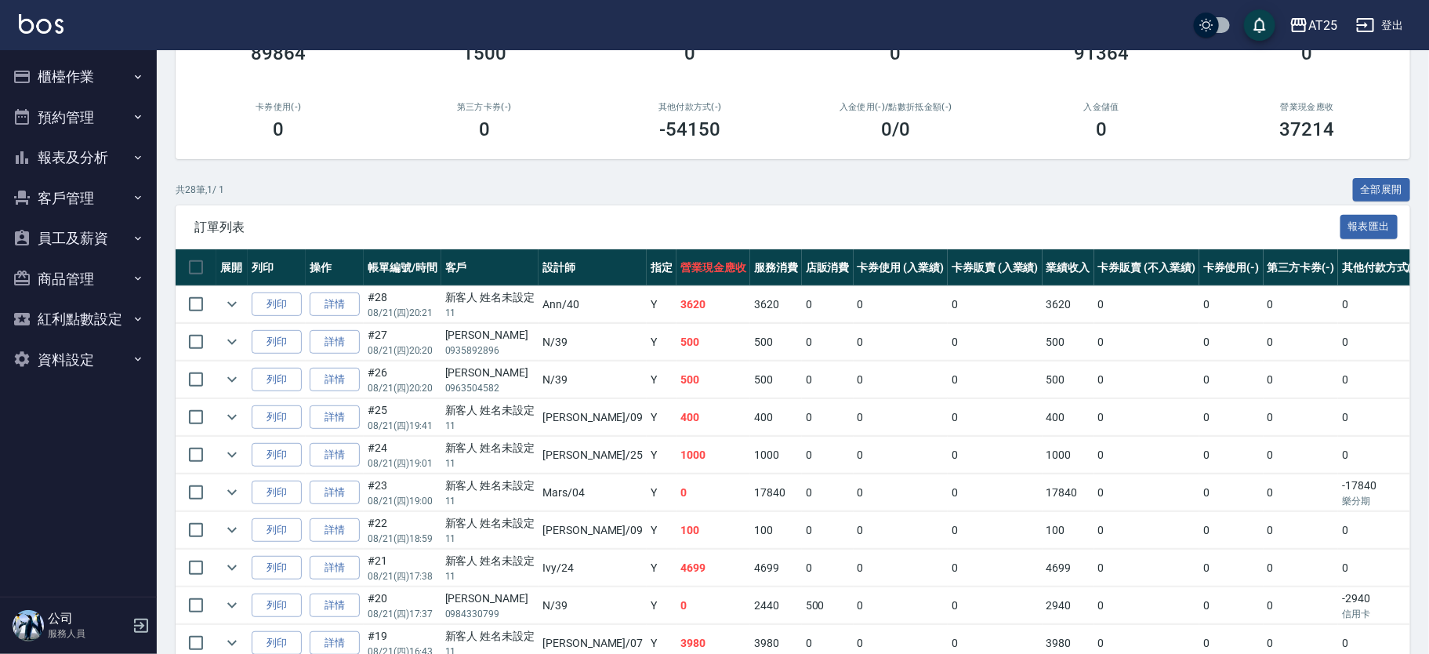
click at [1424, 188] on div "ORDERS 帳單列表 新開單 前天 昨天 今天 2025/08/21 設計師編號/姓名 設計師編號/姓名 顧客編號/姓名 顧客編號/姓名 其他付款方式 其他…" at bounding box center [793, 632] width 1272 height 1536
click at [101, 153] on button "報表及分析" at bounding box center [78, 157] width 144 height 41
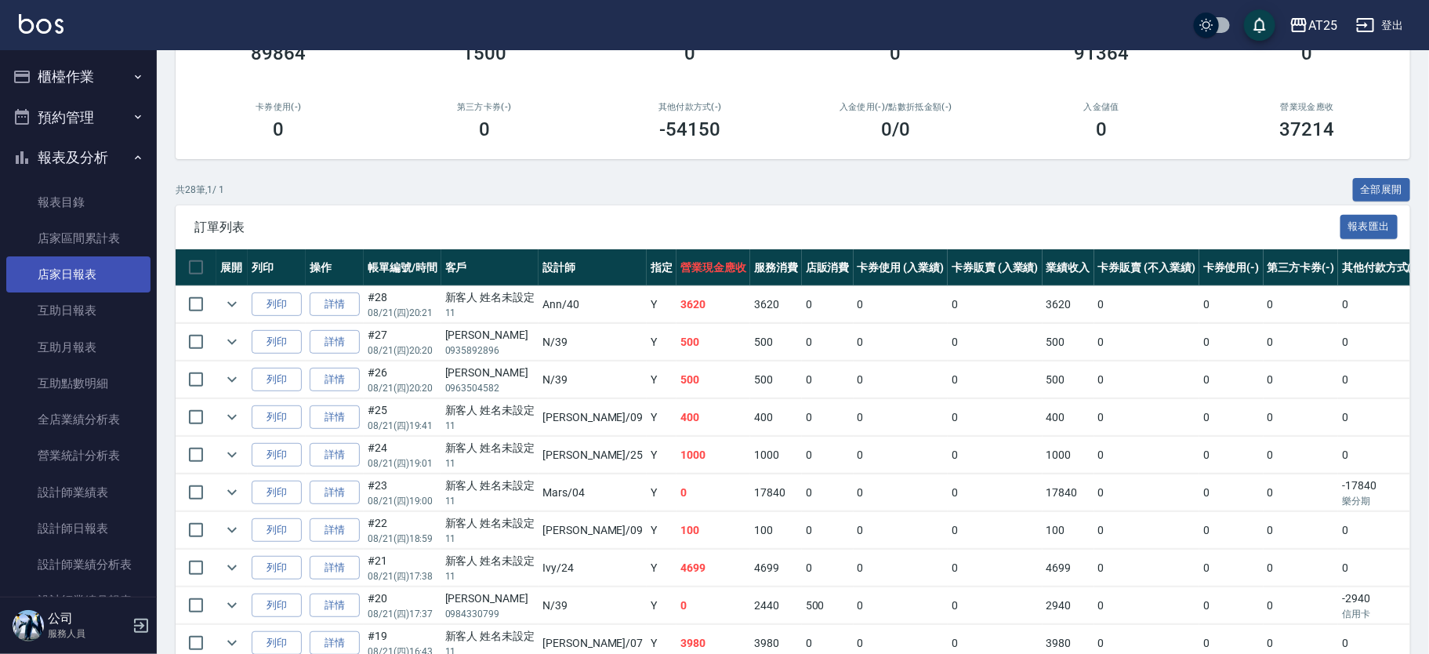
click at [114, 276] on link "店家日報表" at bounding box center [78, 274] width 144 height 36
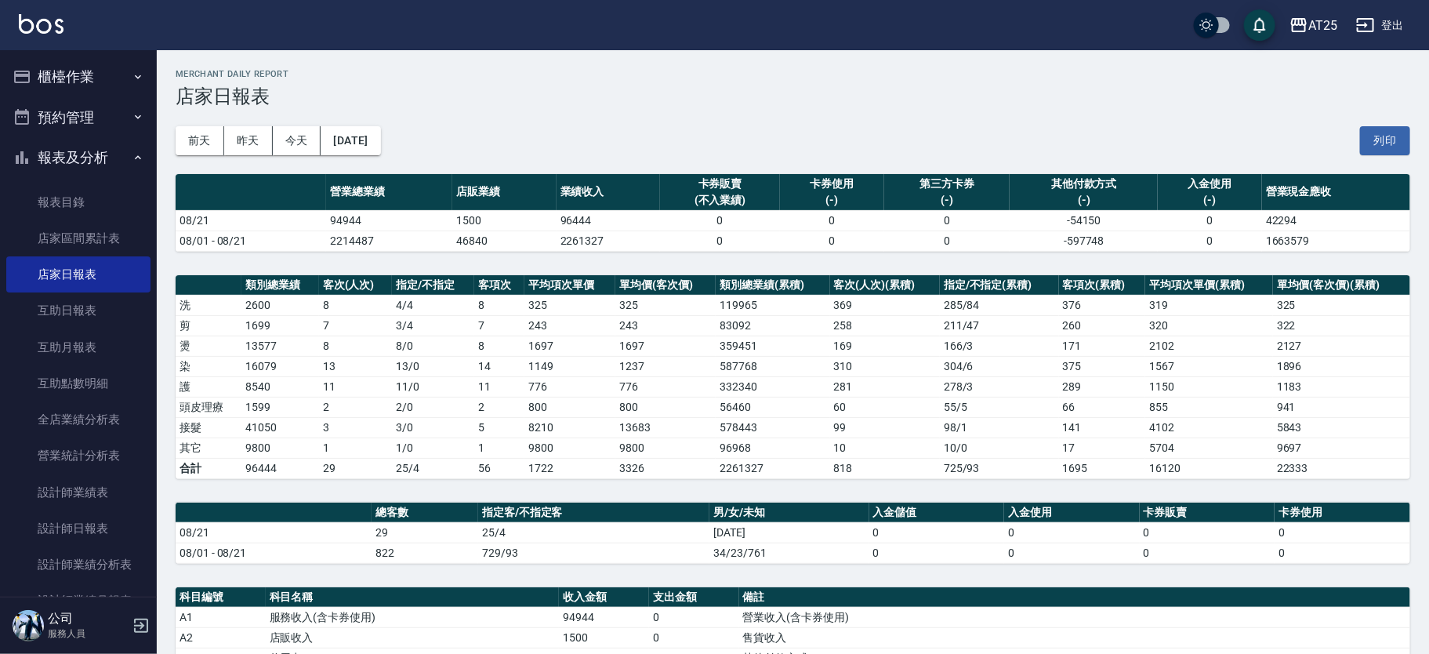
drag, startPoint x: 118, startPoint y: 356, endPoint x: 185, endPoint y: 381, distance: 71.2
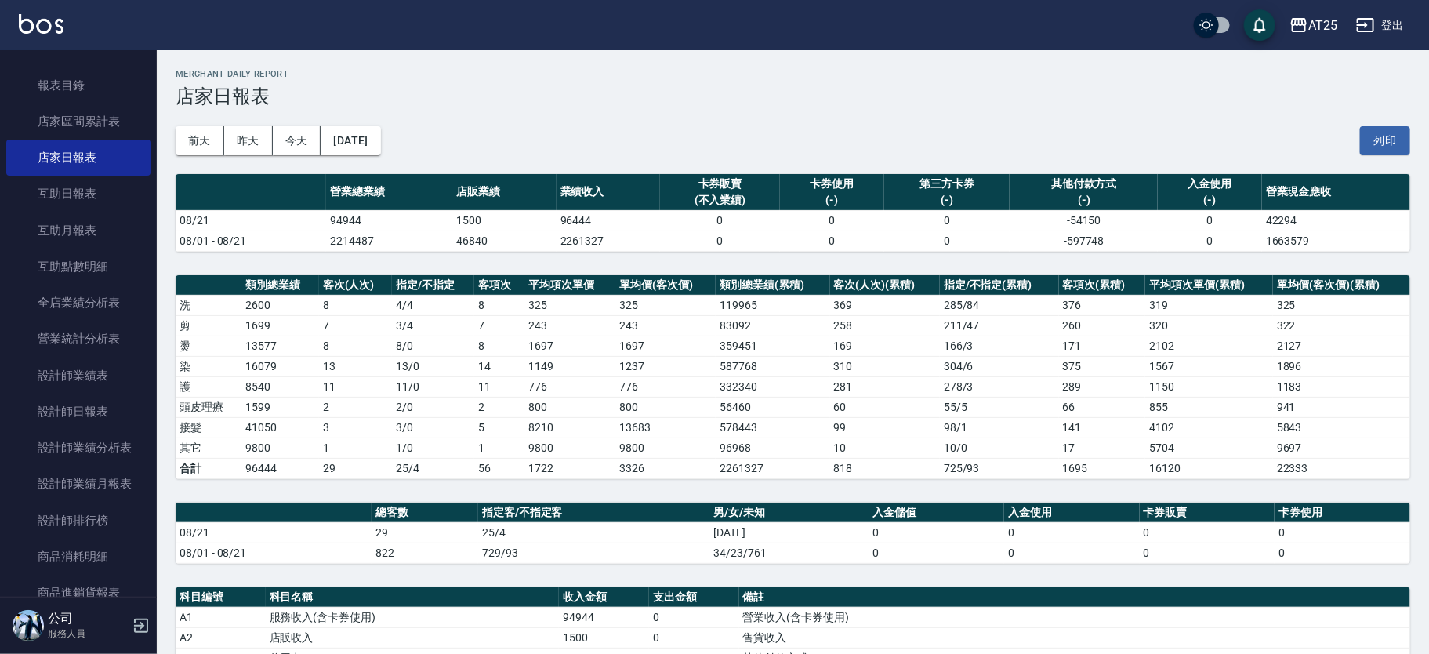
scroll to position [123, 0]
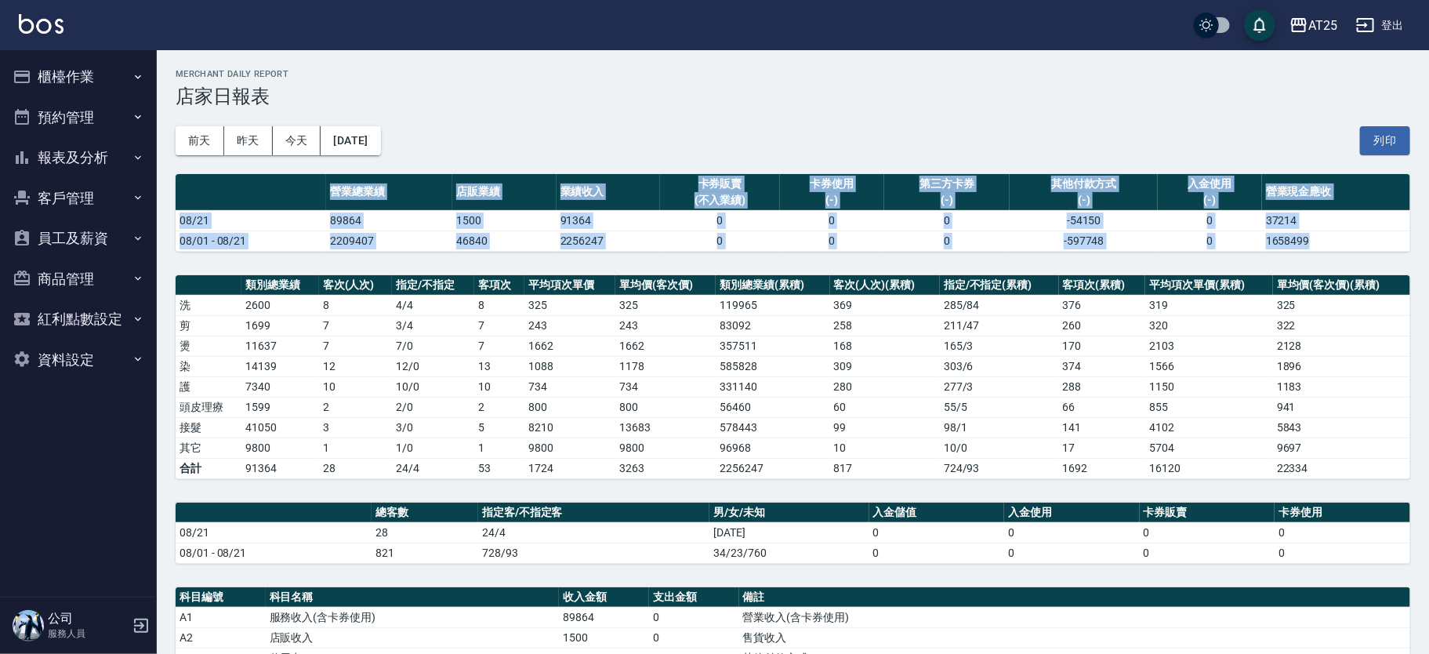
drag, startPoint x: 1423, startPoint y: 88, endPoint x: 1435, endPoint y: 157, distance: 70.0
click at [1318, 96] on h3 "店家日報表" at bounding box center [793, 96] width 1234 height 22
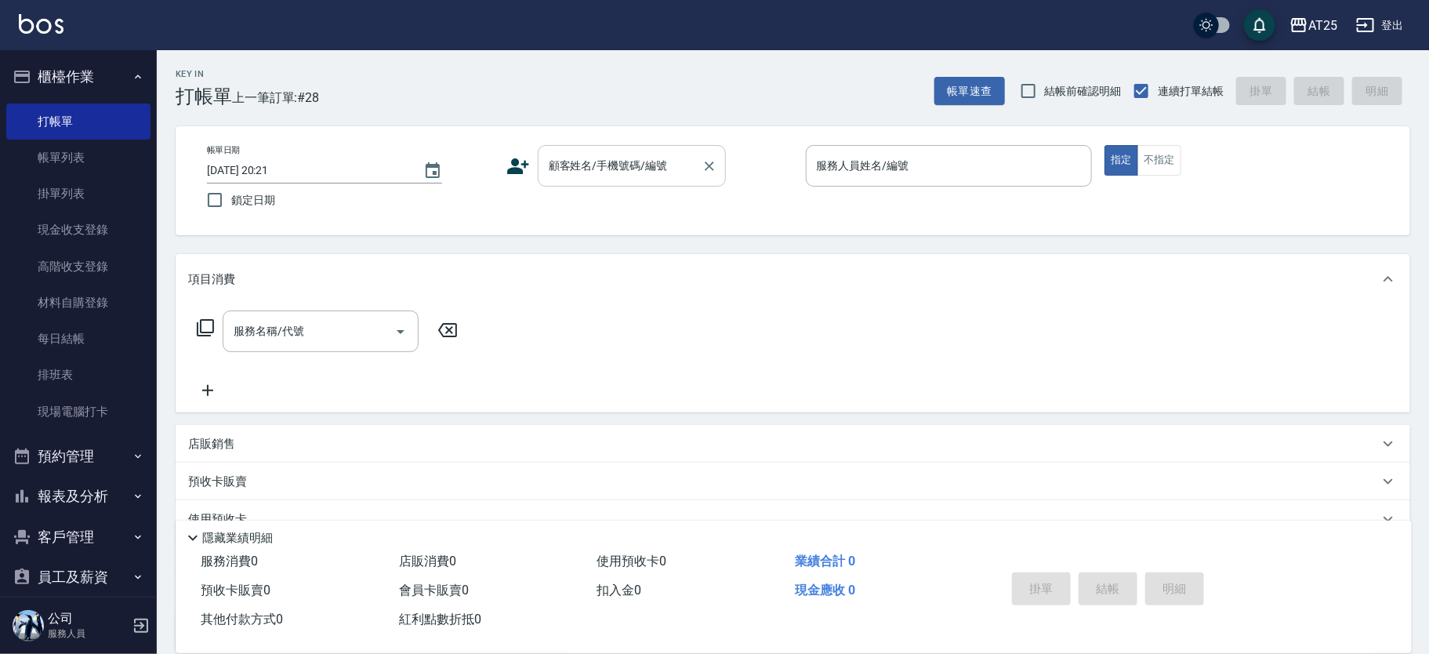
click at [615, 171] on input "顧客姓名/手機號碼/編號" at bounding box center [620, 165] width 150 height 27
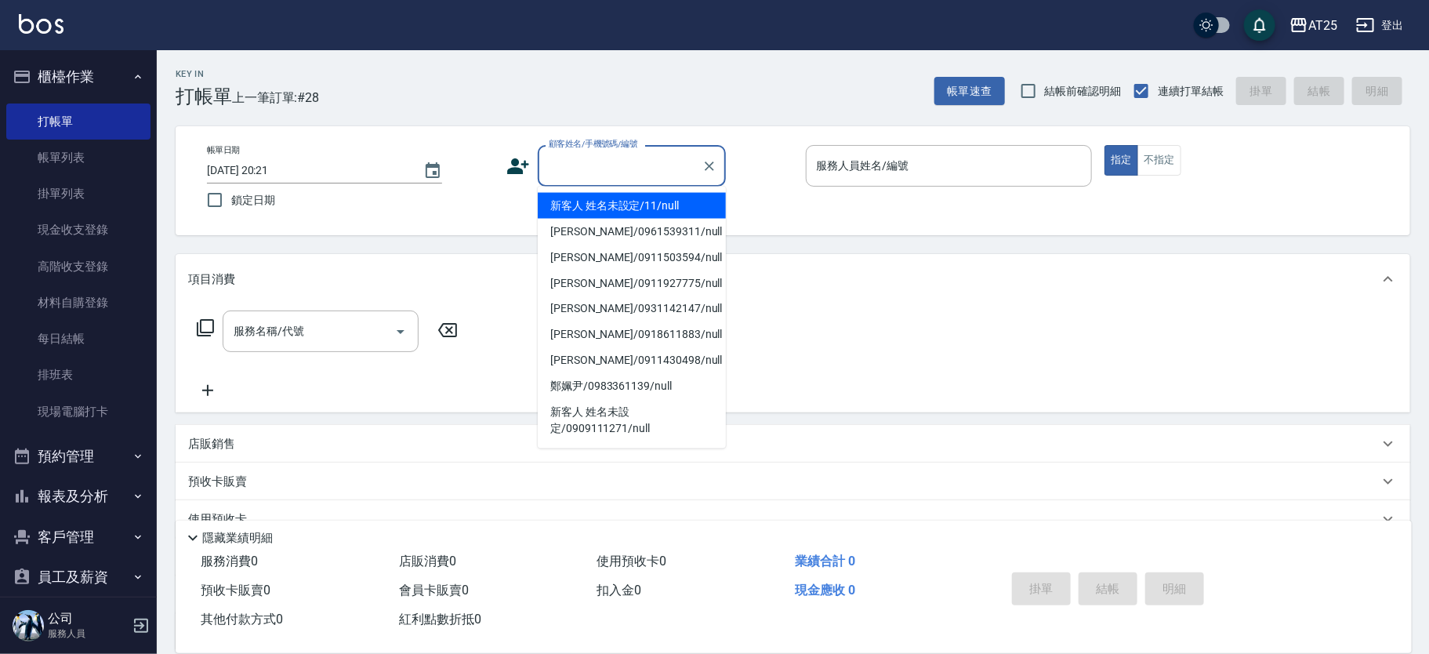
click at [633, 201] on li "新客人 姓名未設定/11/null" at bounding box center [632, 206] width 188 height 26
type input "新客人 姓名未設定/11/null"
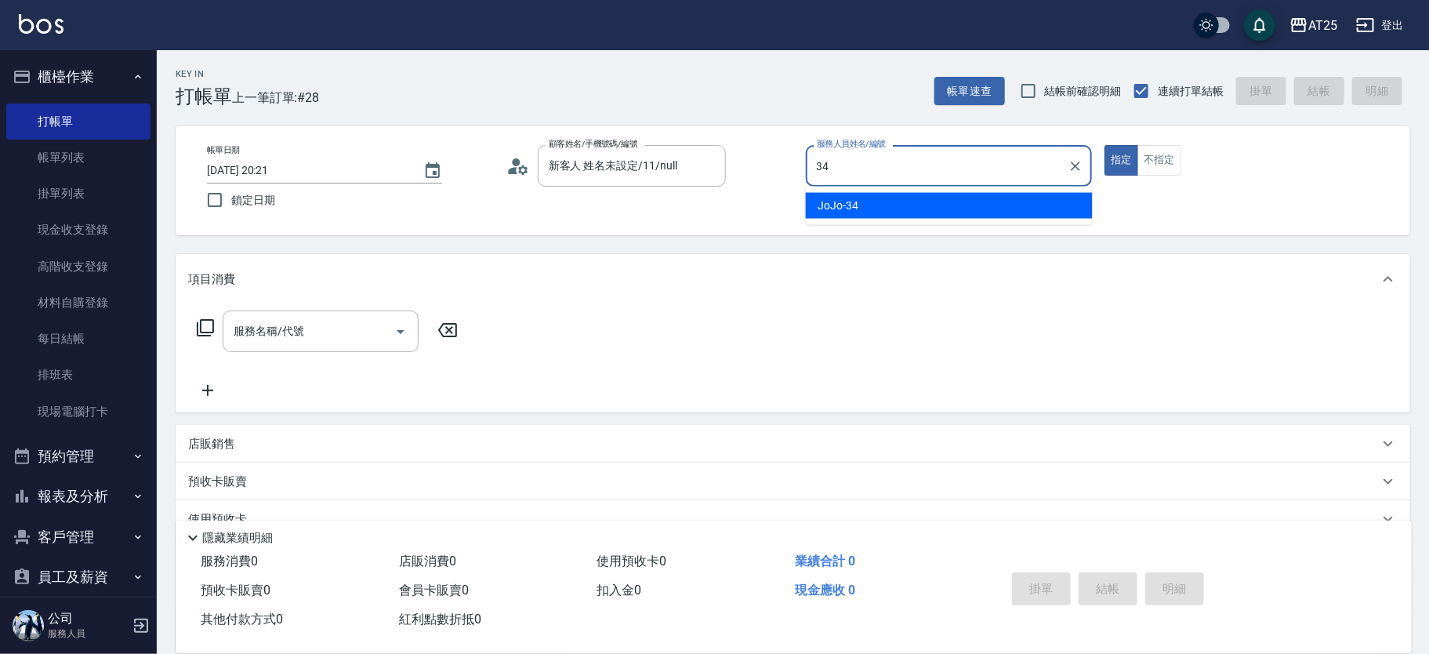
type input "JoJo-34"
type button "true"
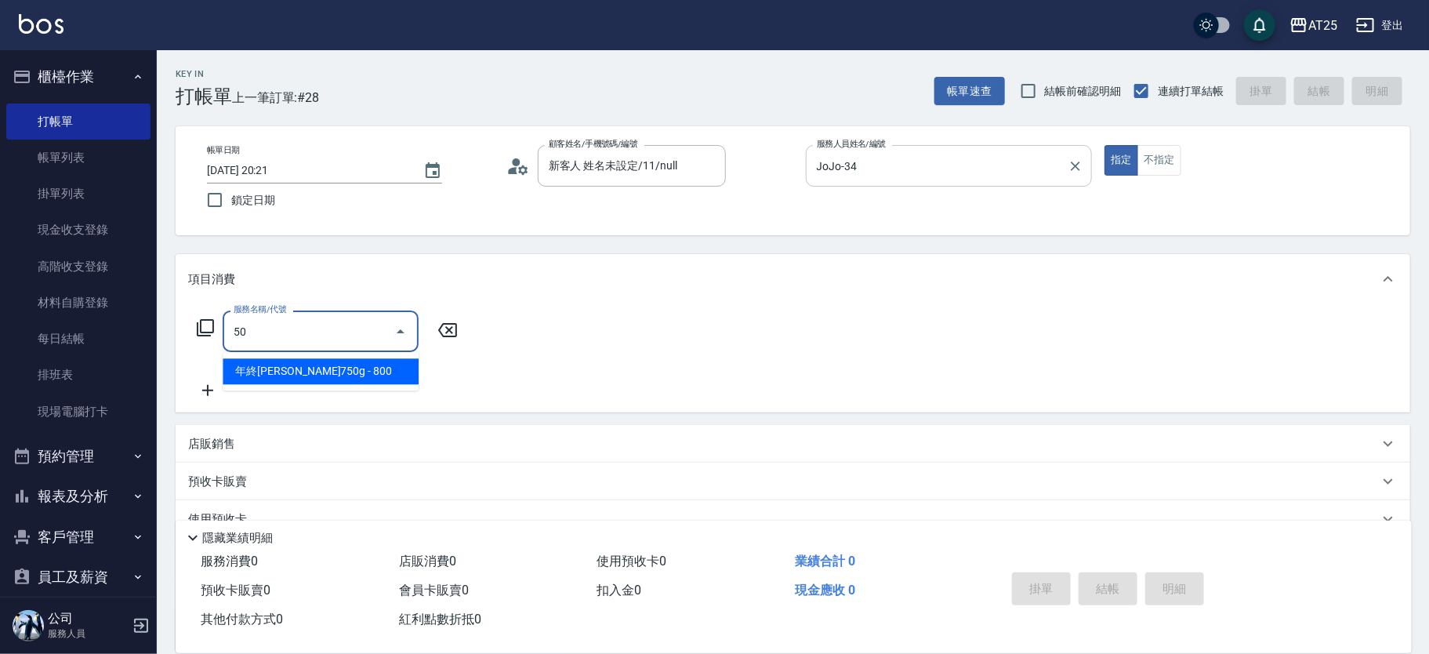
type input "501"
type input "100"
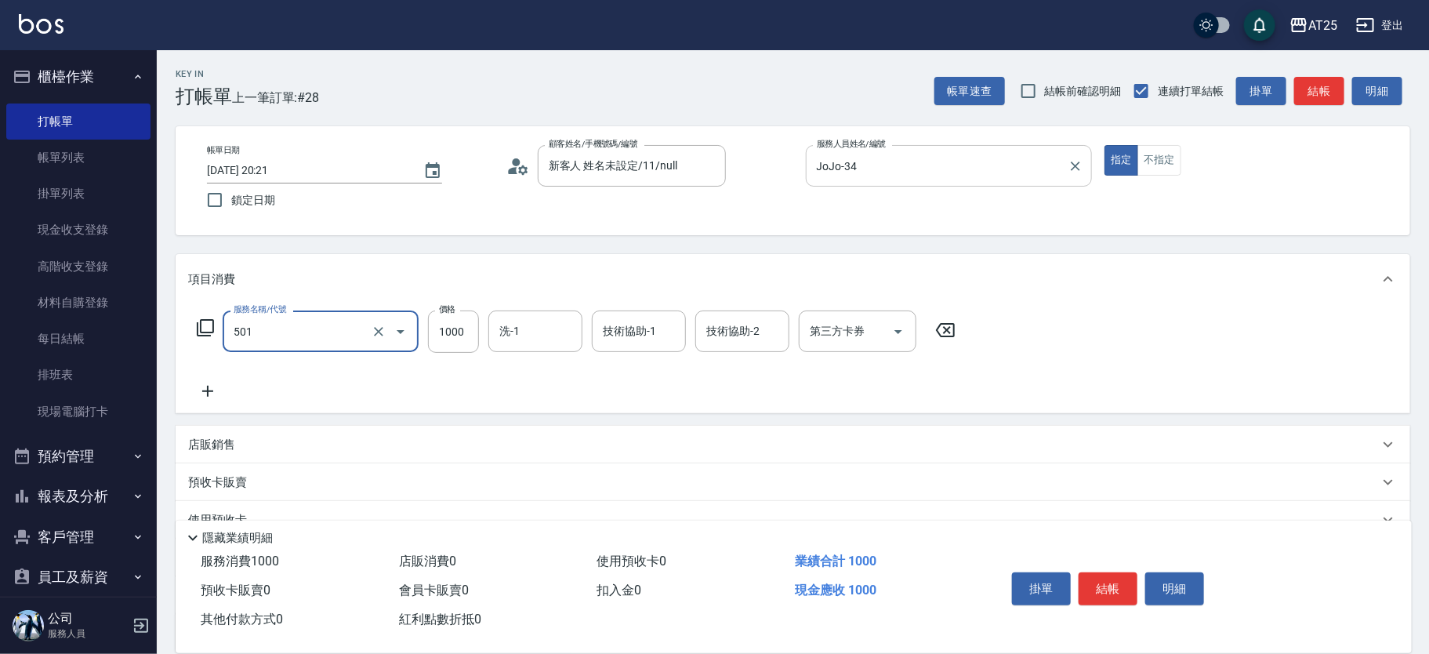
type input "染髮(501)"
type input "0"
type input "19"
type input "10"
type input "1940"
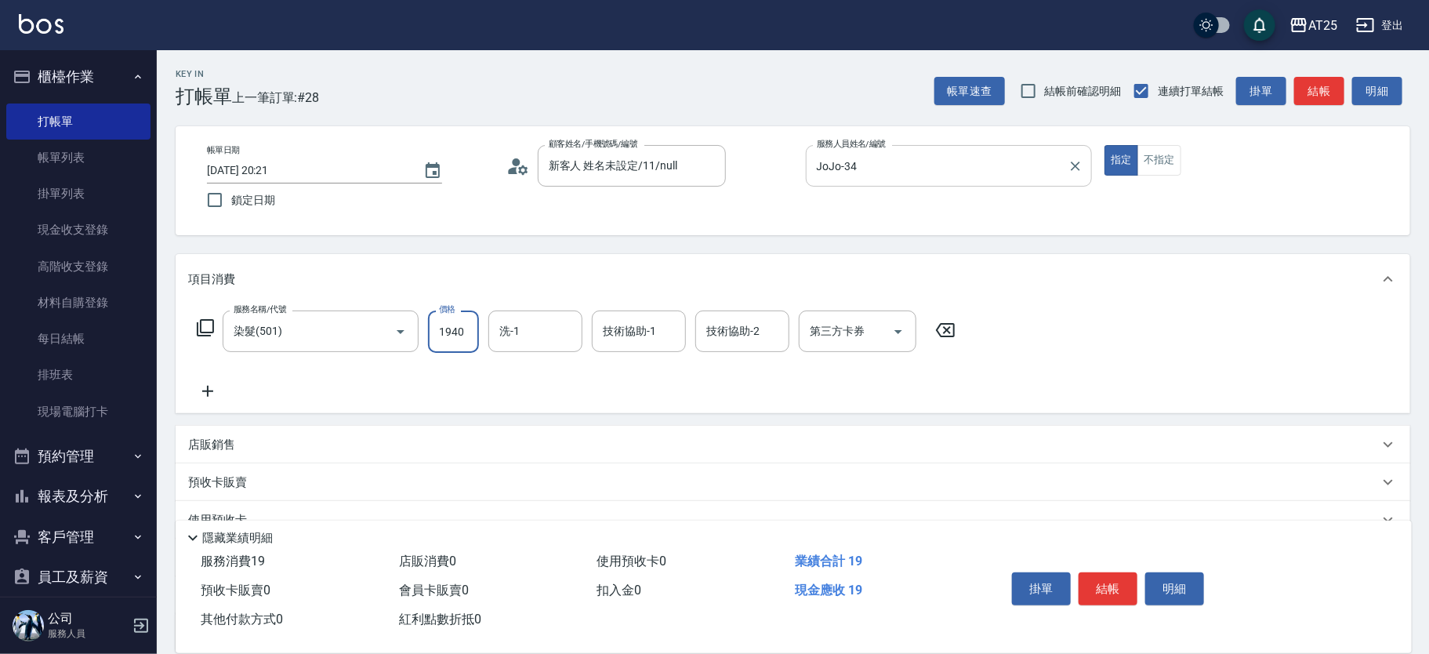
type input "190"
type input "1940"
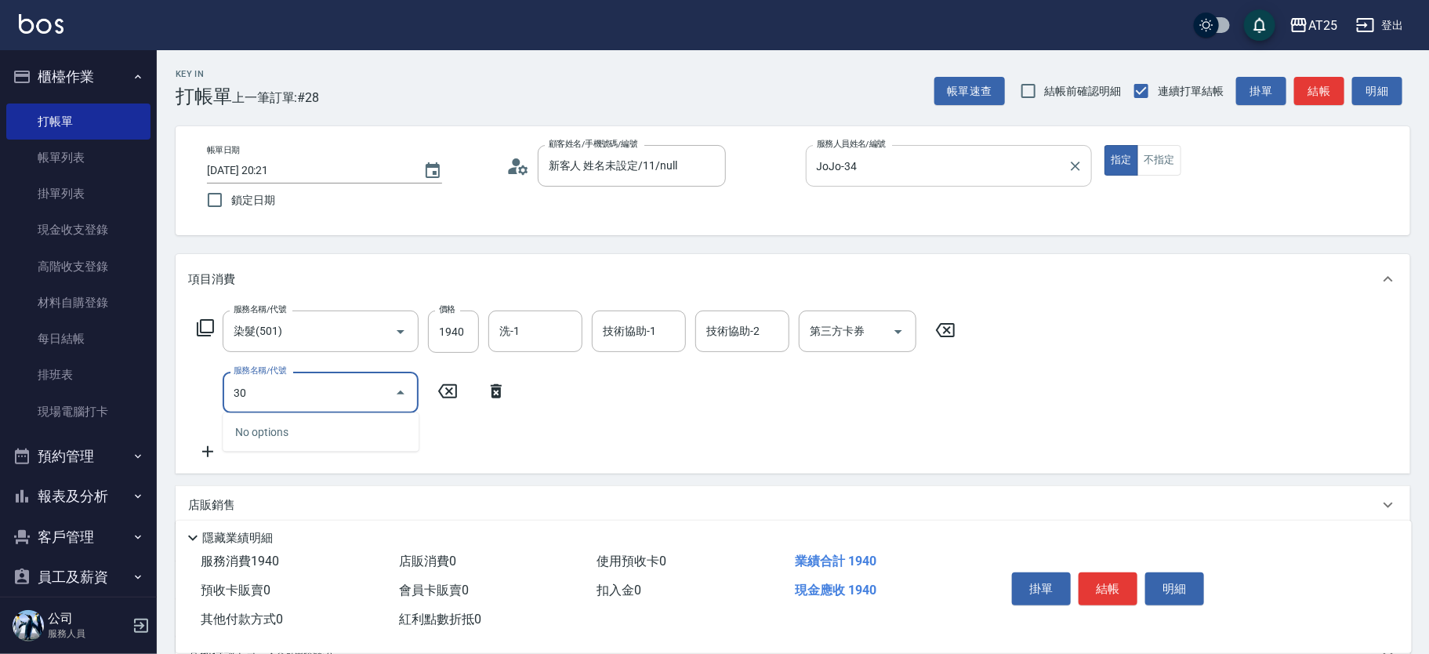
type input "301"
type input "340"
type input "燙髮(301)"
type input "190"
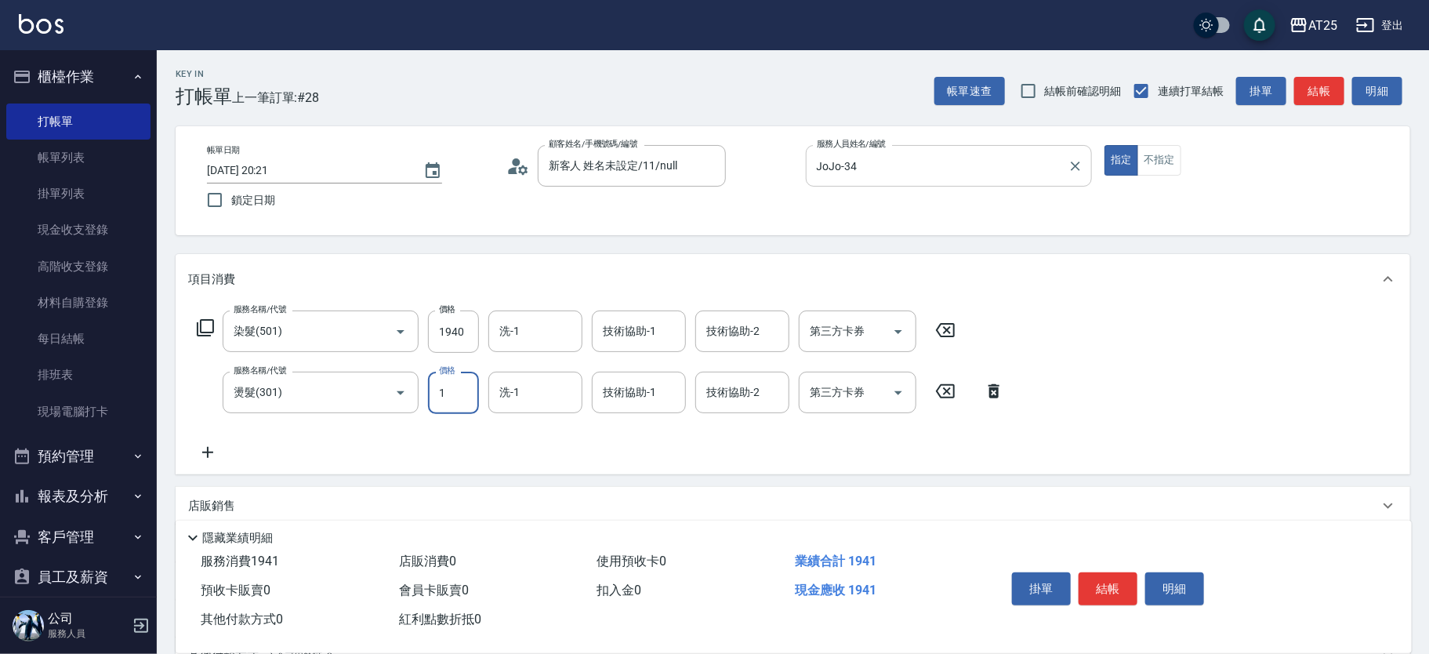
type input "19"
type input "210"
type input "1940"
type input "380"
type input "1940"
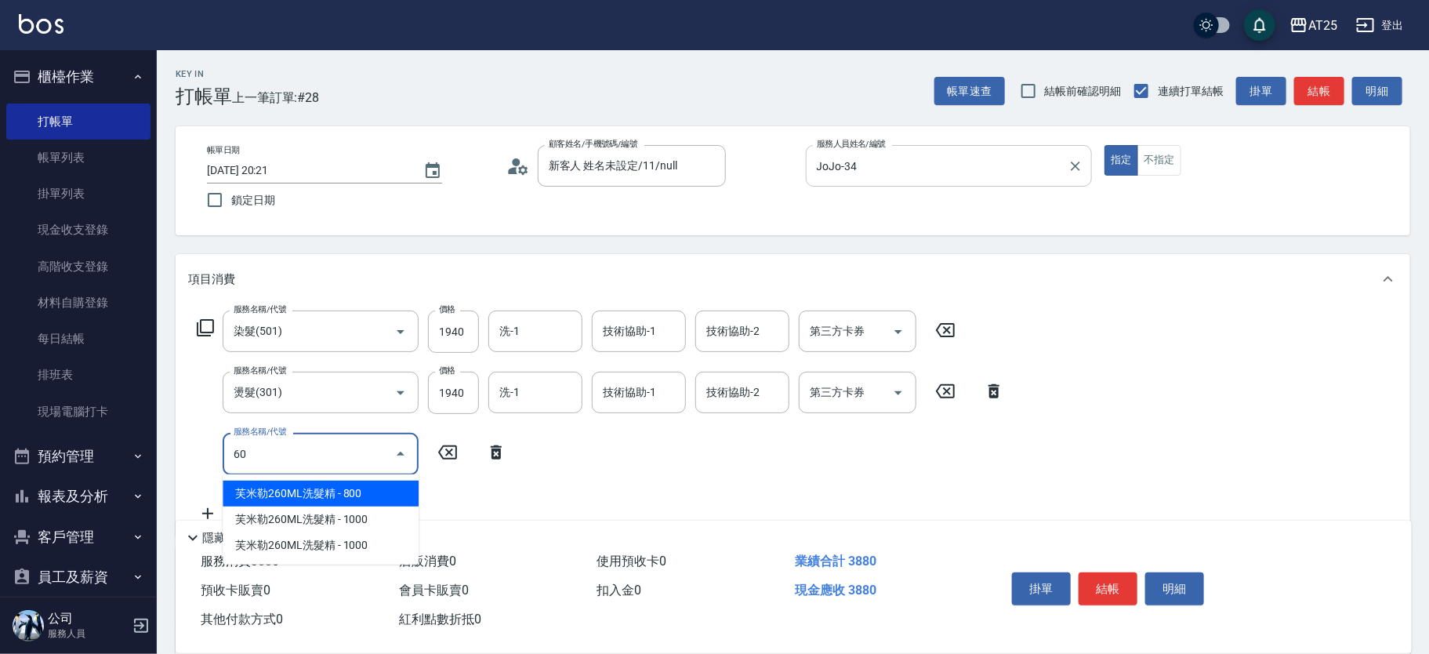
type input "601"
type input "480"
type input "自備護髮(1000上)(601)"
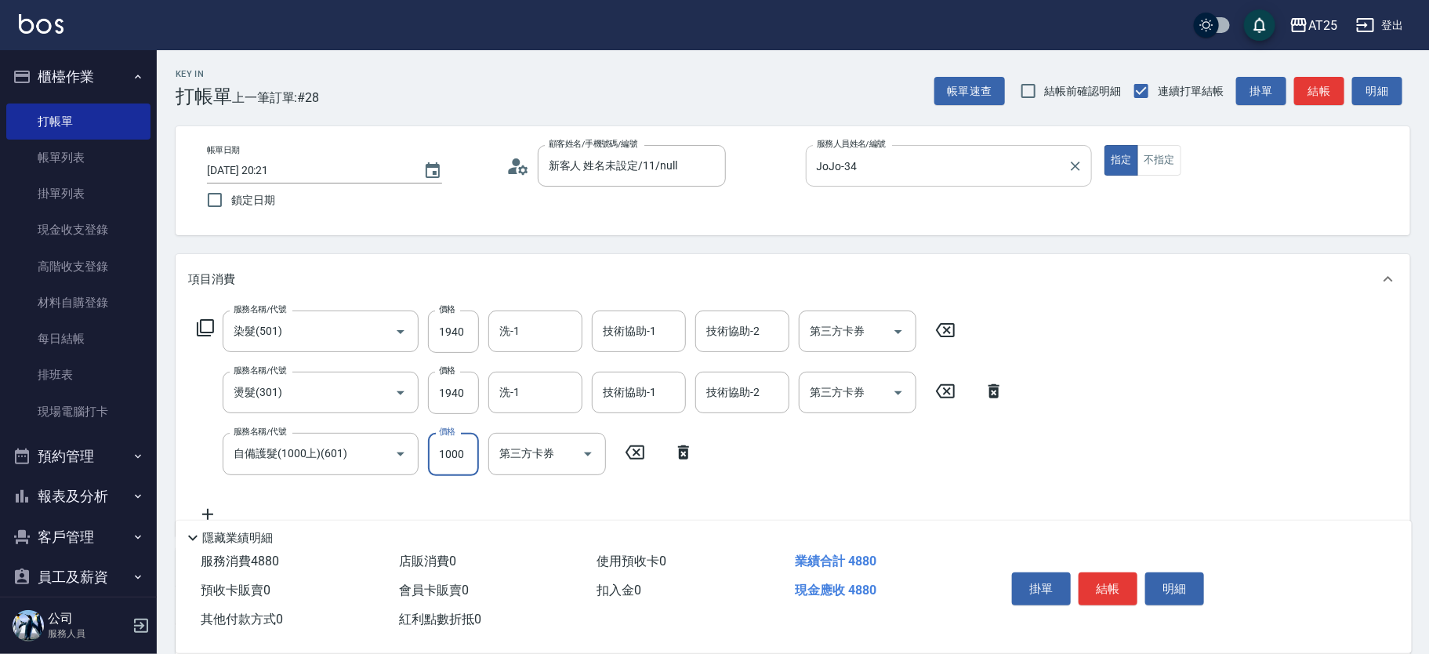
type input "380"
type input "12"
type input "400"
type input "1200"
type input "500"
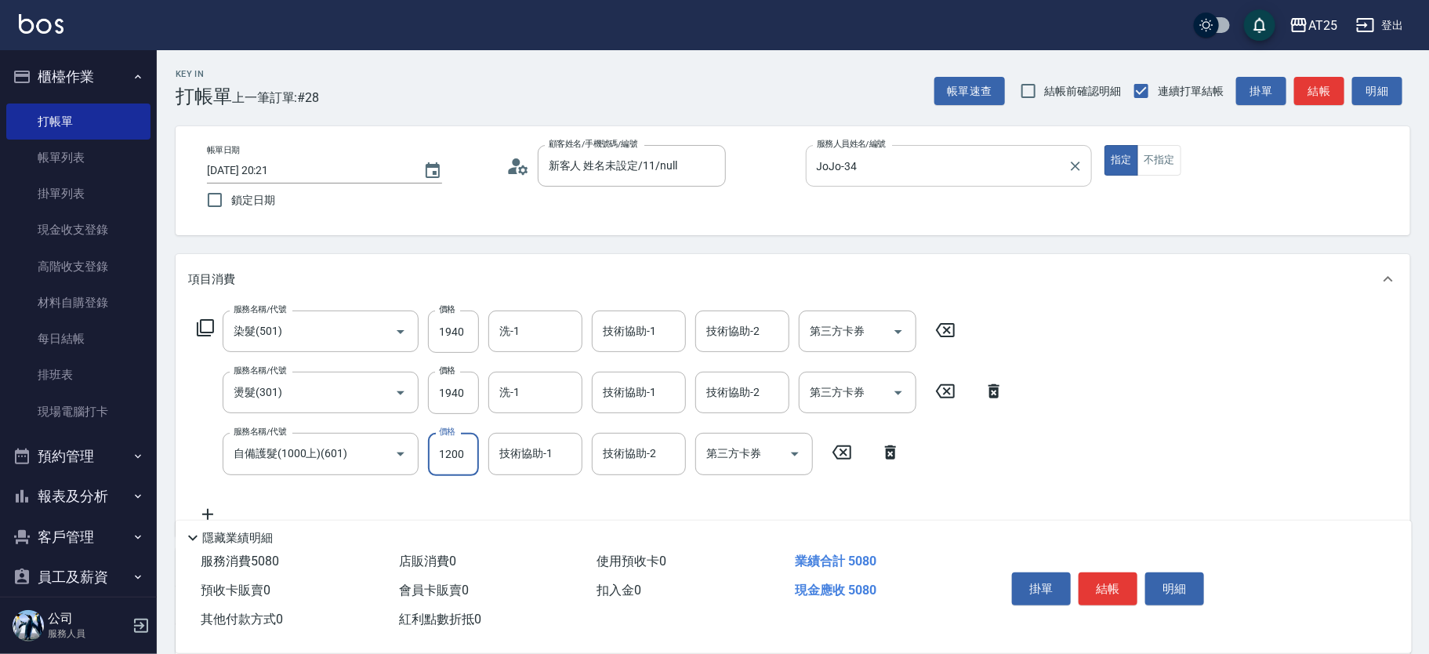
type input "1200"
click at [567, 339] on input "洗-1" at bounding box center [535, 330] width 80 height 27
type input "小恩-69"
click at [1109, 578] on button "結帳" at bounding box center [1107, 588] width 59 height 33
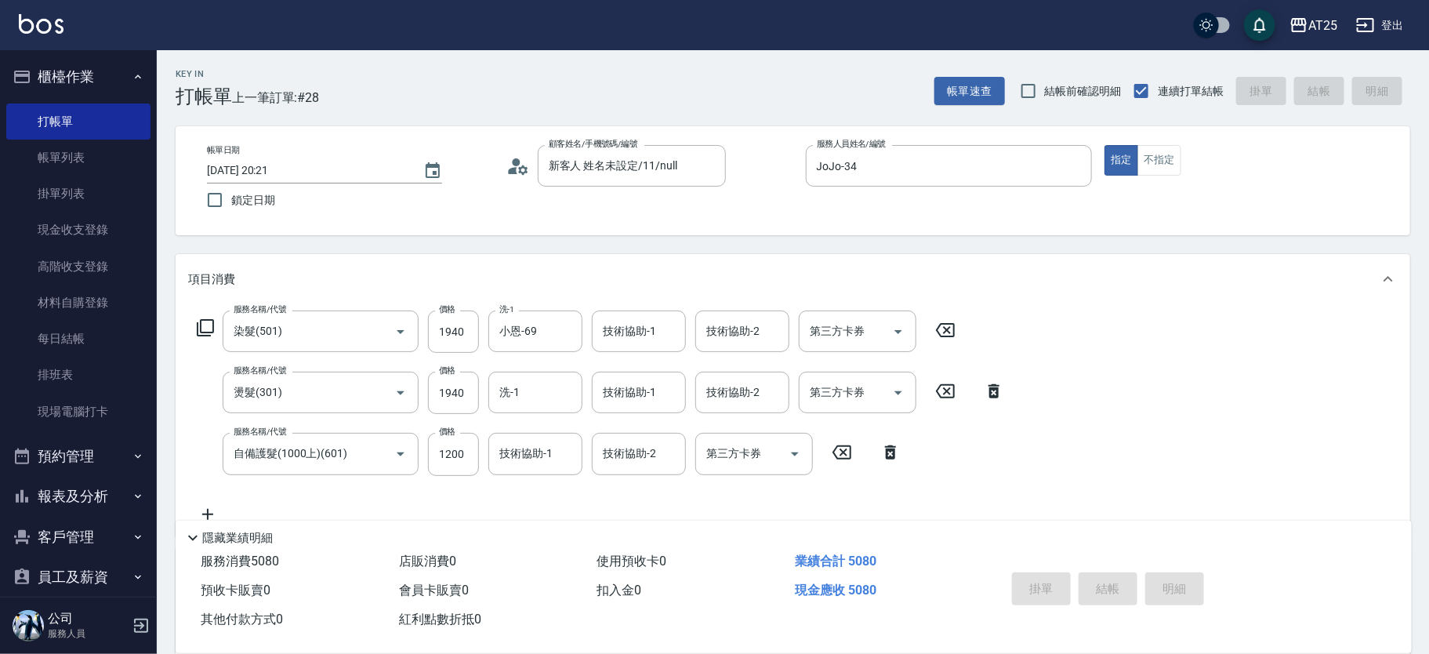
type input "2025/08/21 21:03"
type input "0"
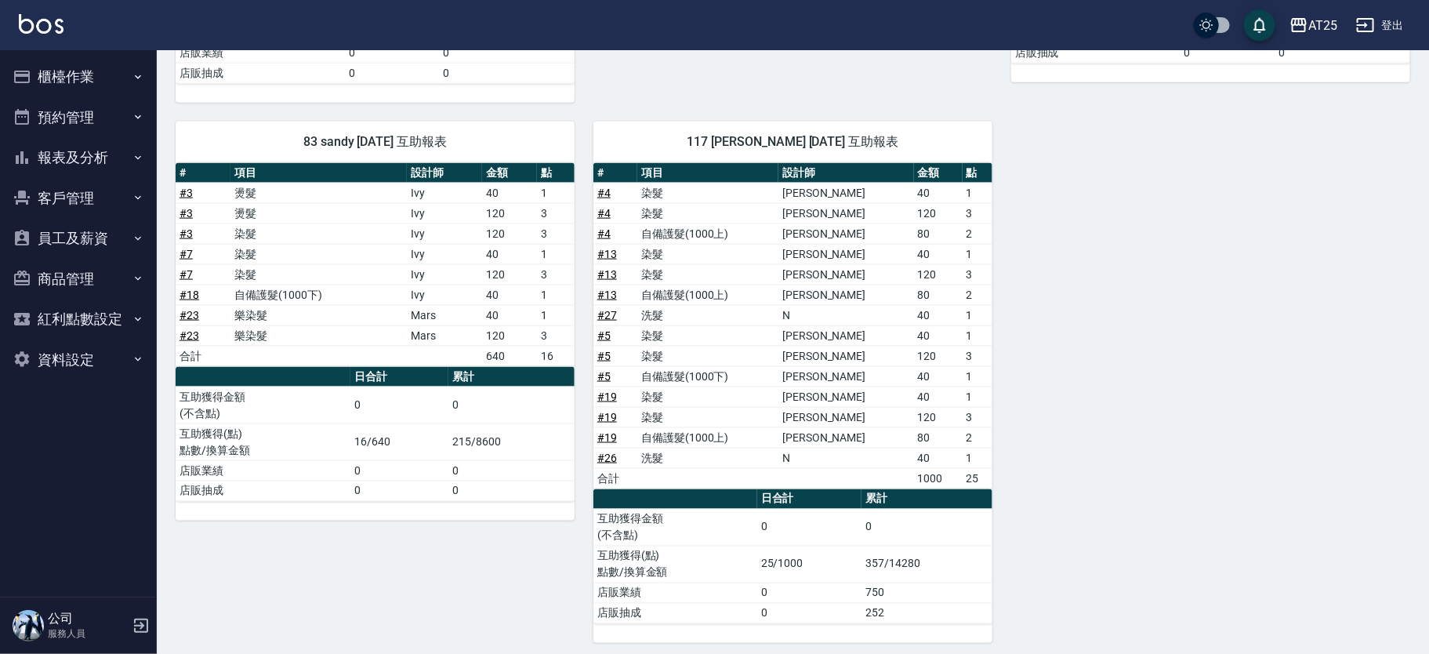
scroll to position [1031, 0]
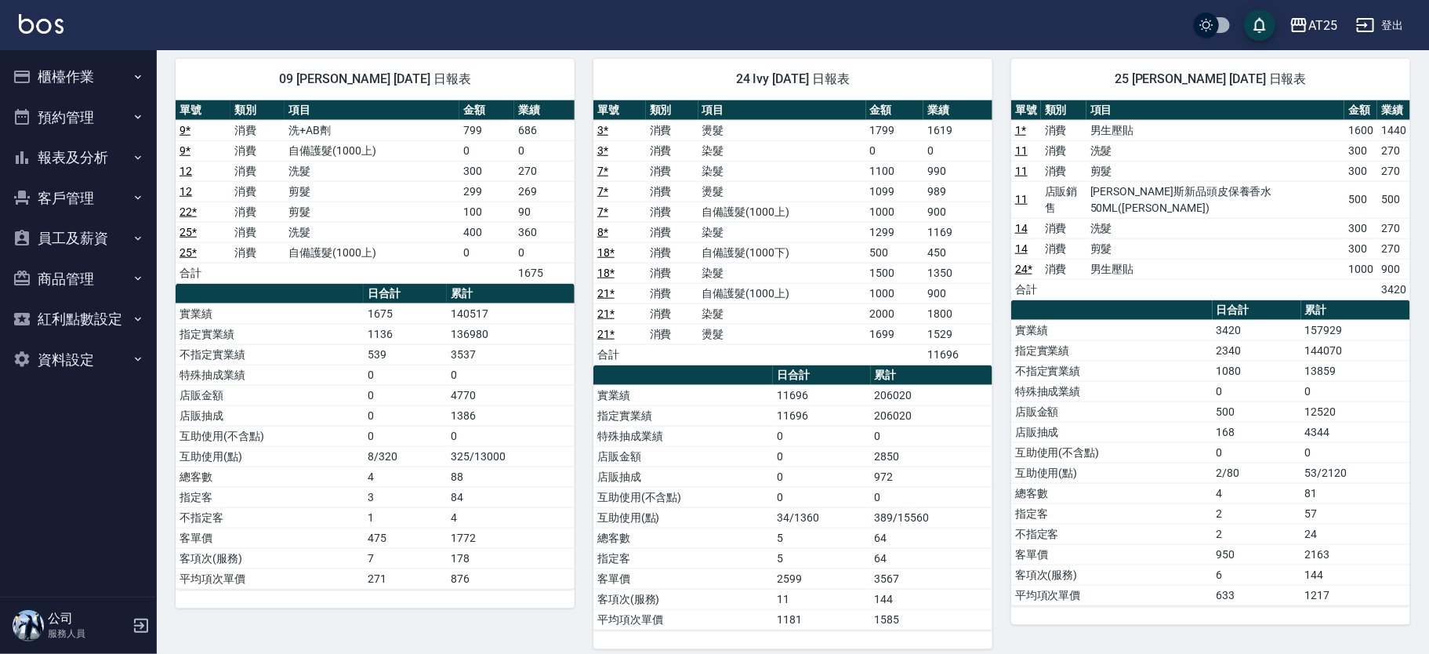
scroll to position [698, 0]
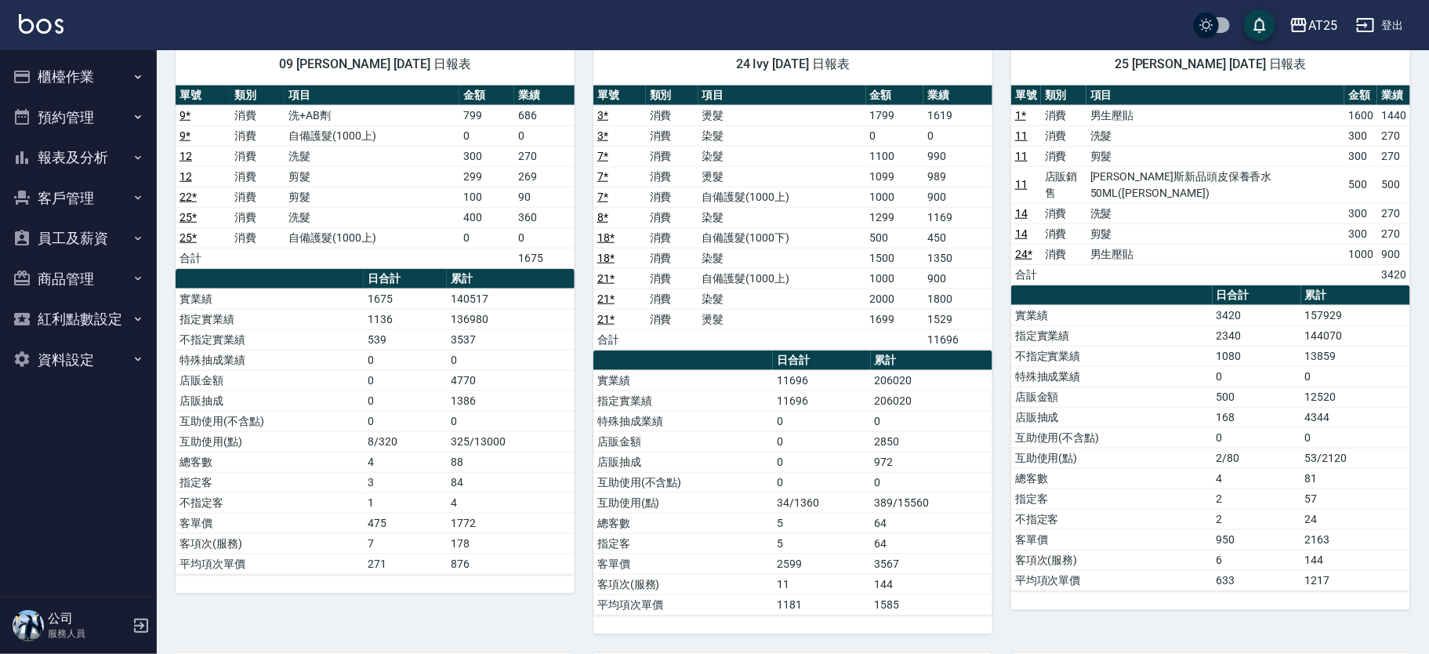
click at [1417, 323] on div "AT25 [DATE] 設計師日報表 列印時間： [DATE][PHONE_NUMBER]:06 Employee Daily Report 設計師日報表 […" at bounding box center [793, 307] width 1272 height 1910
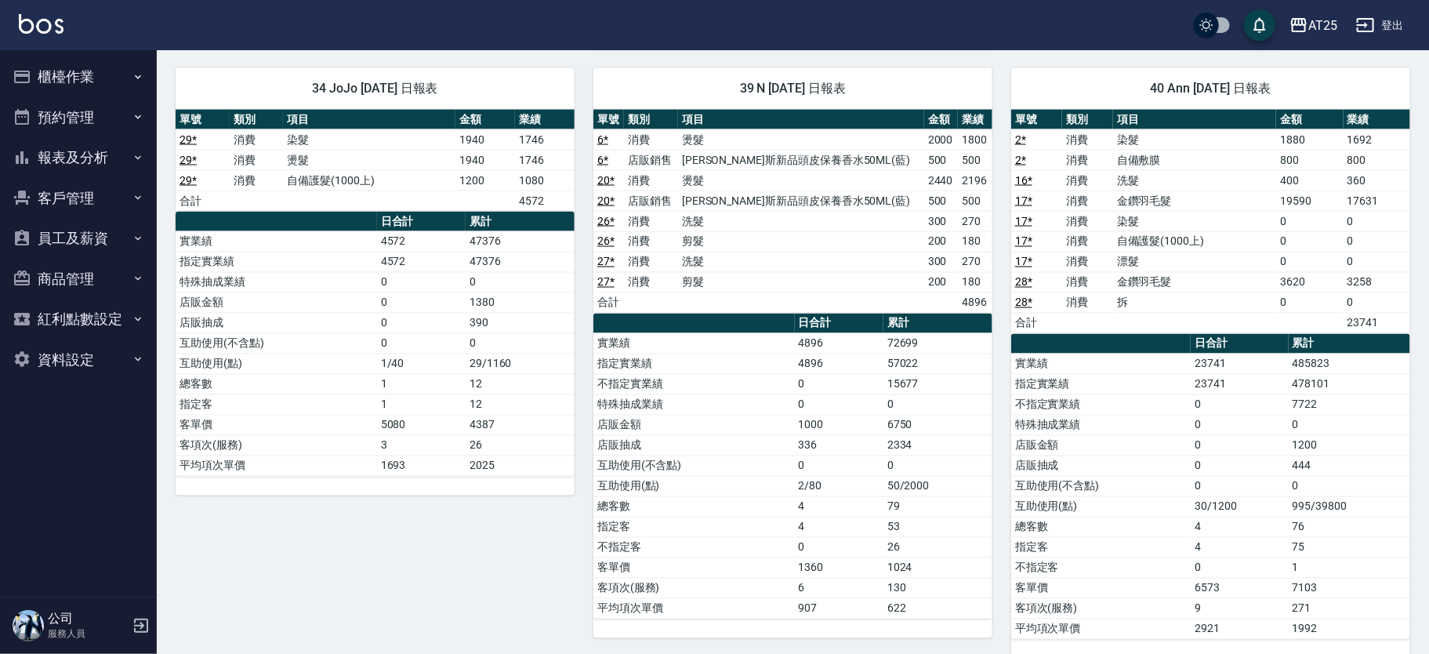
scroll to position [1303, 0]
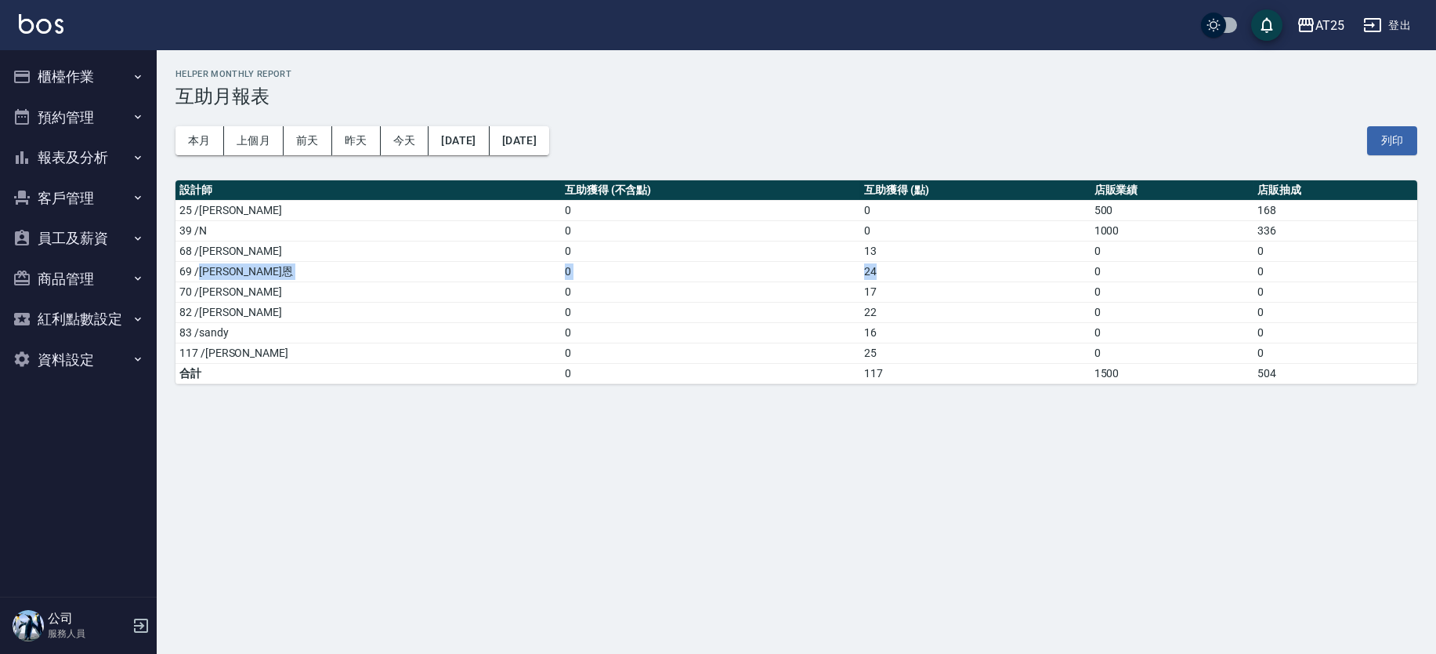
drag, startPoint x: 802, startPoint y: 274, endPoint x: 198, endPoint y: 271, distance: 604.2
click at [198, 271] on tr "69 /小恩 0 24 0 0" at bounding box center [797, 271] width 1242 height 20
click at [860, 317] on td "22" at bounding box center [975, 312] width 230 height 20
drag, startPoint x: 785, startPoint y: 310, endPoint x: 215, endPoint y: 300, distance: 570.6
click at [208, 309] on tr "82 /小曼 0 22 0 0" at bounding box center [797, 312] width 1242 height 20
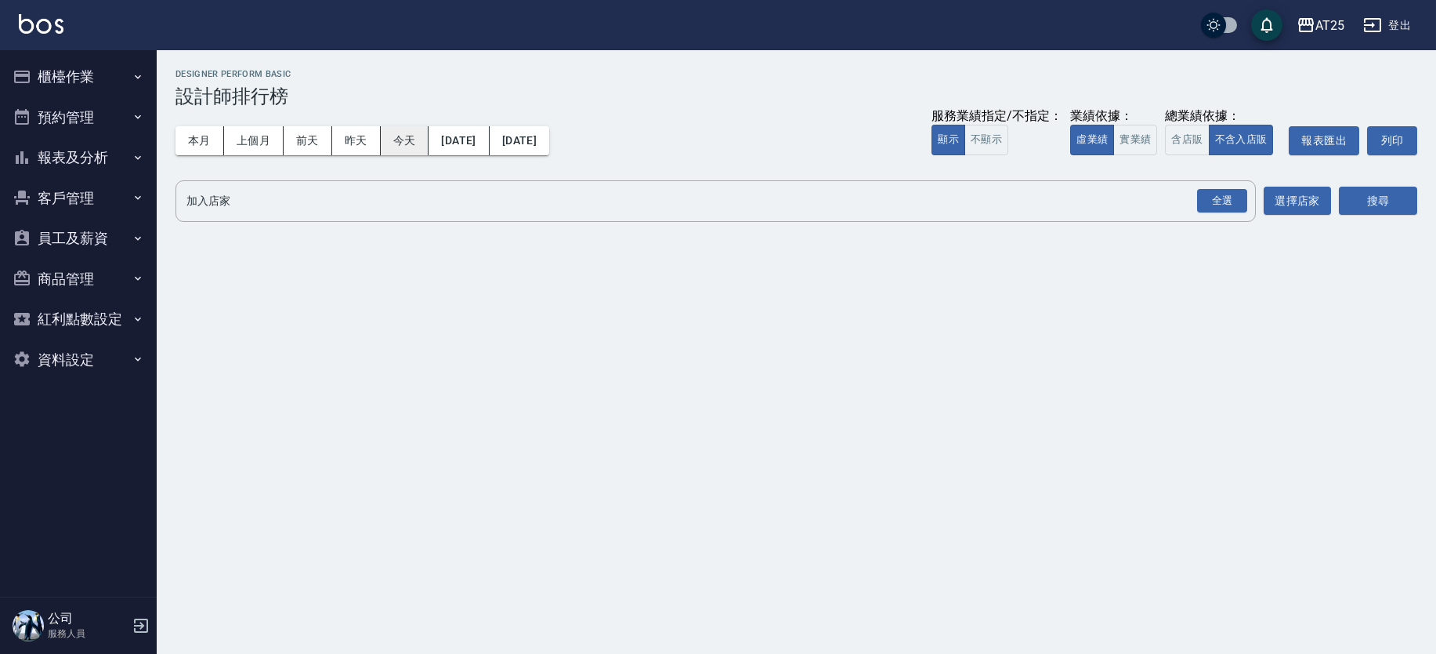
click at [394, 140] on button "今天" at bounding box center [405, 140] width 49 height 29
click at [1153, 134] on button "實業績" at bounding box center [1136, 140] width 44 height 31
click at [1237, 205] on div "全選" at bounding box center [1222, 201] width 50 height 24
click at [1373, 205] on button "搜尋" at bounding box center [1378, 201] width 78 height 29
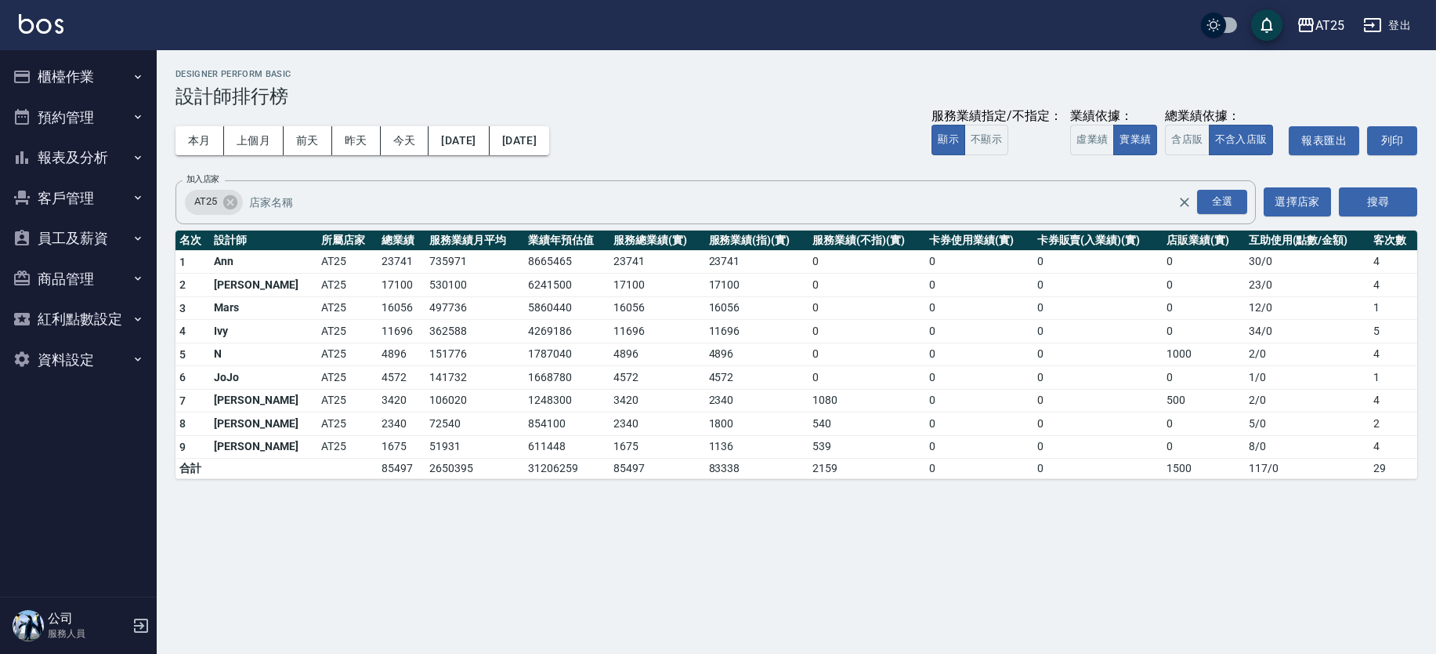
click at [770, 534] on div "AT25 2025-08-21 - 2025-08-21 設計師排行榜 列印時間： 2025-08-21-21:07 Designer Perform Bas…" at bounding box center [718, 327] width 1436 height 654
click at [119, 63] on button "櫃檯作業" at bounding box center [78, 76] width 144 height 41
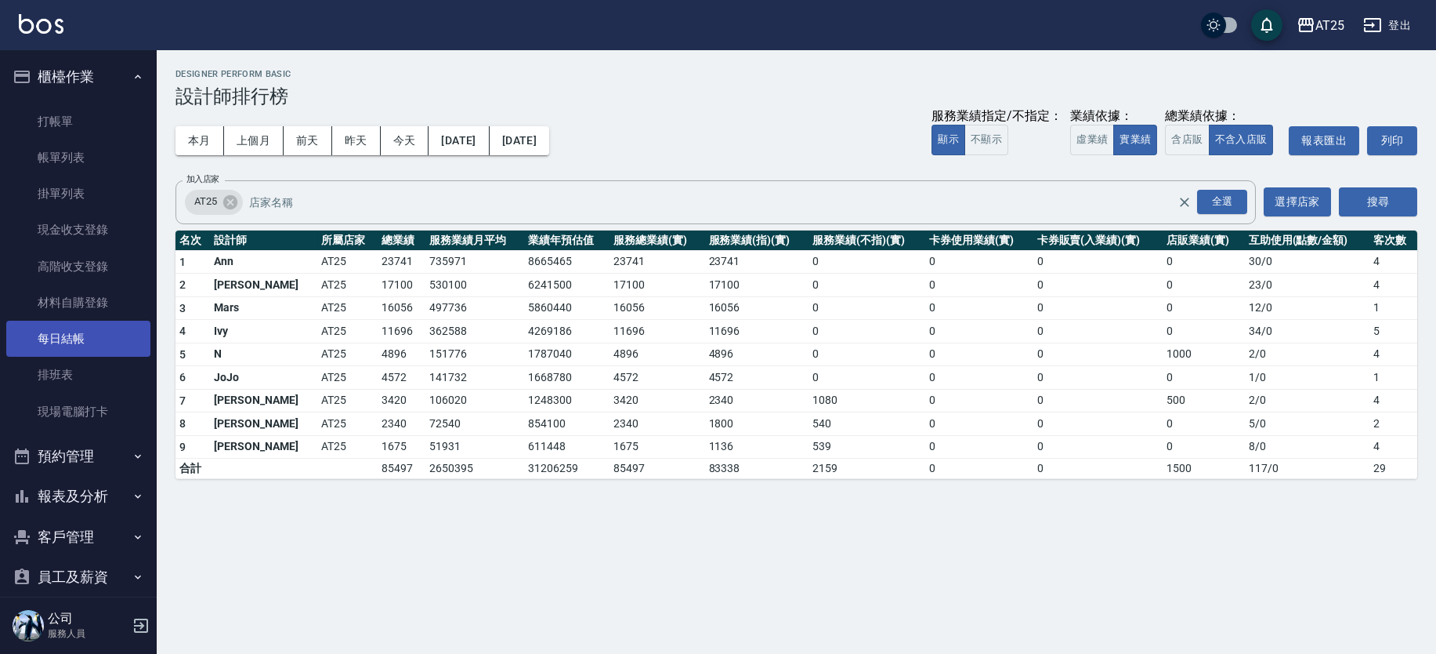
click at [100, 338] on link "每日結帳" at bounding box center [78, 339] width 144 height 36
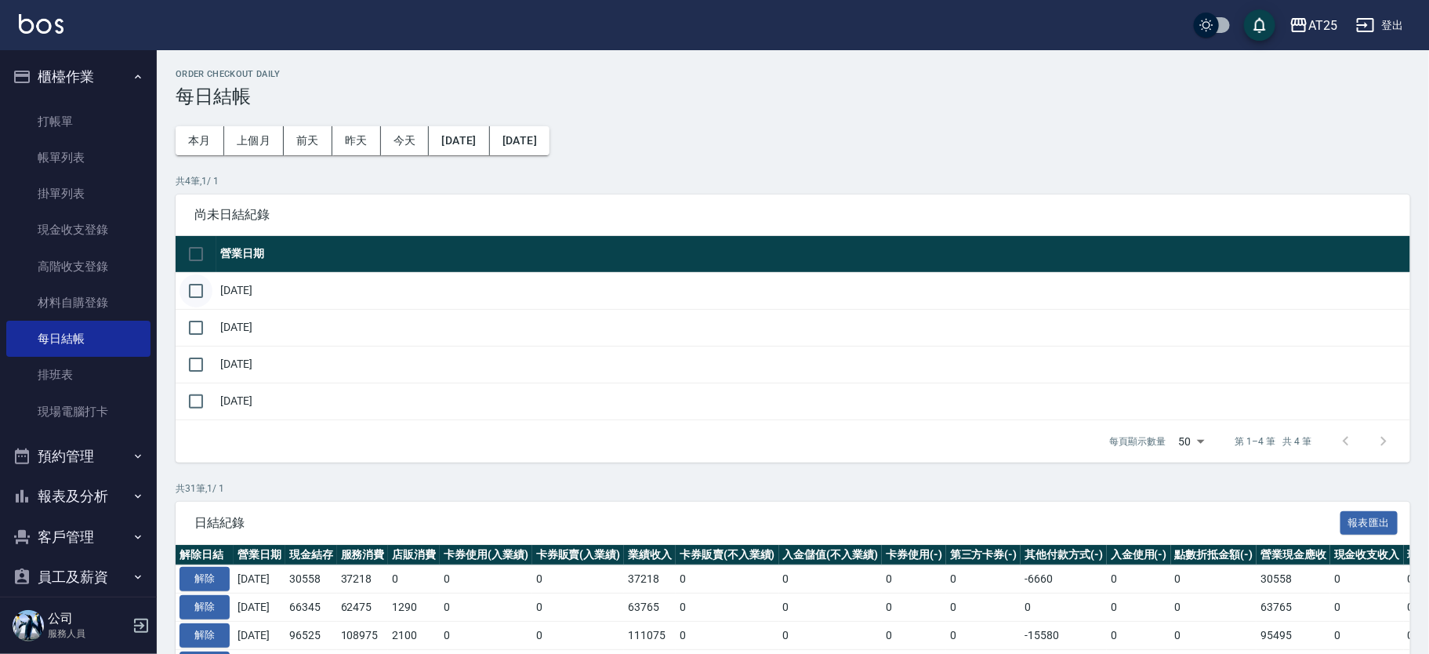
click at [196, 284] on input "checkbox" at bounding box center [195, 290] width 33 height 33
checkbox input "true"
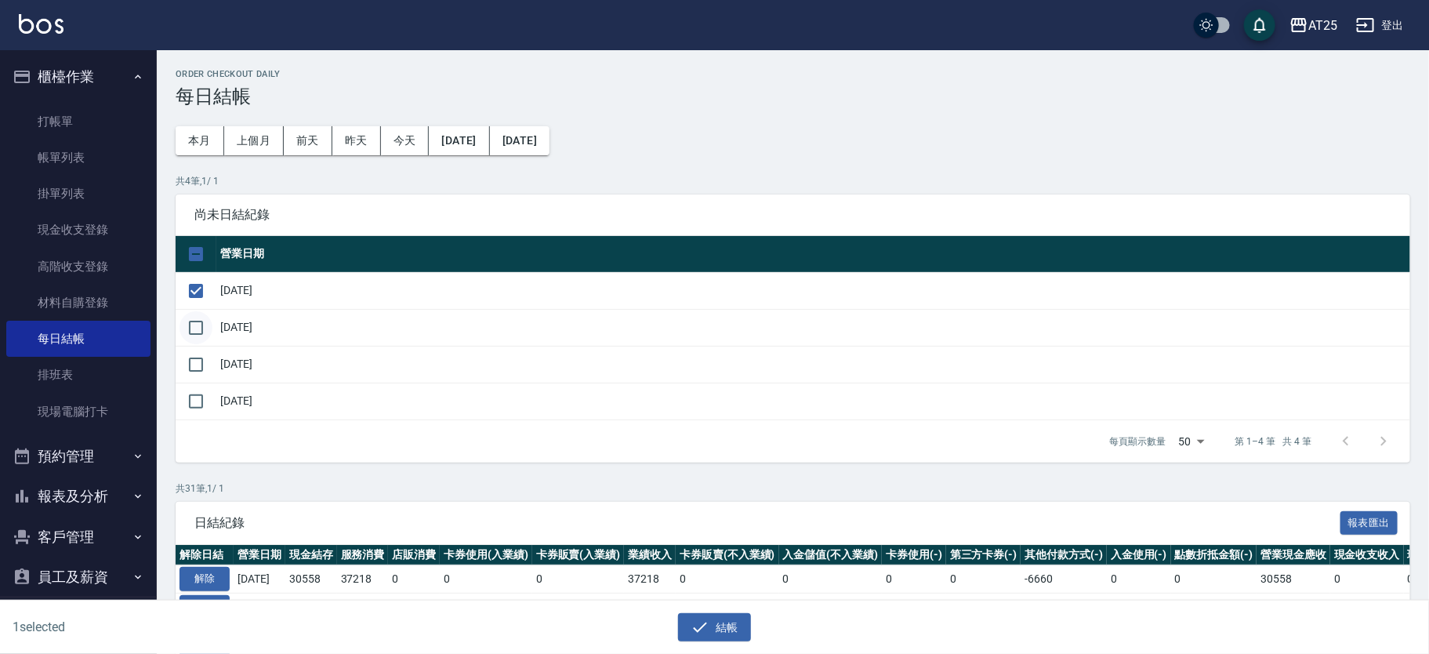
click at [194, 335] on input "checkbox" at bounding box center [195, 327] width 33 height 33
checkbox input "true"
click at [201, 369] on input "checkbox" at bounding box center [195, 364] width 33 height 33
checkbox input "true"
click at [224, 400] on td "[DATE]" at bounding box center [813, 400] width 1194 height 37
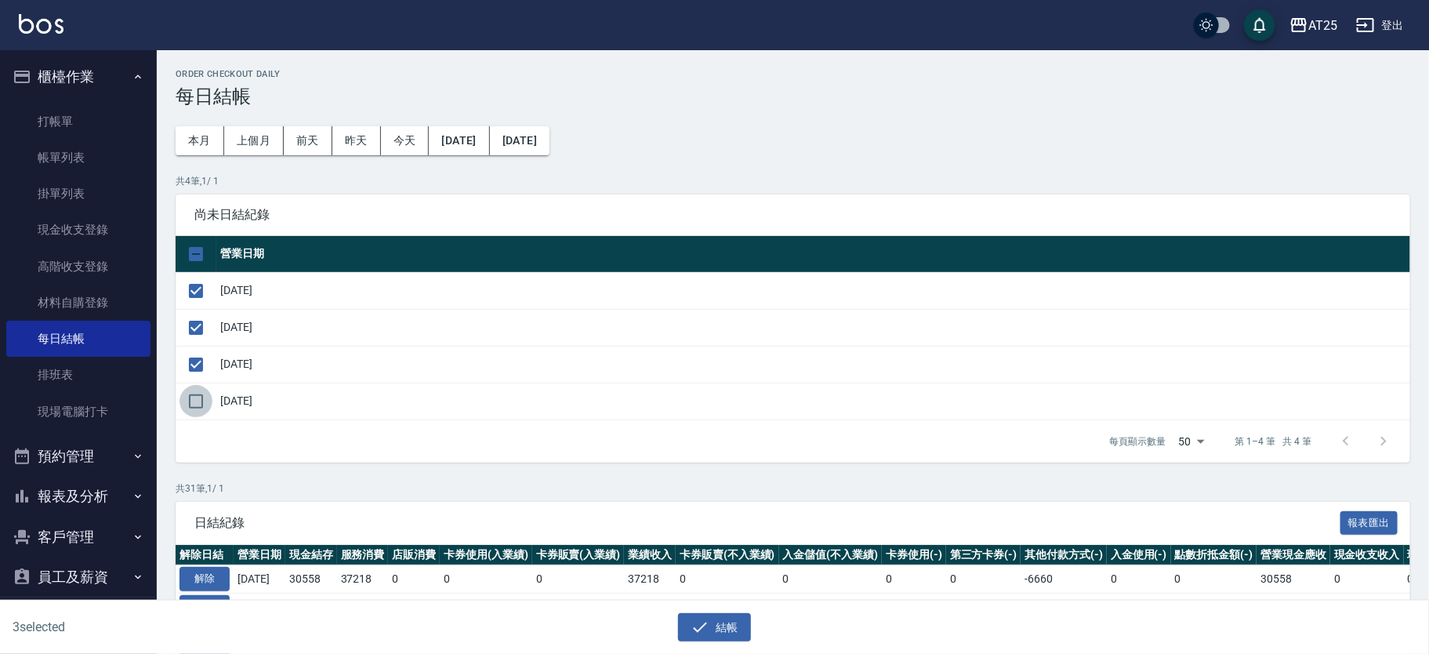
click at [203, 400] on input "checkbox" at bounding box center [195, 401] width 33 height 33
checkbox input "true"
click at [710, 630] on button "結帳" at bounding box center [714, 627] width 73 height 29
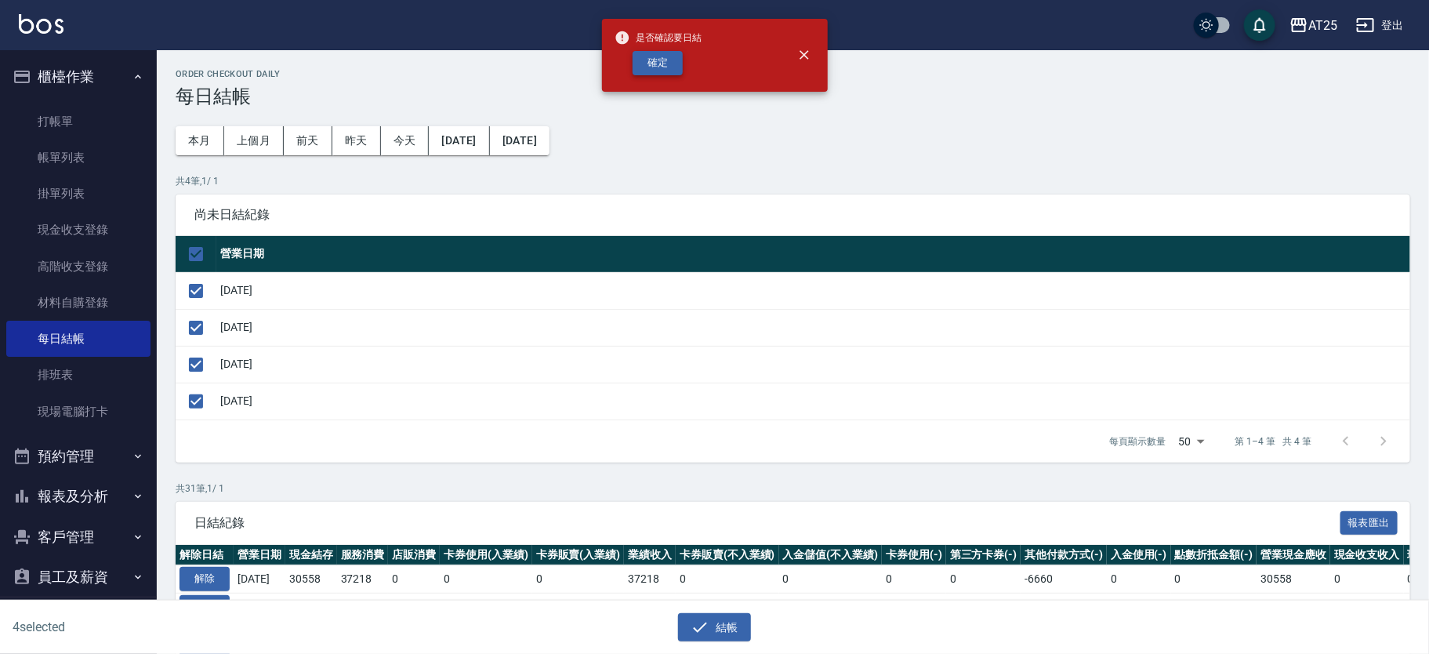
click at [657, 71] on button "確定" at bounding box center [657, 63] width 50 height 24
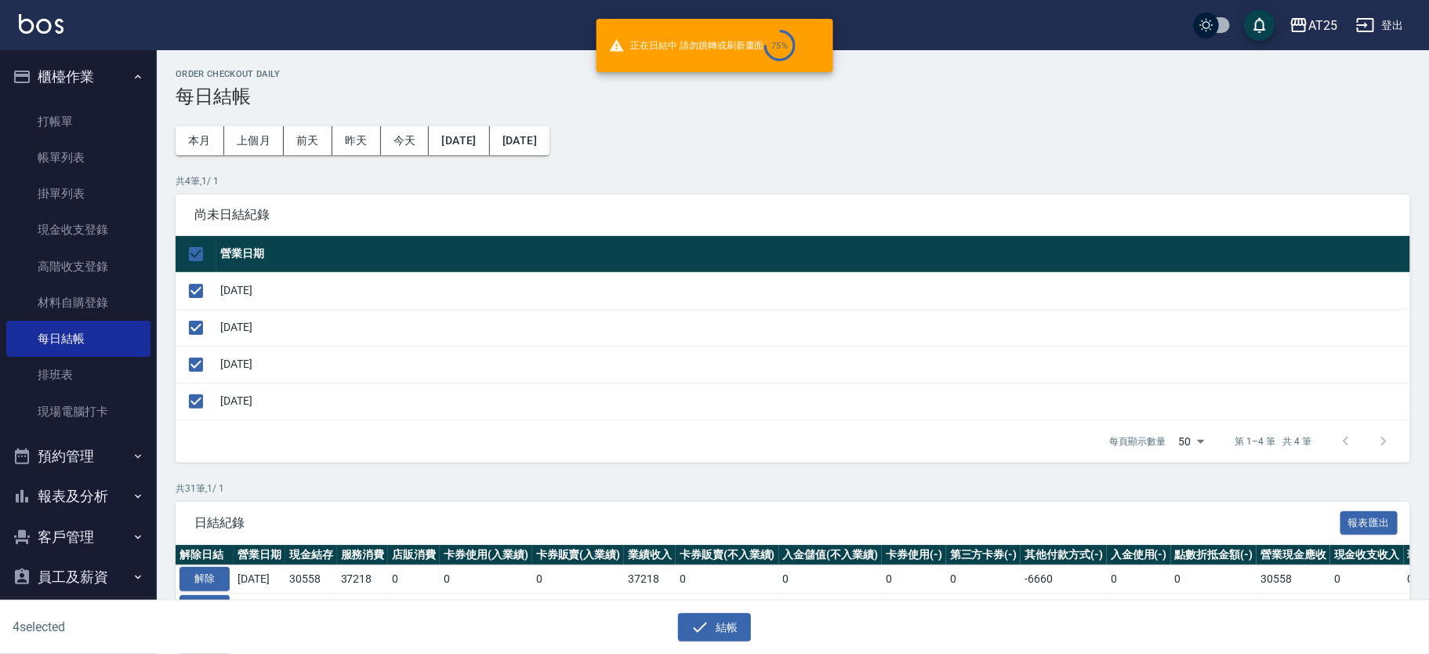
checkbox input "false"
